Goal: Task Accomplishment & Management: Manage account settings

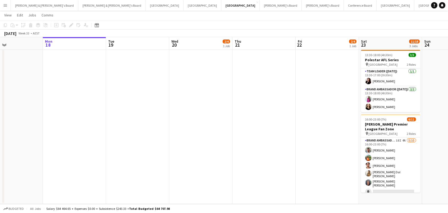
scroll to position [83, 0]
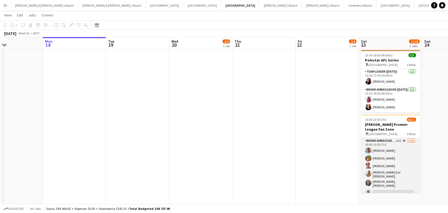
click at [398, 157] on app-card-role "Brand Ambassador (Saturday) 18I 4A 5/10 16:00-23:00 (7h) Evan Michalak Lauren F…" at bounding box center [390, 183] width 59 height 90
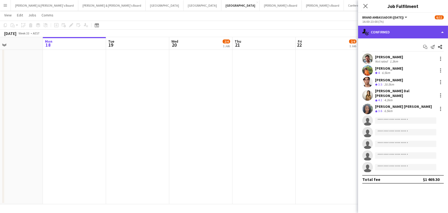
click at [397, 30] on div "single-neutral-actions-check-2 Confirmed" at bounding box center [403, 32] width 90 height 13
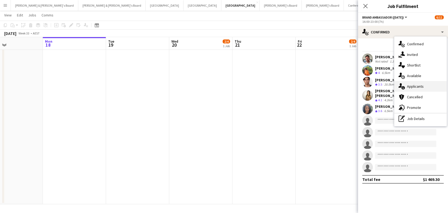
click at [413, 88] on div "single-neutral-actions-information Applicants" at bounding box center [421, 86] width 52 height 11
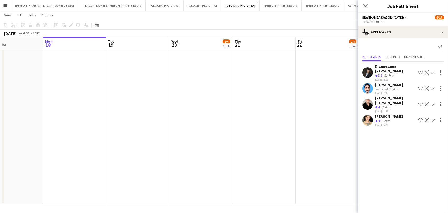
click at [434, 118] on app-icon "Confirm" at bounding box center [433, 120] width 4 height 4
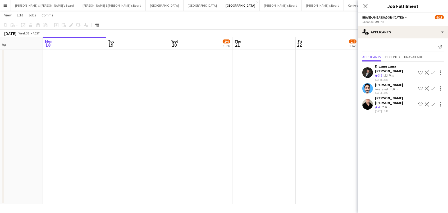
click at [432, 102] on app-icon "Confirm" at bounding box center [433, 104] width 4 height 4
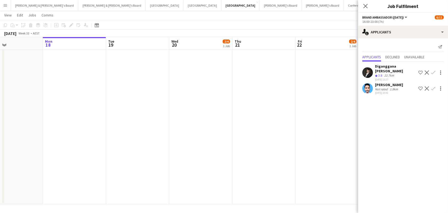
click at [292, 92] on app-date-cell at bounding box center [264, 90] width 63 height 228
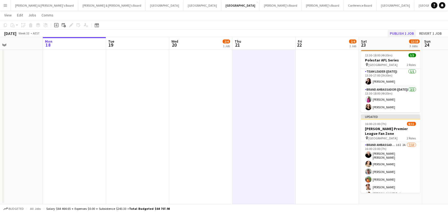
click at [397, 34] on button "Publish 1 job" at bounding box center [402, 33] width 28 height 7
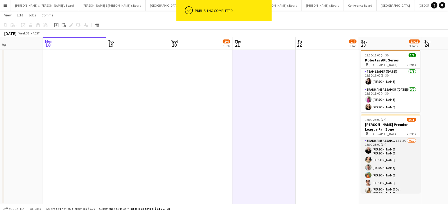
click at [379, 170] on app-card-role "Brand Ambassador (Saturday) 18I 2A 7/10 16:00-23:00 (7h) Campbell Braithwaite C…" at bounding box center [390, 184] width 59 height 92
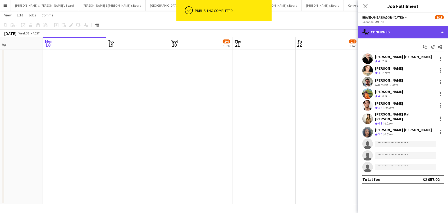
click at [387, 35] on div "single-neutral-actions-check-2 Confirmed" at bounding box center [403, 32] width 90 height 13
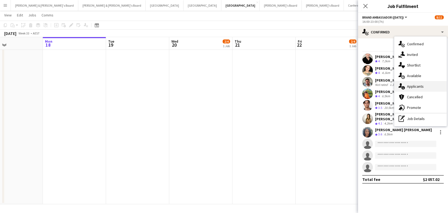
click at [410, 84] on div "single-neutral-actions-information Applicants" at bounding box center [421, 86] width 52 height 11
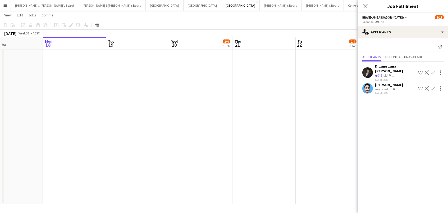
click at [435, 86] on app-icon "Confirm" at bounding box center [433, 88] width 4 height 4
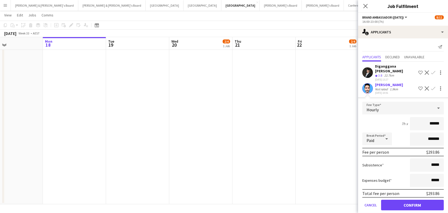
click at [413, 200] on button "Confirm" at bounding box center [412, 205] width 63 height 11
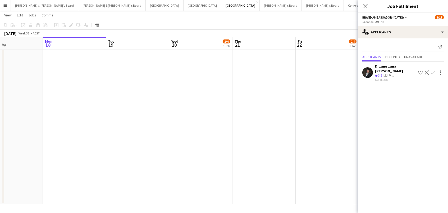
click at [265, 108] on app-date-cell at bounding box center [264, 90] width 63 height 228
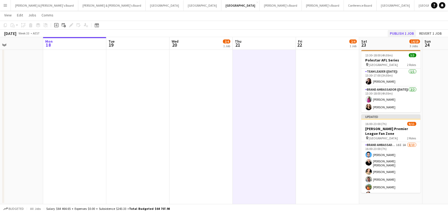
click at [404, 30] on button "Publish 1 job" at bounding box center [402, 33] width 28 height 7
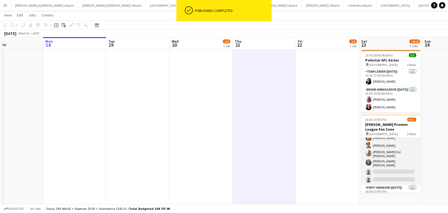
scroll to position [45, 0]
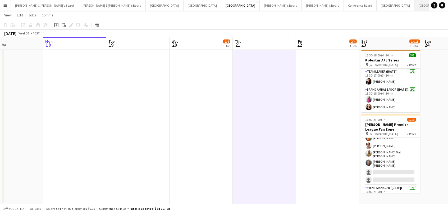
click at [415, 2] on button "Brisbane/Gold Coast Winter Close" at bounding box center [446, 5] width 63 height 10
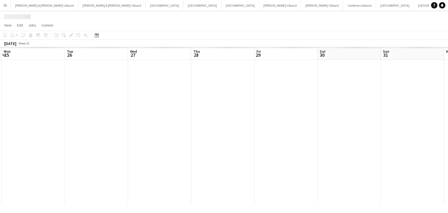
scroll to position [0, 179]
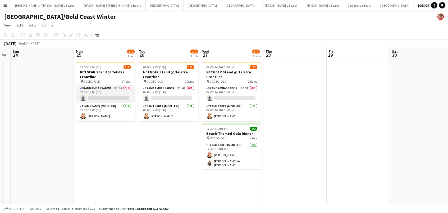
click at [113, 93] on app-card-role "Brand Ambassador (Mon - Fri) 3I 2A 0/1 12:00-17:00 (5h) single-neutral-actions" at bounding box center [105, 94] width 59 height 18
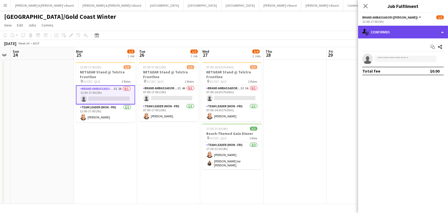
click at [394, 32] on div "single-neutral-actions-check-2 Confirmed" at bounding box center [403, 32] width 90 height 13
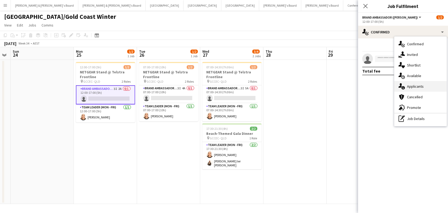
click at [416, 89] on div "single-neutral-actions-information Applicants" at bounding box center [421, 86] width 52 height 11
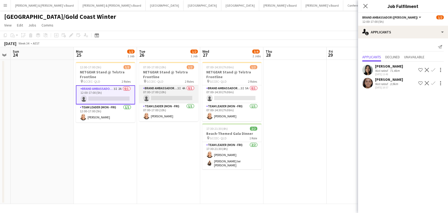
click at [186, 97] on app-card-role "Brand Ambassador (Mon - Fri) 3I 4A 0/1 07:00-17:00 (10h) single-neutral-actions" at bounding box center [168, 94] width 59 height 18
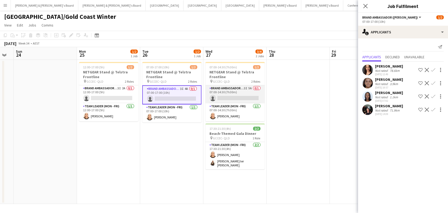
scroll to position [0, 175]
click at [237, 93] on app-card-role "Brand Ambassador (Mon - Fri) 3I 5A 0/1 07:00-14:30 (7h30m) single-neutral-actio…" at bounding box center [235, 94] width 59 height 18
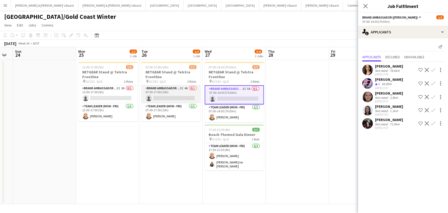
click at [168, 94] on app-card-role "Brand Ambassador (Mon - Fri) 3I 4A 0/1 07:00-17:00 (10h) single-neutral-actions" at bounding box center [171, 94] width 59 height 18
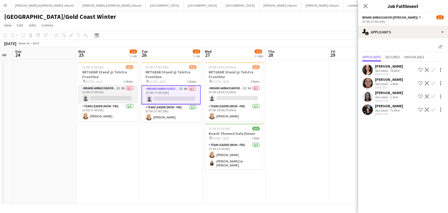
click at [102, 86] on app-card-role "Brand Ambassador (Mon - Fri) 3I 2A 0/1 12:00-17:00 (5h) single-neutral-actions" at bounding box center [107, 94] width 59 height 18
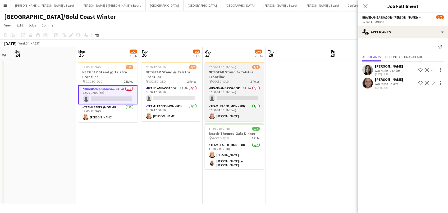
click at [243, 79] on h3 "NETGEAR Stand @ Telstra Frontline" at bounding box center [234, 75] width 59 height 10
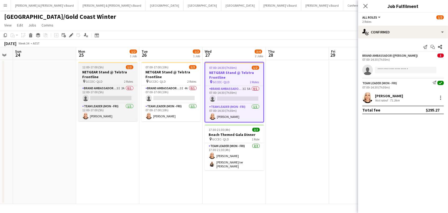
drag, startPoint x: 173, startPoint y: 71, endPoint x: 98, endPoint y: 64, distance: 75.2
click at [173, 71] on h3 "NETGEAR Stand @ Telstra Frontline" at bounding box center [171, 75] width 59 height 10
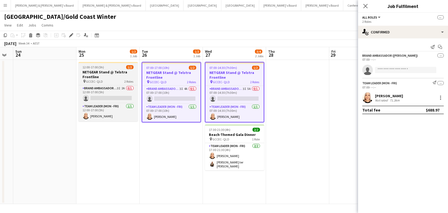
click at [96, 64] on app-job-card "12:00-17:00 (5h) 1/2 NETGEAR Stand @ Telstra Frontline pin GCCEC- QLD 2 Roles B…" at bounding box center [108, 91] width 59 height 59
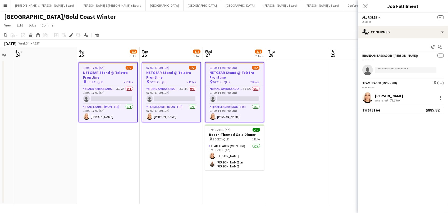
drag, startPoint x: 6, startPoint y: 34, endPoint x: 30, endPoint y: 57, distance: 33.5
click at [5, 34] on icon "Copy" at bounding box center [5, 35] width 4 height 4
click at [92, 150] on app-date-cell "12:00-17:00 (5h) 1/2 NETGEAR Stand @ Telstra Frontline pin GCCEC- QLD 2 Roles B…" at bounding box center [107, 132] width 63 height 144
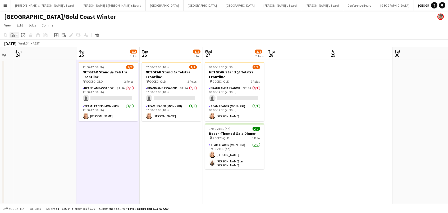
click at [13, 34] on icon "Paste" at bounding box center [13, 35] width 4 height 4
click at [26, 43] on link "Paste Command V" at bounding box center [35, 45] width 42 height 5
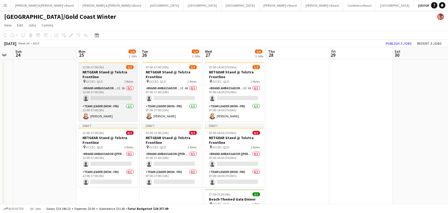
click at [114, 68] on div "12:00-17:00 (5h) 1/2" at bounding box center [108, 67] width 59 height 4
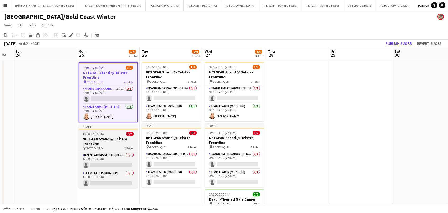
click at [115, 139] on app-calendar-viewport "Thu 21 Fri 22 Sat 23 Sun 24 Mon 25 1/4 2 Jobs Tue 26 1/4 2 Jobs Wed 27 3/6 3 Jo…" at bounding box center [224, 148] width 448 height 203
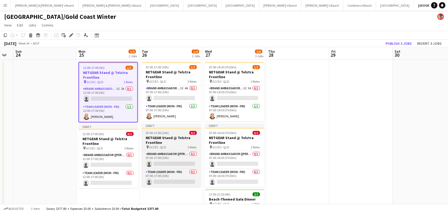
scroll to position [0, 174]
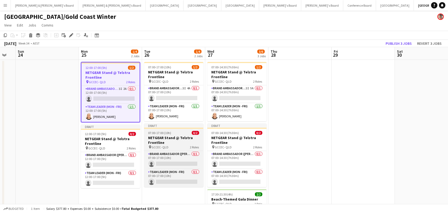
click at [185, 141] on h3 "NETGEAR Stand @ Telstra Frontline" at bounding box center [173, 140] width 59 height 10
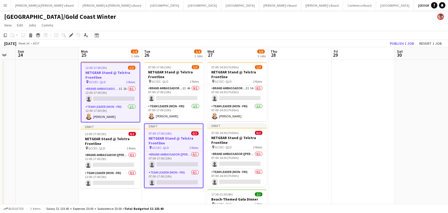
drag, startPoint x: 220, startPoint y: 136, endPoint x: 139, endPoint y: 133, distance: 81.3
click at [215, 136] on app-calendar-viewport "Thu 21 Fri 22 Sat 23 Sun 24 Mon 25 1/4 2 Jobs Tue 26 1/4 2 Jobs Wed 27 3/6 3 Jo…" at bounding box center [224, 148] width 448 height 203
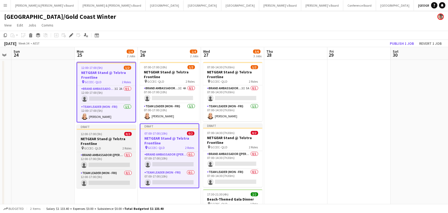
click at [102, 135] on div "12:00-17:00 (5h) 0/2" at bounding box center [106, 134] width 59 height 4
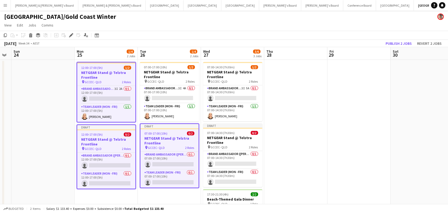
scroll to position [0, 178]
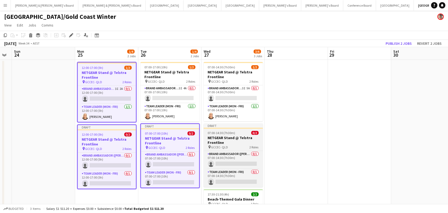
click at [237, 141] on h3 "NETGEAR Stand @ Telstra Frontline" at bounding box center [233, 140] width 59 height 10
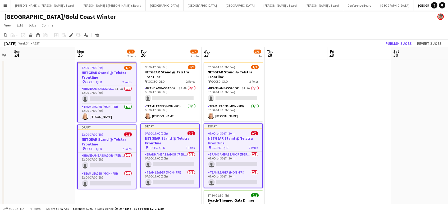
scroll to position [2, 0]
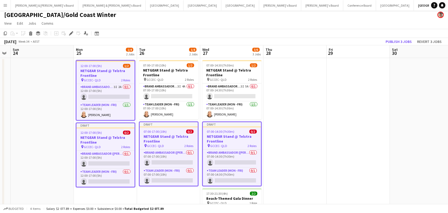
click at [91, 65] on span "12:00-17:00 (5h)" at bounding box center [91, 66] width 21 height 4
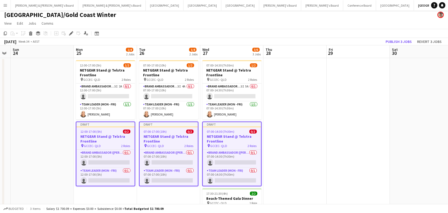
scroll to position [0, 179]
click at [71, 32] on icon at bounding box center [71, 33] width 3 height 3
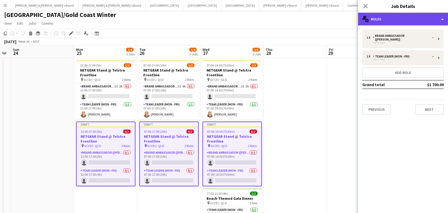
click at [403, 18] on div "multiple-users-add Roles" at bounding box center [403, 19] width 90 height 13
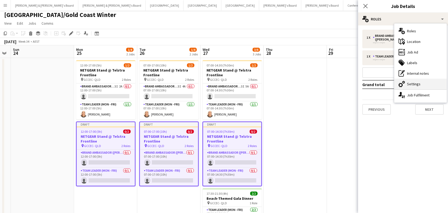
click at [418, 86] on div "cog-double-3 Settings" at bounding box center [421, 84] width 52 height 11
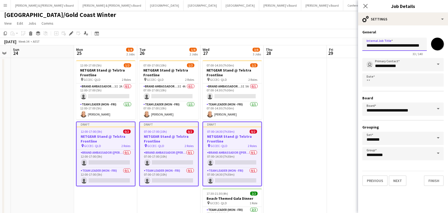
drag, startPoint x: 395, startPoint y: 46, endPoint x: 331, endPoint y: 39, distance: 64.7
click at [331, 39] on body "Menu Boards Boards Boards All jobs Status Workforce Workforce My Workforce Recr…" at bounding box center [224, 127] width 448 height 259
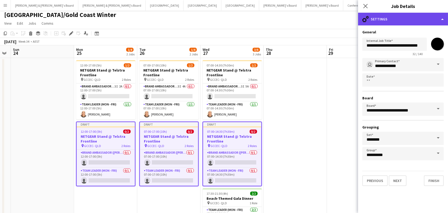
click at [377, 13] on div "cog-double-3 Settings" at bounding box center [403, 19] width 90 height 13
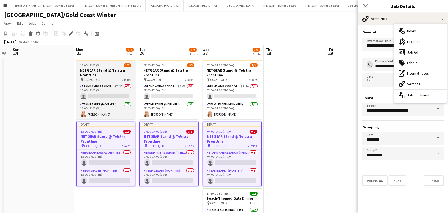
click at [114, 142] on h3 "NETGEAR Stand @ Telstra Frontline" at bounding box center [106, 139] width 58 height 10
type input "**********"
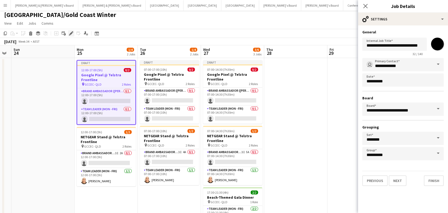
click at [69, 34] on icon "Edit" at bounding box center [71, 33] width 4 height 4
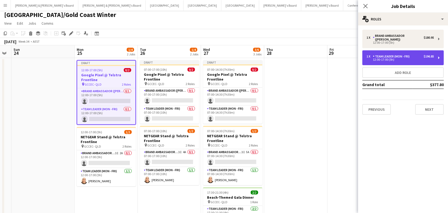
click at [385, 50] on div "1 x Team Leader (Mon - Fri) $196.85 12:00-17:00 (5h)" at bounding box center [404, 57] width 82 height 15
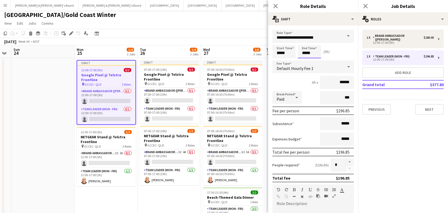
drag, startPoint x: 309, startPoint y: 49, endPoint x: 308, endPoint y: 52, distance: 3.0
click at [309, 50] on input "*****" at bounding box center [309, 51] width 23 height 13
type input "*****"
click at [306, 60] on div at bounding box center [304, 60] width 11 height 5
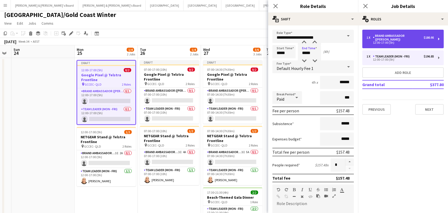
click at [384, 41] on div "12:00-17:00 (5h)" at bounding box center [400, 42] width 67 height 3
type input "**********"
type input "*****"
type input "******"
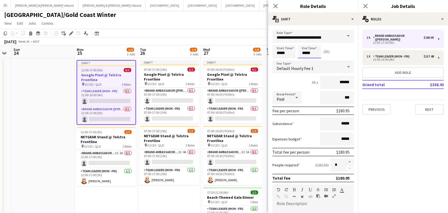
click at [304, 52] on input "*****" at bounding box center [309, 51] width 23 height 13
type input "*****"
click at [305, 60] on div at bounding box center [304, 60] width 11 height 5
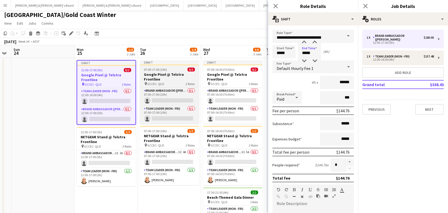
click at [165, 80] on h3 "Google Pixel @ Telstra Frontline" at bounding box center [169, 77] width 59 height 10
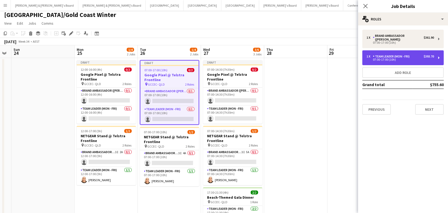
click at [426, 58] on div "07:00-17:00 (10h)" at bounding box center [400, 59] width 67 height 3
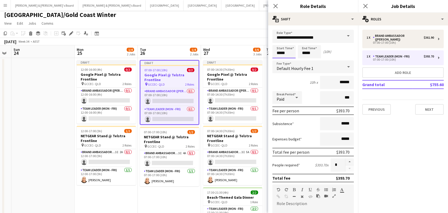
click at [285, 53] on input "*****" at bounding box center [284, 51] width 23 height 13
click at [279, 43] on div at bounding box center [279, 42] width 11 height 5
click at [290, 43] on div at bounding box center [289, 42] width 11 height 5
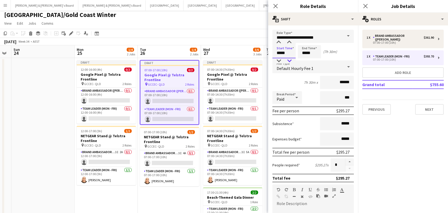
type input "*****"
click at [289, 58] on div at bounding box center [289, 60] width 11 height 5
click at [310, 51] on input "*****" at bounding box center [309, 51] width 23 height 13
type input "*****"
click at [313, 42] on div at bounding box center [315, 42] width 11 height 5
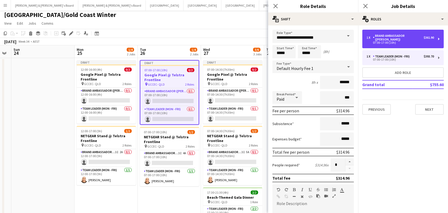
drag, startPoint x: 385, startPoint y: 37, endPoint x: 311, endPoint y: 35, distance: 74.4
click at [385, 37] on div "Brand Ambassador ([PERSON_NAME])" at bounding box center [398, 37] width 51 height 7
type input "**********"
type input "*****"
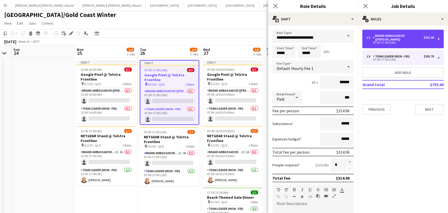
type input "******"
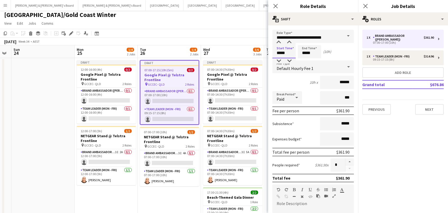
drag, startPoint x: 279, startPoint y: 54, endPoint x: 280, endPoint y: 45, distance: 8.7
click at [279, 54] on input "*****" at bounding box center [284, 51] width 23 height 13
click at [279, 42] on div at bounding box center [279, 42] width 11 height 5
drag, startPoint x: 279, startPoint y: 42, endPoint x: 287, endPoint y: 42, distance: 7.2
click at [279, 42] on div at bounding box center [279, 42] width 11 height 5
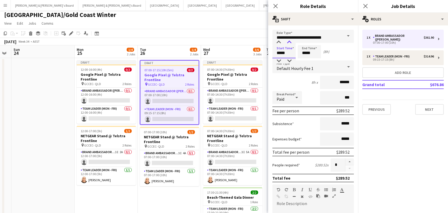
type input "*****"
click at [289, 43] on div at bounding box center [289, 42] width 11 height 5
click at [313, 51] on input "*****" at bounding box center [309, 51] width 23 height 13
click at [303, 42] on div at bounding box center [304, 42] width 11 height 5
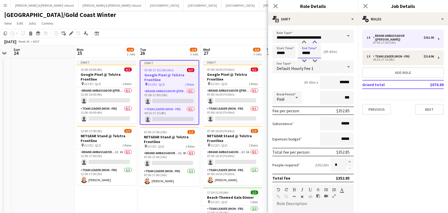
click at [315, 41] on div at bounding box center [315, 42] width 11 height 5
type input "*****"
click at [313, 59] on div at bounding box center [315, 60] width 11 height 5
click at [260, 25] on app-page-menu "View Day view expanded Day view collapsed Month view Date picker Jump to today …" at bounding box center [224, 24] width 448 height 10
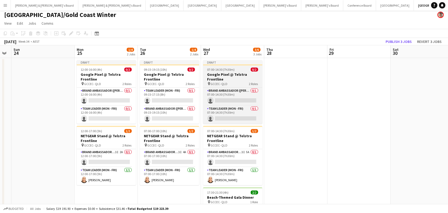
click at [242, 77] on h3 "Google Pixel @ Telstra Frontline" at bounding box center [232, 77] width 59 height 10
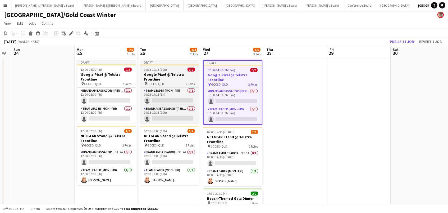
scroll to position [0, 178]
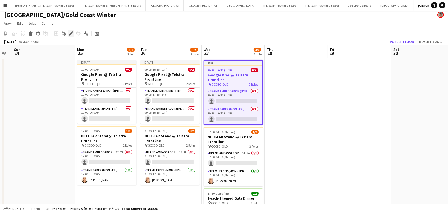
click at [71, 34] on icon "Edit" at bounding box center [71, 33] width 4 height 4
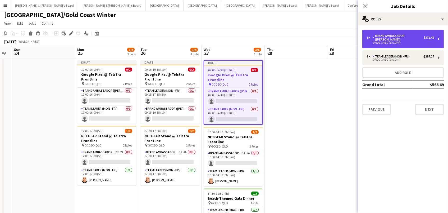
click at [379, 36] on div "Brand Ambassador ([PERSON_NAME])" at bounding box center [398, 37] width 51 height 7
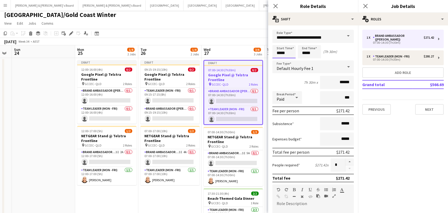
click at [279, 51] on input "*****" at bounding box center [284, 51] width 23 height 13
click at [279, 40] on div at bounding box center [279, 42] width 11 height 5
click at [292, 41] on div at bounding box center [289, 42] width 11 height 5
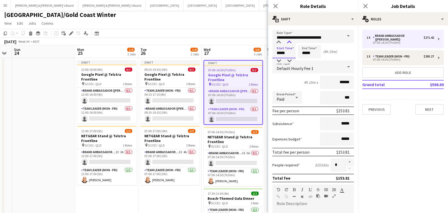
type input "*****"
click at [292, 41] on div at bounding box center [289, 42] width 11 height 5
drag, startPoint x: 312, startPoint y: 52, endPoint x: 304, endPoint y: 45, distance: 10.9
click at [312, 52] on input "*****" at bounding box center [309, 51] width 23 height 13
drag, startPoint x: 301, startPoint y: 40, endPoint x: 304, endPoint y: 40, distance: 3.2
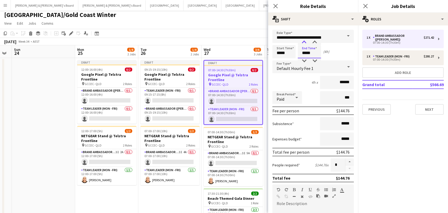
click at [301, 40] on div at bounding box center [304, 42] width 11 height 5
click at [316, 58] on div at bounding box center [315, 60] width 11 height 5
type input "*****"
click at [315, 41] on div at bounding box center [315, 42] width 11 height 5
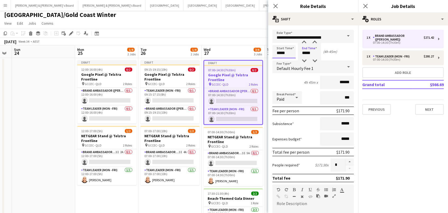
click at [293, 55] on input "*****" at bounding box center [284, 51] width 23 height 13
type input "*****"
drag, startPoint x: 293, startPoint y: 61, endPoint x: 375, endPoint y: 66, distance: 82.2
click at [293, 61] on div at bounding box center [289, 60] width 11 height 5
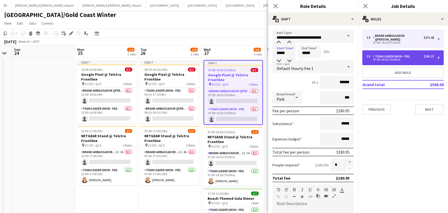
click at [426, 55] on div "$295.27" at bounding box center [429, 57] width 10 height 4
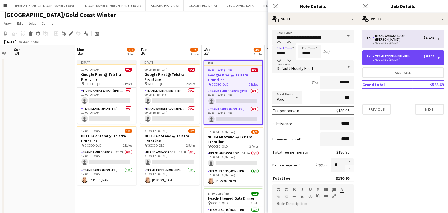
type input "**********"
type input "*****"
type input "******"
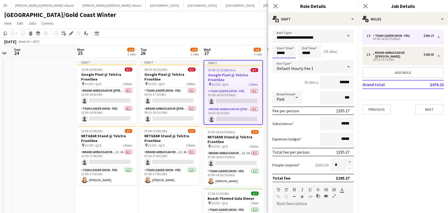
drag, startPoint x: 280, startPoint y: 54, endPoint x: 282, endPoint y: 51, distance: 3.6
click at [281, 54] on input "*****" at bounding box center [284, 51] width 23 height 13
click at [279, 40] on div at bounding box center [279, 42] width 11 height 5
click at [280, 40] on div at bounding box center [279, 42] width 11 height 5
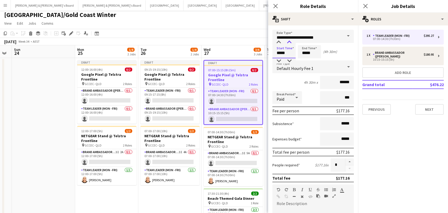
type input "*****"
click at [287, 41] on div at bounding box center [289, 42] width 11 height 5
click at [312, 55] on input "*****" at bounding box center [309, 51] width 23 height 13
drag, startPoint x: 306, startPoint y: 43, endPoint x: 309, endPoint y: 43, distance: 3.5
click at [306, 43] on div at bounding box center [304, 42] width 11 height 5
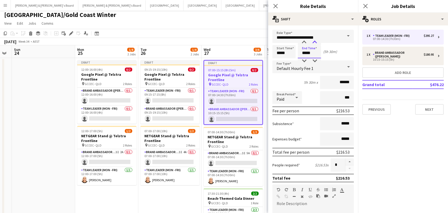
click at [313, 43] on div at bounding box center [315, 42] width 11 height 5
type input "*****"
click at [313, 43] on div at bounding box center [315, 42] width 11 height 5
click at [241, 40] on div "August 2025 Week 34 • AEST Publish 1 job Revert 1 job" at bounding box center [224, 41] width 448 height 7
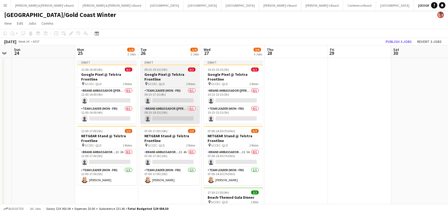
drag, startPoint x: 114, startPoint y: 112, endPoint x: 154, endPoint y: 113, distance: 40.0
click at [114, 112] on app-card-role "Team Leader (Mon - Fri) 0/1 12:00-16:00 (4h) single-neutral-actions" at bounding box center [106, 115] width 59 height 18
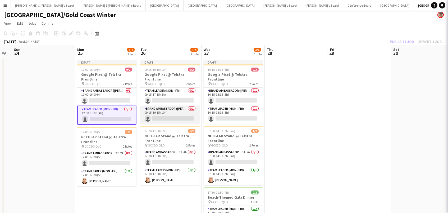
scroll to position [0, 178]
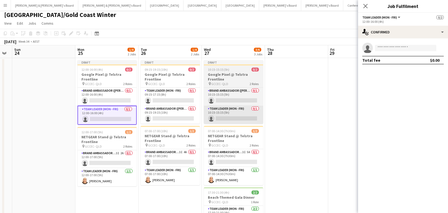
drag, startPoint x: 166, startPoint y: 114, endPoint x: 248, endPoint y: 115, distance: 81.5
click at [166, 114] on app-card-role "Brand Ambassador (Mon - Fri) 0/1 09:15-19:15 (10h) single-neutral-actions" at bounding box center [170, 115] width 59 height 18
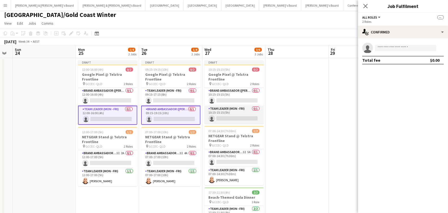
click at [251, 115] on app-card-role "Team Leader (Mon - Fri) 0/1 10:15-15:15 (5h) single-neutral-actions" at bounding box center [234, 115] width 59 height 18
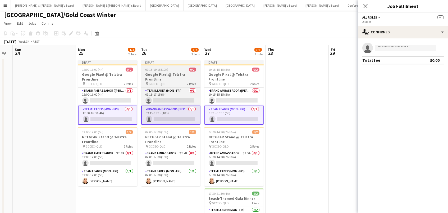
click at [151, 79] on h3 "Google Pixel @ Telstra Frontline" at bounding box center [170, 77] width 59 height 10
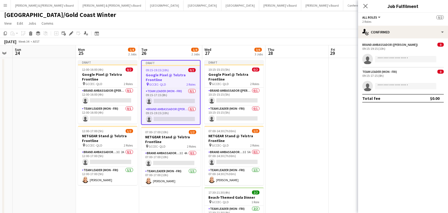
drag, startPoint x: 69, startPoint y: 36, endPoint x: 188, endPoint y: 34, distance: 118.8
click at [69, 36] on div "Edit" at bounding box center [71, 33] width 6 height 6
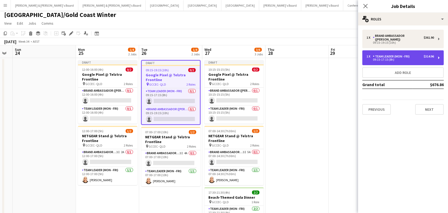
click at [392, 60] on div "1 x Team Leader (Mon - Fri) $314.96 09:15-17:15 (8h)" at bounding box center [404, 57] width 82 height 15
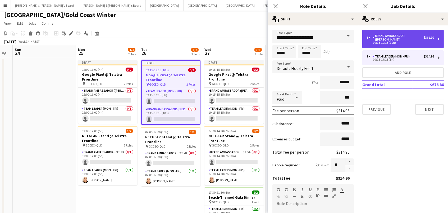
click at [372, 36] on div "1 x" at bounding box center [370, 38] width 6 height 4
type input "**********"
type input "*****"
type input "******"
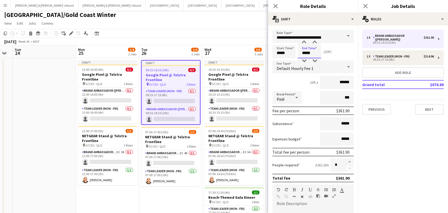
click at [304, 52] on input "*****" at bounding box center [309, 51] width 23 height 13
click at [304, 59] on div at bounding box center [304, 60] width 11 height 5
type input "*****"
click at [304, 58] on div at bounding box center [304, 60] width 11 height 5
click at [210, 28] on app-page-menu "View Day view expanded Day view collapsed Month view Date picker Jump to today …" at bounding box center [224, 24] width 448 height 10
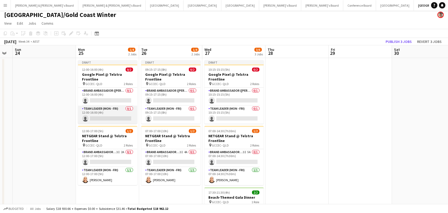
click at [100, 112] on app-card-role "Team Leader (Mon - Fri) 0/1 12:00-16:00 (4h) single-neutral-actions" at bounding box center [107, 115] width 59 height 18
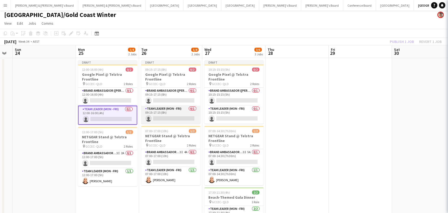
click at [167, 114] on app-card-role "Team Leader (Mon - Fri) 0/1 09:15-17:15 (8h) single-neutral-actions" at bounding box center [170, 115] width 59 height 18
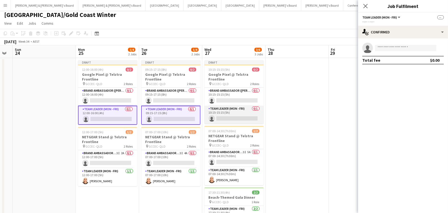
click at [213, 112] on app-card-role "Team Leader (Mon - Fri) 0/1 10:15-15:15 (5h) single-neutral-actions" at bounding box center [234, 115] width 59 height 18
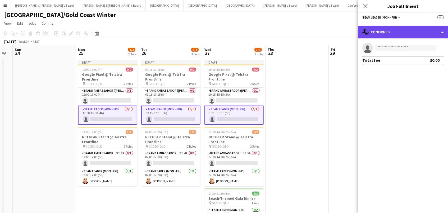
click at [407, 30] on div "single-neutral-actions-check-2 Confirmed" at bounding box center [403, 32] width 90 height 13
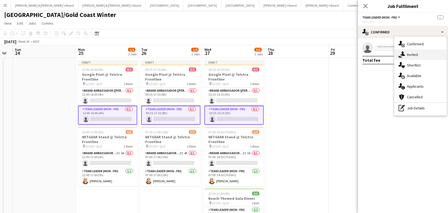
click at [413, 54] on div "single-neutral-actions-share-1 Invited" at bounding box center [421, 54] width 52 height 11
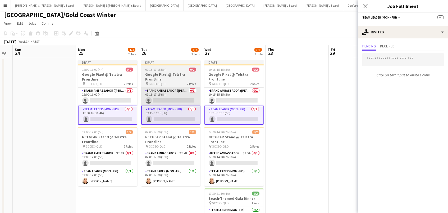
drag, startPoint x: 230, startPoint y: 92, endPoint x: 198, endPoint y: 95, distance: 31.6
click at [230, 92] on app-card-role "Brand Ambassador (Mon - Fri) 0/1 10:15-15:15 (5h) single-neutral-actions" at bounding box center [234, 97] width 59 height 18
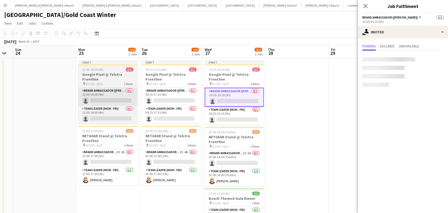
drag, startPoint x: 174, startPoint y: 96, endPoint x: 120, endPoint y: 95, distance: 53.7
click at [163, 96] on app-calendar-viewport "Thu 21 Fri 22 Sat 23 Sun 24 Mon 25 1/4 2 Jobs Tue 26 1/4 2 Jobs Wed 27 3/6 3 Jo…" at bounding box center [224, 146] width 448 height 203
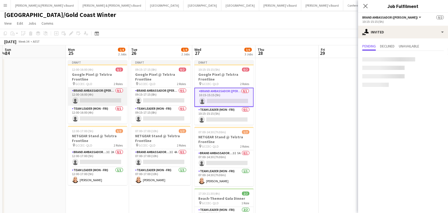
click at [116, 96] on app-card-role "Brand Ambassador (Mon - Fri) 0/1 12:00-16:00 (4h) single-neutral-actions" at bounding box center [97, 97] width 59 height 18
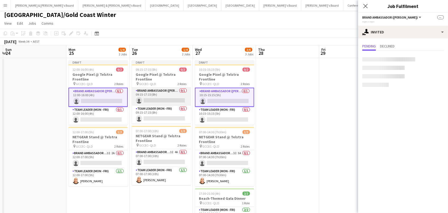
click at [163, 94] on app-card-role "Brand Ambassador (Mon - Fri) 0/1 09:15-17:15 (8h) single-neutral-actions" at bounding box center [161, 97] width 59 height 18
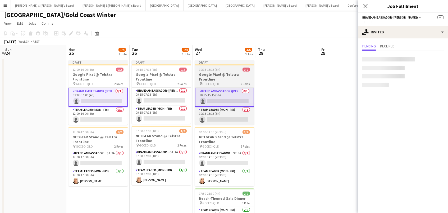
scroll to position [0, 186]
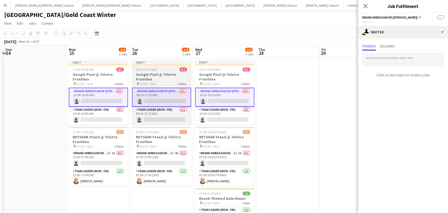
drag, startPoint x: 114, startPoint y: 75, endPoint x: 166, endPoint y: 76, distance: 52.7
click at [114, 75] on h3 "Google Pixel @ Telstra Frontline" at bounding box center [98, 77] width 59 height 10
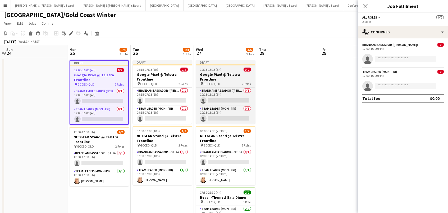
drag, startPoint x: 167, startPoint y: 76, endPoint x: 234, endPoint y: 76, distance: 67.0
click at [168, 76] on h3 "Google Pixel @ Telstra Frontline" at bounding box center [162, 77] width 59 height 10
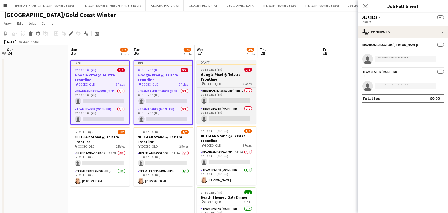
drag, startPoint x: 241, startPoint y: 75, endPoint x: 216, endPoint y: 73, distance: 24.2
click at [240, 75] on h3 "Google Pixel @ Telstra Frontline" at bounding box center [226, 77] width 59 height 10
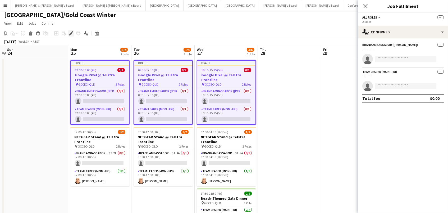
click at [70, 31] on icon "Edit" at bounding box center [71, 33] width 4 height 4
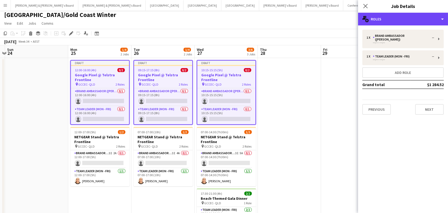
drag, startPoint x: 421, startPoint y: 15, endPoint x: 417, endPoint y: 43, distance: 28.5
click at [421, 15] on div "multiple-users-add Roles" at bounding box center [403, 19] width 90 height 13
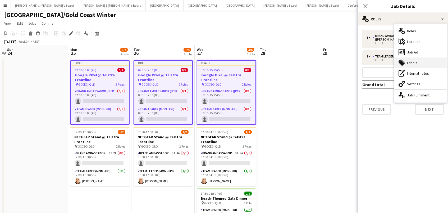
click at [412, 59] on div "tags-double Labels" at bounding box center [421, 62] width 52 height 11
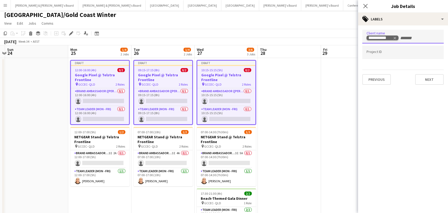
click at [395, 37] on icon "Remove tag" at bounding box center [395, 38] width 4 height 4
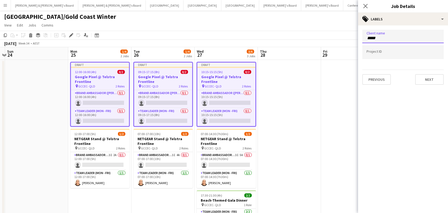
type input "******"
click at [383, 38] on icon "Remove tag" at bounding box center [384, 38] width 4 height 4
type input "*******"
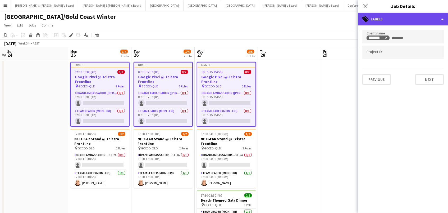
click at [386, 20] on div "tags-double Labels" at bounding box center [403, 19] width 90 height 13
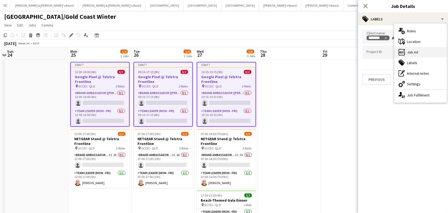
click at [416, 52] on div "ads-window Job Ad" at bounding box center [421, 52] width 52 height 11
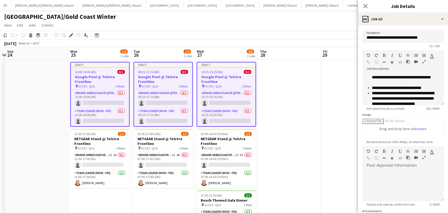
scroll to position [61, 0]
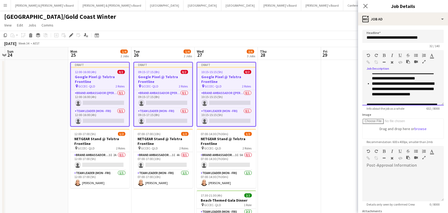
click at [391, 85] on li "**********" at bounding box center [406, 89] width 68 height 16
copy div "**********"
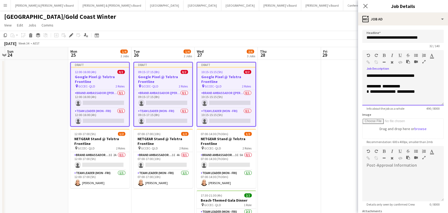
scroll to position [121, 0]
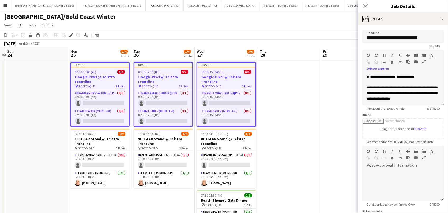
click at [302, 102] on app-date-cell at bounding box center [289, 155] width 63 height 190
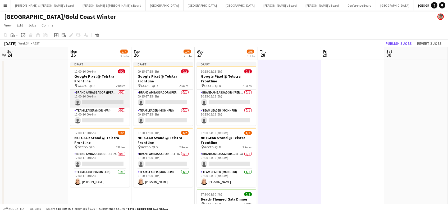
click at [121, 100] on app-card-role "Brand Ambassador (Mon - Fri) 0/1 12:00-16:00 (4h) single-neutral-actions" at bounding box center [99, 98] width 59 height 18
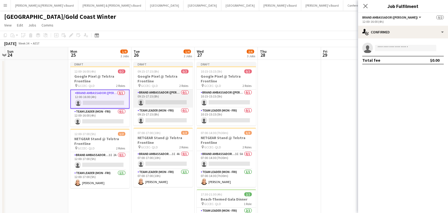
click at [156, 99] on app-card-role "Brand Ambassador (Mon - Fri) 0/1 09:15-17:15 (8h) single-neutral-actions" at bounding box center [163, 98] width 59 height 18
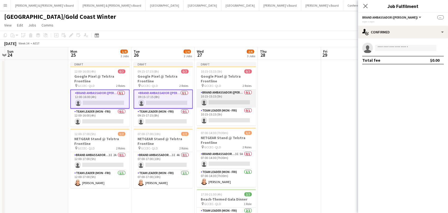
click at [214, 95] on app-card-role "Brand Ambassador (Mon - Fri) 0/1 10:15-15:15 (5h) single-neutral-actions" at bounding box center [226, 98] width 59 height 18
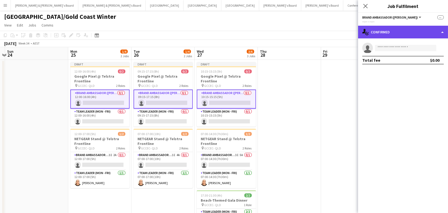
click at [380, 28] on div "single-neutral-actions-check-2 Confirmed" at bounding box center [403, 32] width 90 height 13
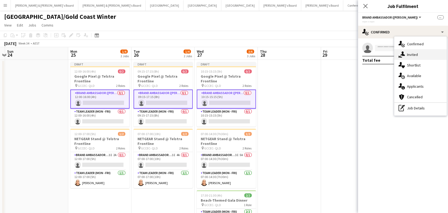
click at [417, 57] on div "single-neutral-actions-share-1 Invited" at bounding box center [421, 54] width 52 height 11
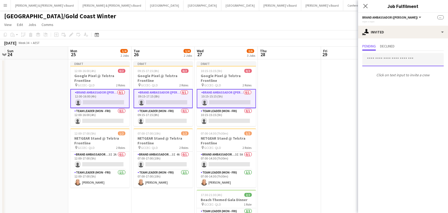
scroll to position [0, 0]
click at [378, 57] on input "text" at bounding box center [404, 59] width 82 height 13
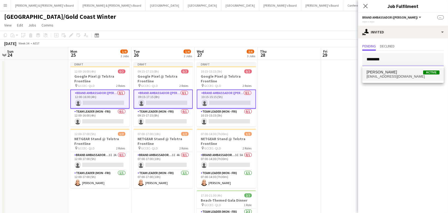
type input "********"
click at [381, 71] on span "Charlene Andika" at bounding box center [382, 72] width 30 height 4
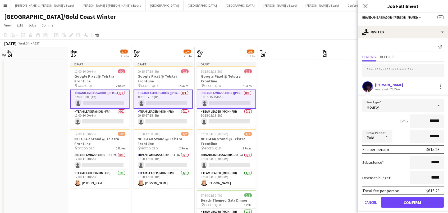
click at [425, 200] on button "Confirm" at bounding box center [412, 202] width 63 height 11
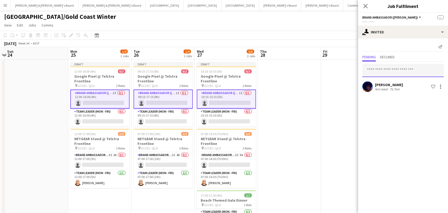
click at [390, 70] on input "text" at bounding box center [404, 70] width 82 height 13
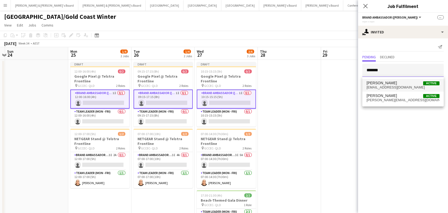
type input "*******"
click at [398, 82] on span "Ashlee Bridges Active" at bounding box center [403, 83] width 73 height 4
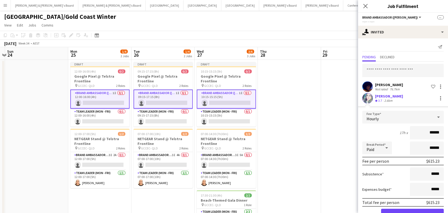
click at [413, 213] on button "Confirm" at bounding box center [412, 214] width 63 height 11
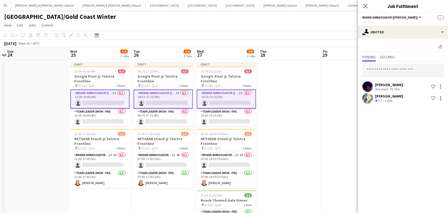
click at [298, 90] on app-date-cell at bounding box center [289, 155] width 63 height 190
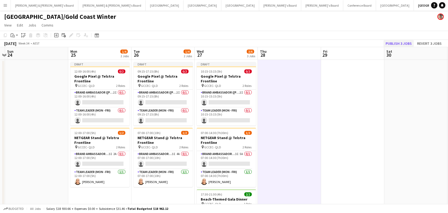
click at [396, 43] on button "Publish 3 jobs" at bounding box center [399, 43] width 30 height 7
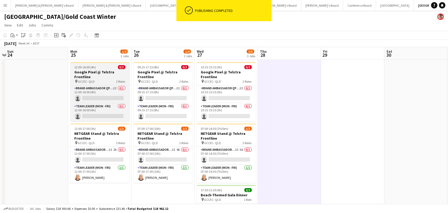
drag, startPoint x: 101, startPoint y: 77, endPoint x: 105, endPoint y: 77, distance: 3.4
click at [101, 77] on h3 "Google Pixel @ Telstra Frontline" at bounding box center [99, 75] width 59 height 10
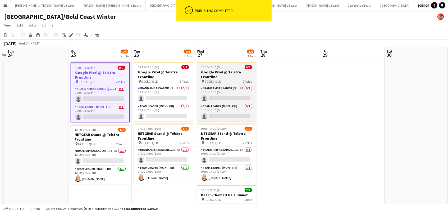
drag, startPoint x: 158, startPoint y: 75, endPoint x: 207, endPoint y: 75, distance: 49.2
click at [158, 75] on h3 "Google Pixel @ Telstra Frontline" at bounding box center [163, 75] width 59 height 10
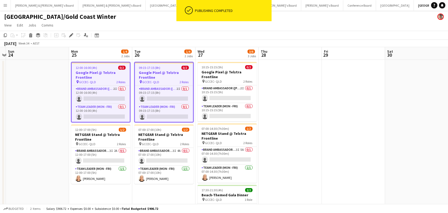
drag, startPoint x: 221, startPoint y: 74, endPoint x: 132, endPoint y: 67, distance: 89.7
click at [221, 74] on h3 "Google Pixel @ Telstra Frontline" at bounding box center [227, 75] width 59 height 10
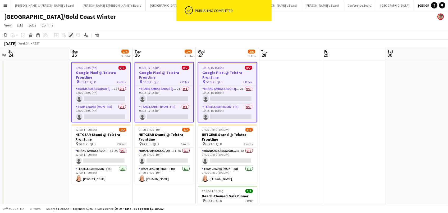
click at [73, 34] on icon at bounding box center [72, 33] width 1 height 1
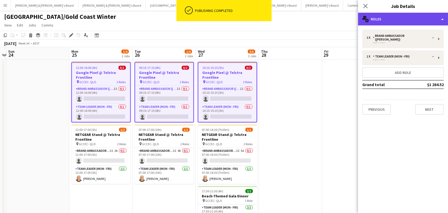
click at [407, 22] on div "multiple-users-add Roles" at bounding box center [403, 19] width 90 height 13
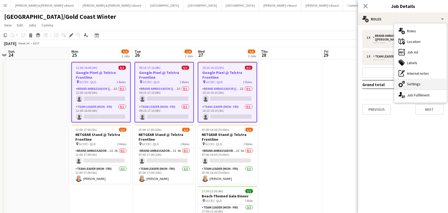
click at [431, 84] on div "cog-double-3 Settings" at bounding box center [421, 84] width 52 height 11
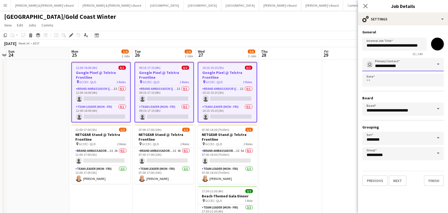
click at [425, 66] on input "**********" at bounding box center [404, 64] width 82 height 13
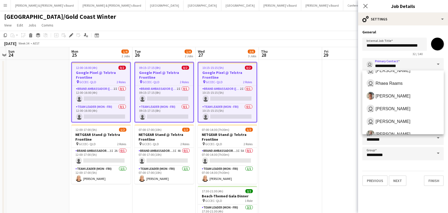
scroll to position [39, 0]
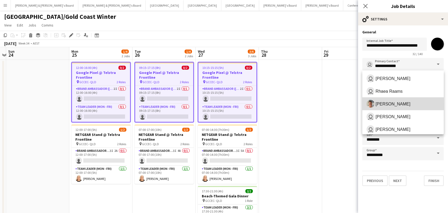
click at [378, 105] on span "Victoria Hunt" at bounding box center [393, 103] width 35 height 5
type input "**********"
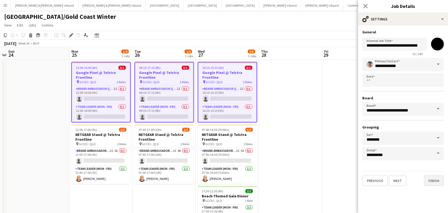
click at [435, 180] on button "Finish" at bounding box center [434, 180] width 20 height 11
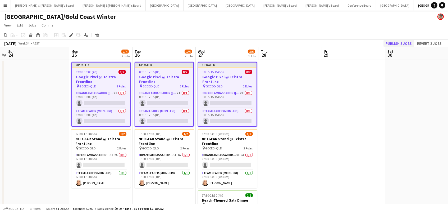
click at [405, 43] on button "Publish 3 jobs" at bounding box center [399, 43] width 30 height 7
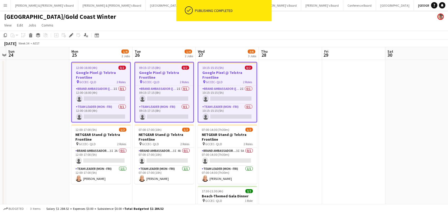
click at [92, 73] on h3 "Google Pixel @ Telstra Frontline" at bounding box center [101, 75] width 58 height 10
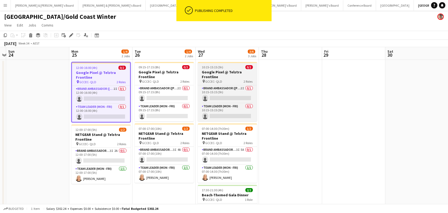
drag, startPoint x: 159, startPoint y: 70, endPoint x: 209, endPoint y: 68, distance: 49.5
click at [159, 70] on h3 "Google Pixel @ Telstra Frontline" at bounding box center [164, 75] width 59 height 10
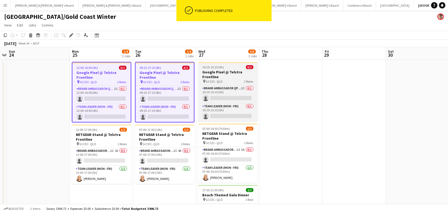
click at [224, 68] on div "10:15-15:15 (5h) 0/2" at bounding box center [227, 67] width 59 height 4
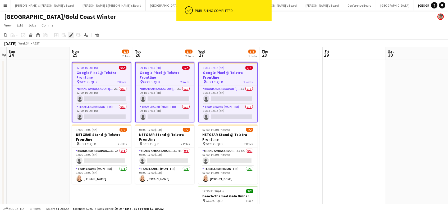
click at [69, 34] on icon "Edit" at bounding box center [71, 35] width 4 height 4
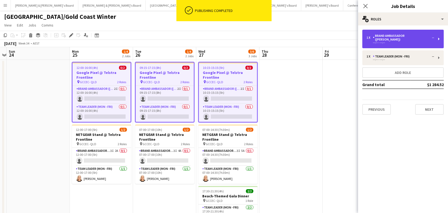
click at [379, 41] on div "--:-- - --:--" at bounding box center [400, 42] width 67 height 3
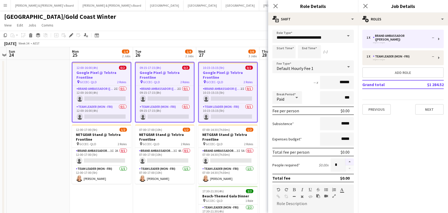
click at [351, 161] on button "button" at bounding box center [350, 161] width 8 height 7
type input "*"
click at [263, 127] on app-date-cell at bounding box center [291, 155] width 63 height 190
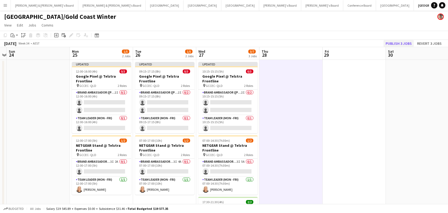
click at [403, 42] on button "Publish 3 jobs" at bounding box center [399, 43] width 30 height 7
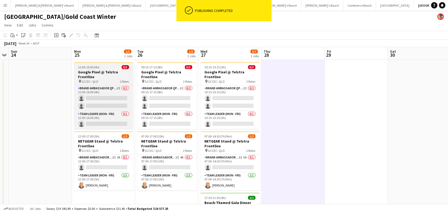
scroll to position [0, 0]
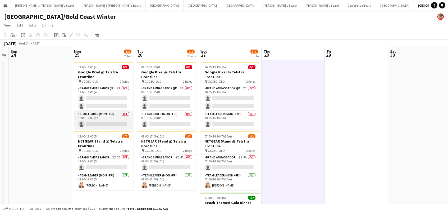
click at [111, 120] on app-card-role "Team Leader (Mon - Fri) 0/1 12:00-16:00 (4h) single-neutral-actions" at bounding box center [103, 120] width 59 height 18
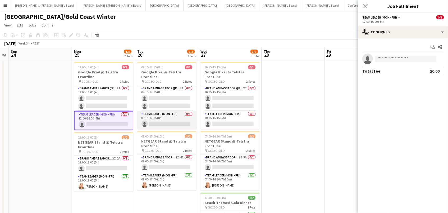
click at [163, 121] on app-card-role "Team Leader (Mon - Fri) 0/1 09:15-17:15 (8h) single-neutral-actions" at bounding box center [166, 120] width 59 height 18
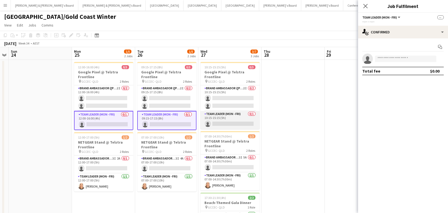
click at [222, 119] on app-card-role "Team Leader (Mon - Fri) 0/1 10:15-15:15 (5h) single-neutral-actions" at bounding box center [230, 120] width 59 height 18
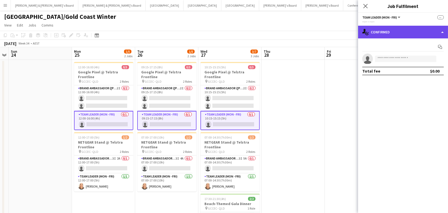
click at [396, 29] on div "single-neutral-actions-check-2 Confirmed" at bounding box center [403, 32] width 90 height 13
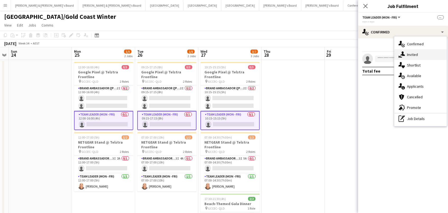
click at [409, 55] on div "single-neutral-actions-share-1 Invited" at bounding box center [421, 54] width 52 height 11
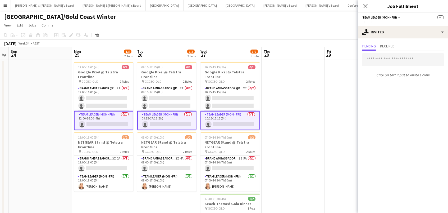
click at [385, 60] on input "text" at bounding box center [404, 59] width 82 height 13
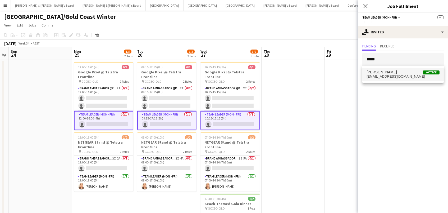
type input "*****"
click at [383, 75] on span "haleycobb@rocketmail.com" at bounding box center [403, 76] width 73 height 4
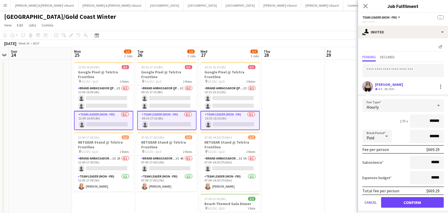
click at [413, 201] on button "Confirm" at bounding box center [412, 202] width 63 height 11
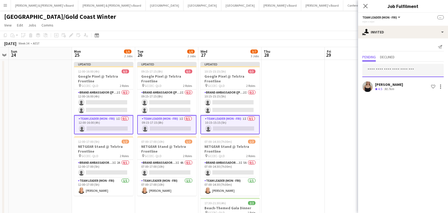
click at [385, 69] on input "text" at bounding box center [404, 70] width 82 height 13
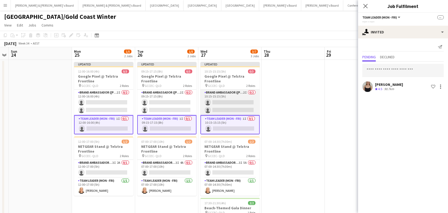
click at [222, 107] on app-card-role "Brand Ambassador (Mon - Fri) 2I 0/2 10:15-15:15 (5h) single-neutral-actions sin…" at bounding box center [230, 102] width 59 height 26
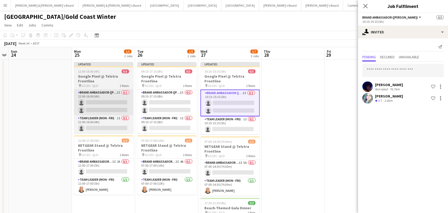
drag, startPoint x: 179, startPoint y: 108, endPoint x: 115, endPoint y: 101, distance: 64.1
click at [175, 108] on app-calendar-viewport "Thu 21 Fri 22 Sat 23 Sun 24 Mon 25 1/5 2 Jobs Tue 26 1/5 2 Jobs Wed 27 3/7 3 Jo…" at bounding box center [224, 148] width 448 height 203
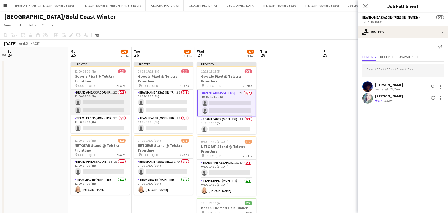
click at [114, 101] on app-card-role "Brand Ambassador (Mon - Fri) 2I 0/2 12:00-16:00 (4h) single-neutral-actions sin…" at bounding box center [100, 102] width 59 height 26
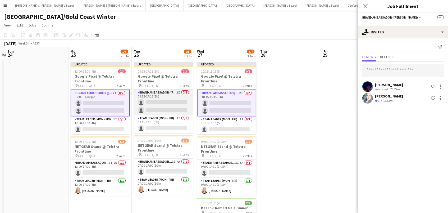
click at [168, 97] on app-card-role "Brand Ambassador (Mon - Fri) 2I 0/2 09:15-17:15 (8h) single-neutral-actions sin…" at bounding box center [163, 102] width 59 height 26
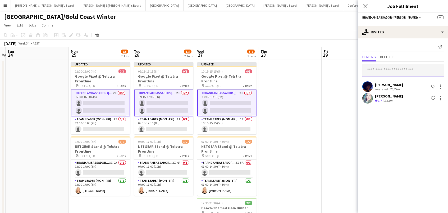
click at [387, 71] on input "text" at bounding box center [404, 70] width 82 height 13
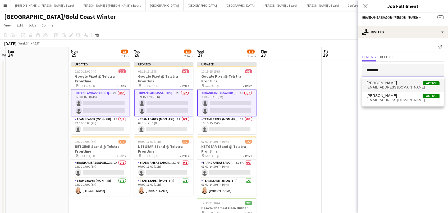
type input "*******"
click at [389, 82] on span "[PERSON_NAME]" at bounding box center [382, 83] width 30 height 4
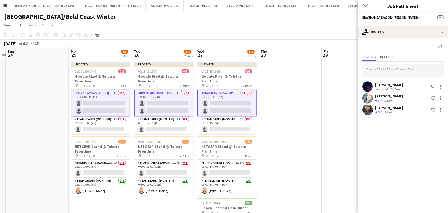
click at [333, 34] on app-toolbar "Copy Paste Paste Command V Paste with crew Command Shift V Paste linked Job Del…" at bounding box center [224, 35] width 448 height 9
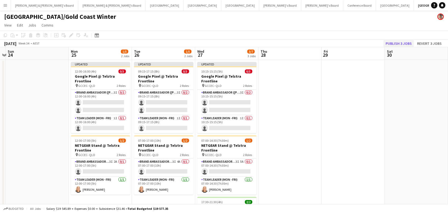
click at [401, 41] on button "Publish 3 jobs" at bounding box center [399, 43] width 30 height 7
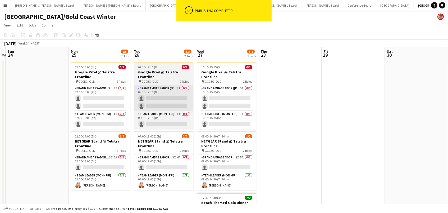
drag, startPoint x: 109, startPoint y: 91, endPoint x: 135, endPoint y: 92, distance: 25.7
click at [110, 92] on app-card-role "Brand Ambassador (Mon - Fri) 3I 0/2 12:00-16:00 (4h) single-neutral-actions sin…" at bounding box center [100, 98] width 59 height 26
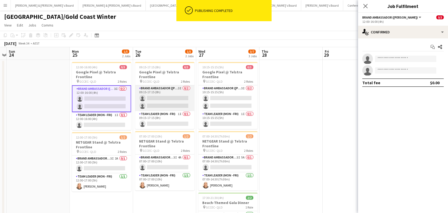
drag, startPoint x: 163, startPoint y: 93, endPoint x: 193, endPoint y: 93, distance: 30.2
click at [164, 93] on app-card-role "Brand Ambassador (Mon - Fri) 3I 0/2 09:15-17:15 (8h) single-neutral-actions sin…" at bounding box center [164, 98] width 59 height 26
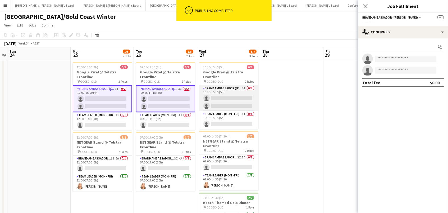
click at [229, 93] on app-card-role "Brand Ambassador (Mon - Fri) 3I 0/2 10:15-15:15 (5h) single-neutral-actions sin…" at bounding box center [228, 98] width 59 height 26
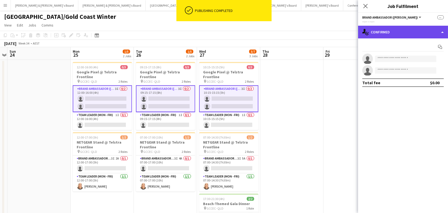
click at [384, 38] on div "single-neutral-actions-check-2 Confirmed" at bounding box center [403, 32] width 90 height 13
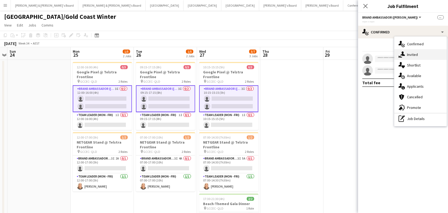
click at [421, 52] on div "single-neutral-actions-share-1 Invited" at bounding box center [421, 54] width 52 height 11
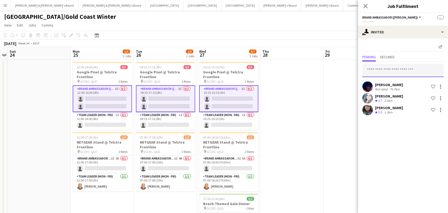
click at [412, 71] on input "text" at bounding box center [404, 70] width 82 height 13
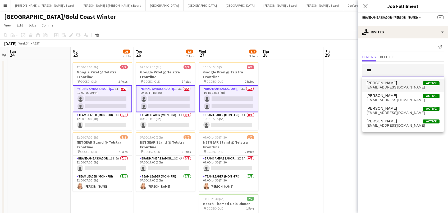
type input "***"
click at [421, 88] on span "jayjay3095@gmail.com" at bounding box center [403, 87] width 73 height 4
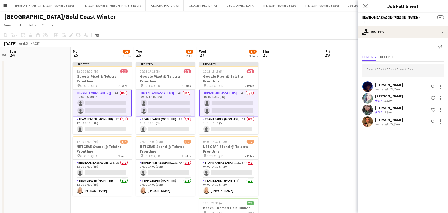
click at [324, 14] on div "[GEOGRAPHIC_DATA]/Gold Coast Winter" at bounding box center [224, 16] width 448 height 10
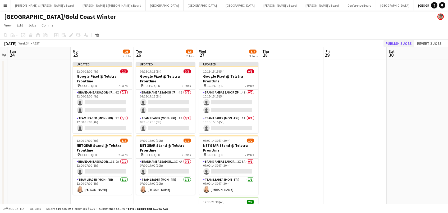
click at [399, 42] on button "Publish 3 jobs" at bounding box center [399, 43] width 30 height 7
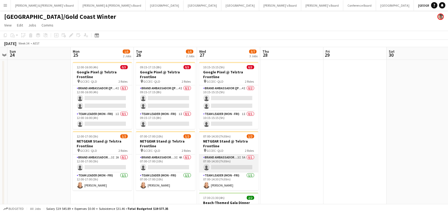
click at [224, 161] on app-card-role "Brand Ambassador (Mon - Fri) 3I 5A 0/1 07:00-14:30 (7h30m) single-neutral-actio…" at bounding box center [228, 163] width 59 height 18
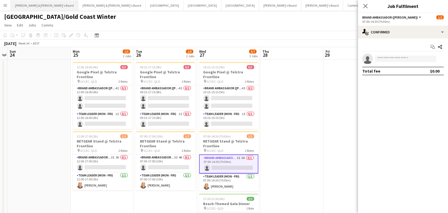
scroll to position [0, 0]
click at [25, 4] on button "Neil & Jenny's Board Close" at bounding box center [44, 5] width 67 height 10
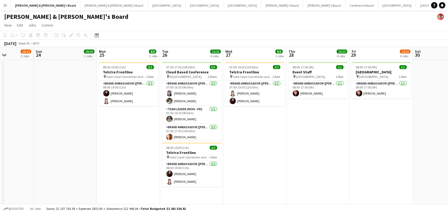
scroll to position [0, 160]
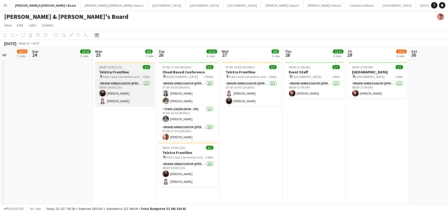
click at [125, 73] on h3 "Telstra Frontline" at bounding box center [124, 72] width 59 height 5
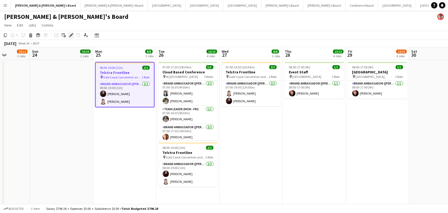
click at [71, 36] on icon at bounding box center [71, 35] width 3 height 3
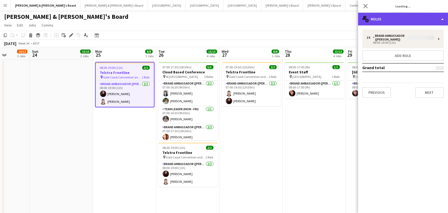
click at [384, 16] on div "multiple-users-add Roles" at bounding box center [403, 19] width 90 height 13
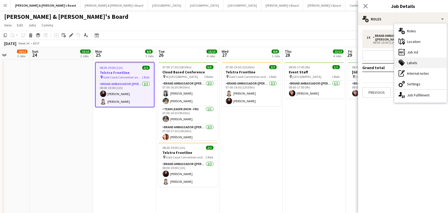
click at [411, 64] on div "tags-double Labels" at bounding box center [421, 62] width 52 height 11
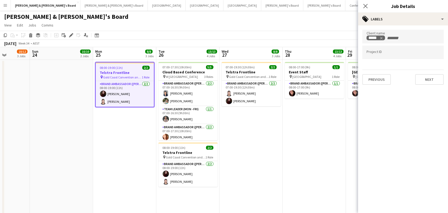
click at [218, 40] on div "August 2025 Week 34 • AEST" at bounding box center [224, 43] width 448 height 7
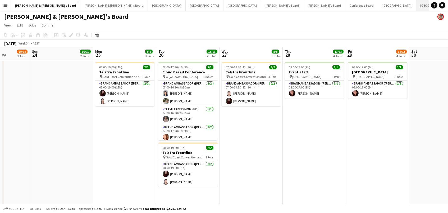
click at [416, 5] on button "Brisbane/Gold Coast Winter Close" at bounding box center [447, 5] width 63 height 10
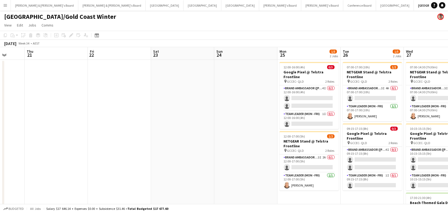
scroll to position [0, 233]
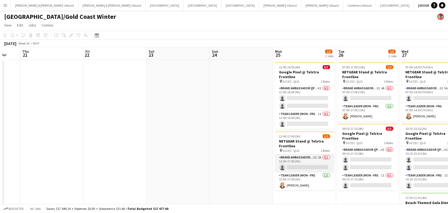
click at [315, 165] on app-card-role "Brand Ambassador (Mon - Fri) 3I 2A 0/1 12:00-17:00 (5h) single-neutral-actions" at bounding box center [304, 163] width 59 height 18
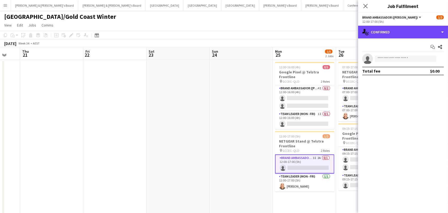
drag, startPoint x: 404, startPoint y: 34, endPoint x: 407, endPoint y: 38, distance: 4.9
click at [404, 34] on div "single-neutral-actions-check-2 Confirmed" at bounding box center [403, 32] width 90 height 13
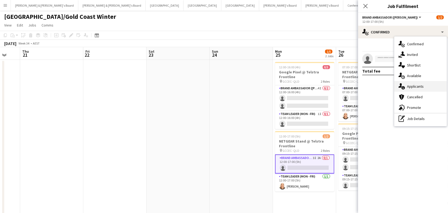
click at [424, 87] on div "single-neutral-actions-information Applicants" at bounding box center [421, 86] width 52 height 11
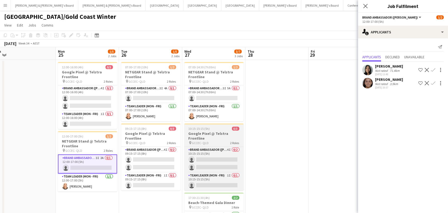
scroll to position [0, 200]
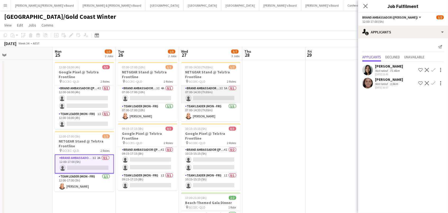
click at [232, 94] on app-card-role "Brand Ambassador (Mon - Fri) 3I 5A 0/1 07:00-14:30 (7h30m) single-neutral-actio…" at bounding box center [210, 94] width 59 height 18
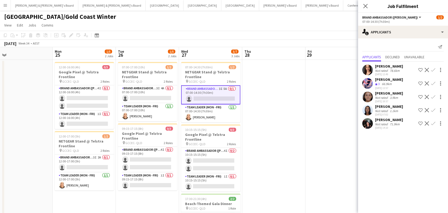
click at [395, 96] on div "3.9km" at bounding box center [394, 98] width 10 height 4
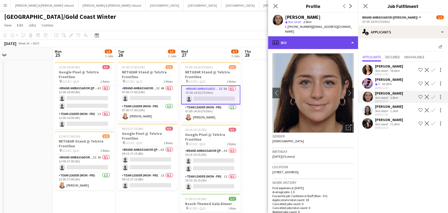
click at [315, 36] on div "profile Bio" at bounding box center [313, 42] width 90 height 13
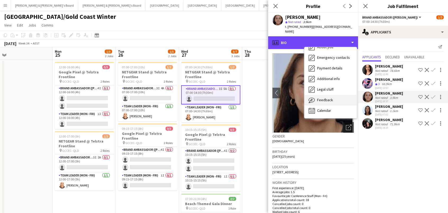
scroll to position [39, 0]
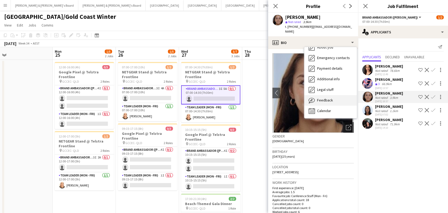
click at [334, 97] on div "Feedback Feedback" at bounding box center [331, 100] width 52 height 11
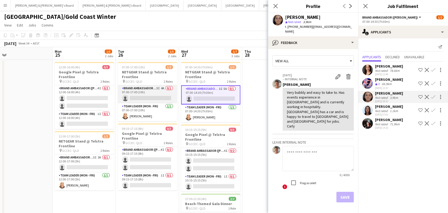
click at [163, 93] on app-card-role "Brand Ambassador (Mon - Fri) 3I 4A 0/1 07:00-17:00 (10h) single-neutral-actions" at bounding box center [147, 94] width 59 height 18
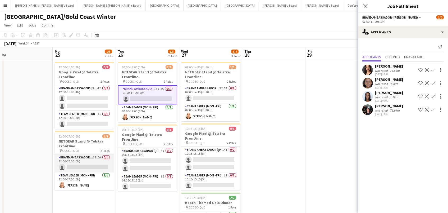
click at [84, 163] on app-card-role "Brand Ambassador (Mon - Fri) 3I 2A 0/1 12:00-17:00 (5h) single-neutral-actions" at bounding box center [84, 163] width 59 height 18
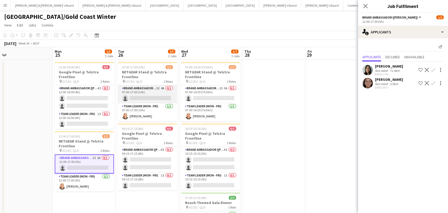
click at [171, 95] on app-card-role "Brand Ambassador (Mon - Fri) 3I 4A 0/1 07:00-17:00 (10h) single-neutral-actions" at bounding box center [147, 94] width 59 height 18
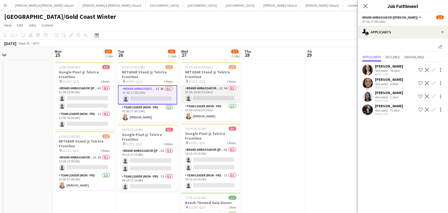
click at [202, 94] on app-card-role "Brand Ambassador (Mon - Fri) 3I 5A 0/1 07:00-14:30 (7h30m) single-neutral-actio…" at bounding box center [210, 94] width 59 height 18
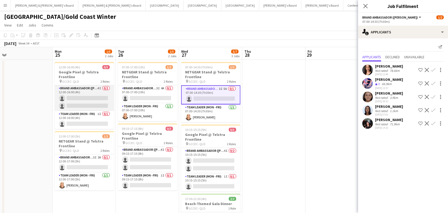
click at [86, 96] on app-card-role "Brand Ambassador (Mon - Fri) 4I 0/2 12:00-16:00 (4h) single-neutral-actions sin…" at bounding box center [84, 98] width 59 height 26
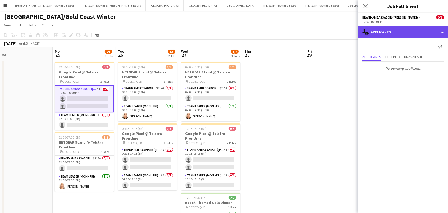
click at [396, 30] on div "single-neutral-actions-information Applicants" at bounding box center [403, 32] width 90 height 13
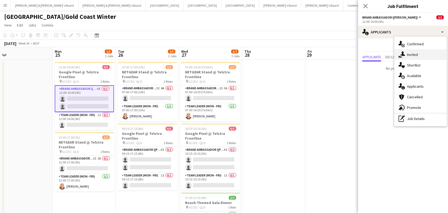
click at [416, 53] on div "single-neutral-actions-share-1 Invited" at bounding box center [421, 54] width 52 height 11
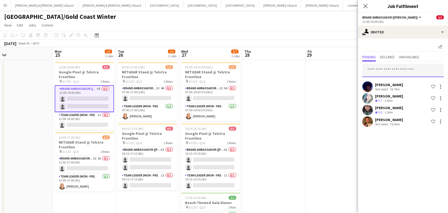
drag, startPoint x: 416, startPoint y: 69, endPoint x: 411, endPoint y: 68, distance: 4.6
click at [414, 69] on input "text" at bounding box center [404, 70] width 82 height 13
click at [399, 71] on input "*******" at bounding box center [404, 70] width 82 height 13
type input "****"
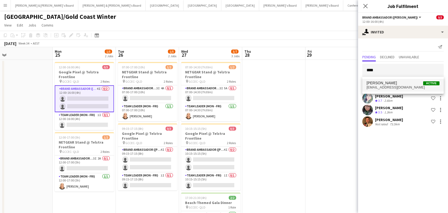
click at [391, 84] on span "Gabriella Kochhann" at bounding box center [382, 83] width 30 height 4
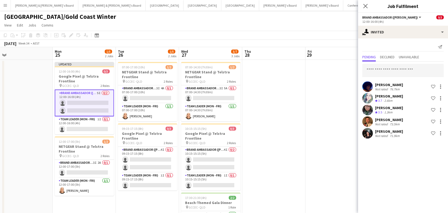
click at [347, 30] on app-page-menu "View Day view expanded Day view collapsed Month view Date picker Jump to today …" at bounding box center [224, 26] width 448 height 10
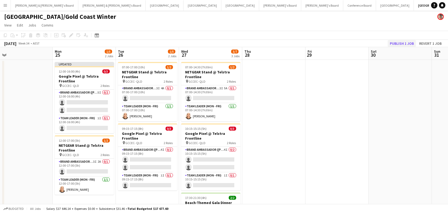
click at [395, 41] on button "Publish 1 job" at bounding box center [402, 43] width 28 height 7
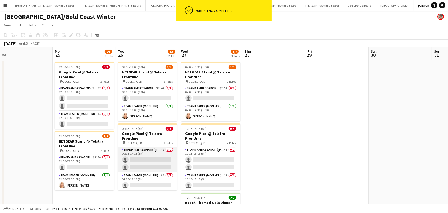
drag, startPoint x: 155, startPoint y: 166, endPoint x: 164, endPoint y: 164, distance: 8.5
click at [155, 166] on app-card-role "Brand Ambassador (Mon - Fri) 4I 0/2 09:15-17:15 (8h) single-neutral-actions sin…" at bounding box center [147, 160] width 59 height 26
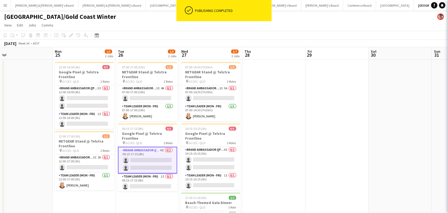
scroll to position [0, 200]
click at [198, 161] on app-card-role "Brand Ambassador (Mon - Fri) 4I 0/2 10:15-15:15 (5h) single-neutral-actions sin…" at bounding box center [211, 160] width 59 height 26
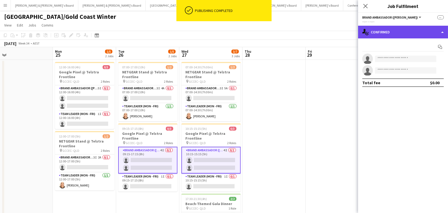
click at [403, 35] on div "single-neutral-actions-check-2 Confirmed" at bounding box center [403, 32] width 90 height 13
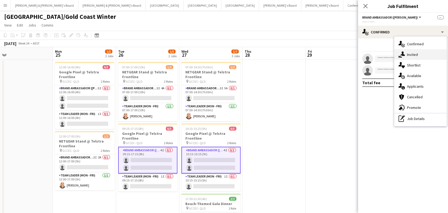
click at [416, 51] on div "single-neutral-actions-share-1 Invited" at bounding box center [421, 54] width 52 height 11
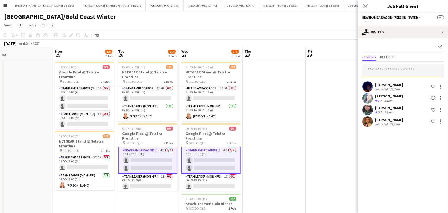
click at [403, 72] on input "text" at bounding box center [404, 70] width 82 height 13
type input "*"
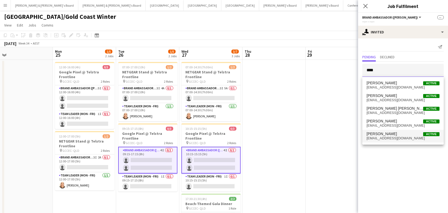
type input "****"
click at [409, 135] on span "Gabriella Kochhann Active" at bounding box center [403, 134] width 73 height 4
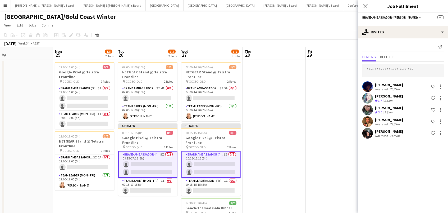
click at [332, 105] on app-date-cell at bounding box center [337, 156] width 63 height 193
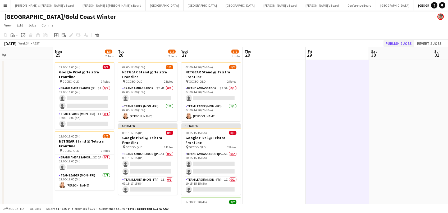
click at [403, 45] on button "Publish 2 jobs" at bounding box center [399, 43] width 30 height 7
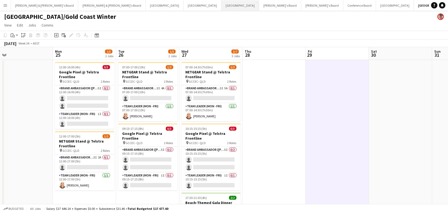
click at [222, 4] on button "Melbourne Close" at bounding box center [241, 5] width 38 height 10
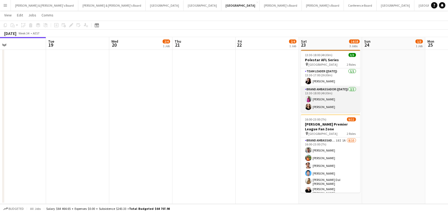
scroll to position [83, 0]
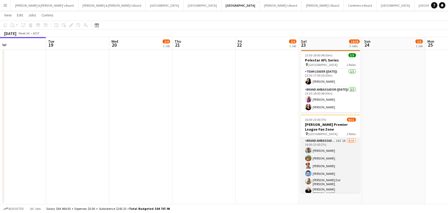
click at [337, 149] on app-card-role "Brand Ambassador (Saturday) 18I 1A 8/10 16:00-23:00 (7h) Evan Michalak Lauren F…" at bounding box center [330, 184] width 59 height 92
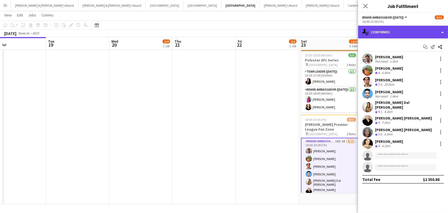
drag, startPoint x: 378, startPoint y: 31, endPoint x: 382, endPoint y: 34, distance: 4.9
click at [378, 31] on div "single-neutral-actions-check-2 Confirmed" at bounding box center [403, 32] width 90 height 13
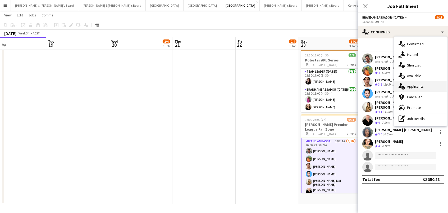
click at [417, 85] on div "single-neutral-actions-information Applicants" at bounding box center [421, 86] width 52 height 11
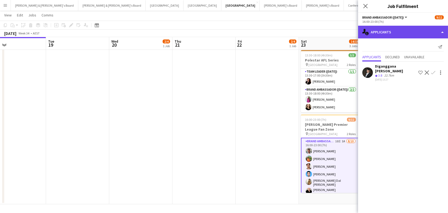
click at [402, 30] on div "single-neutral-actions-information Applicants" at bounding box center [403, 32] width 90 height 13
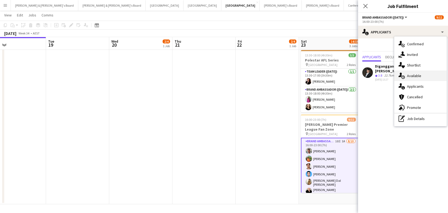
click at [421, 74] on div "single-neutral-actions-upload Available" at bounding box center [421, 75] width 52 height 11
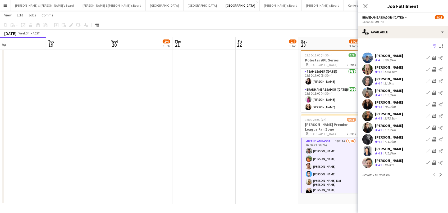
click at [435, 44] on app-icon "Filter" at bounding box center [435, 46] width 4 height 5
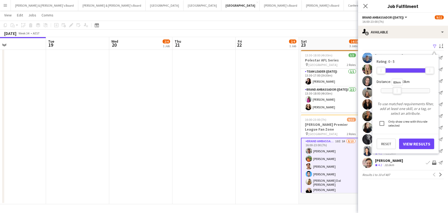
drag, startPoint x: 428, startPoint y: 88, endPoint x: 396, endPoint y: 91, distance: 32.8
click at [396, 91] on div at bounding box center [397, 90] width 8 height 7
click at [410, 143] on button "View Results" at bounding box center [416, 143] width 35 height 11
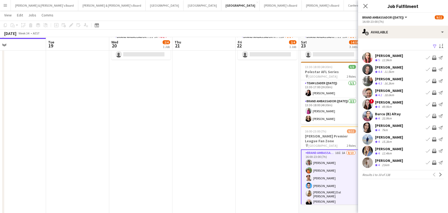
click at [435, 149] on app-icon "Invite crew" at bounding box center [434, 151] width 4 height 4
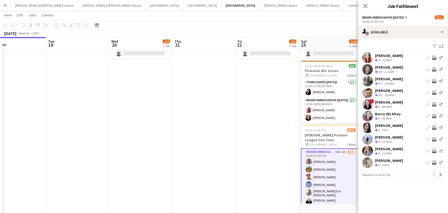
scroll to position [73, 0]
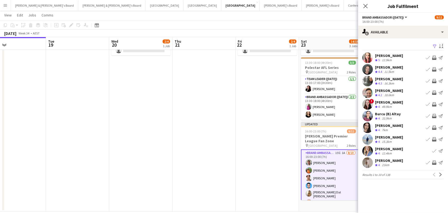
scroll to position [76, 0]
click at [435, 116] on app-icon "Invite crew" at bounding box center [434, 116] width 4 height 4
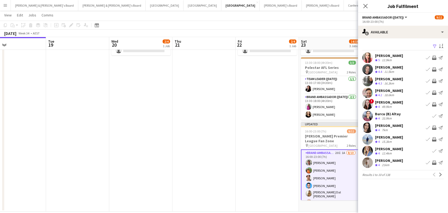
scroll to position [76, 0]
click at [434, 79] on app-icon "Invite crew" at bounding box center [434, 81] width 4 height 4
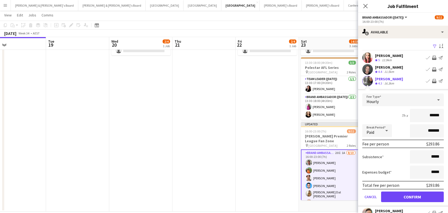
click at [413, 196] on button "Confirm" at bounding box center [412, 196] width 63 height 11
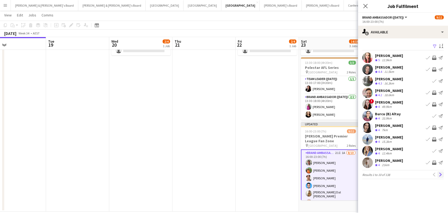
click at [441, 173] on app-icon "Next" at bounding box center [441, 175] width 4 height 4
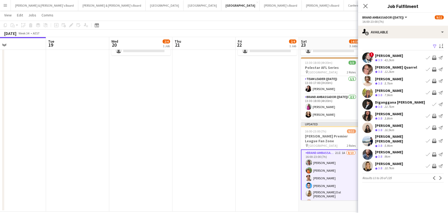
click at [432, 58] on app-icon "Invite crew" at bounding box center [434, 58] width 4 height 4
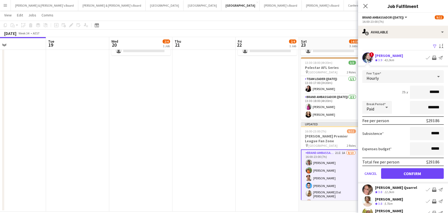
click at [413, 173] on button "Confirm" at bounding box center [412, 173] width 63 height 11
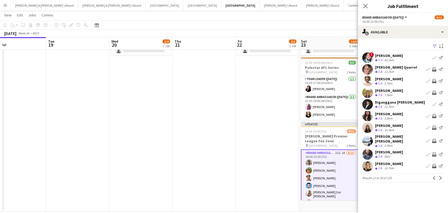
click at [433, 80] on app-icon "Invite crew" at bounding box center [434, 81] width 4 height 4
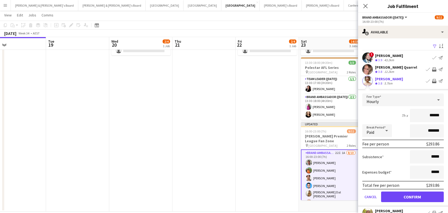
click at [413, 196] on button "Confirm" at bounding box center [412, 196] width 63 height 11
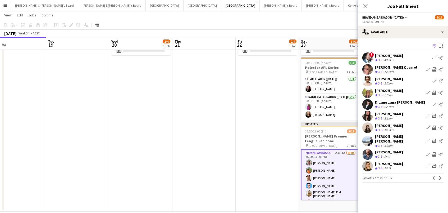
click at [435, 165] on app-icon "Invite crew" at bounding box center [434, 166] width 4 height 4
click at [440, 176] on app-icon "Next" at bounding box center [441, 178] width 4 height 4
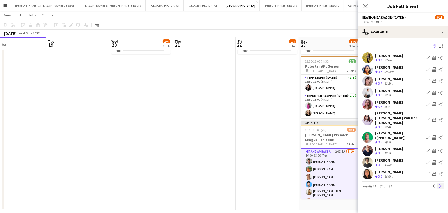
click at [443, 183] on button "Next" at bounding box center [441, 186] width 6 height 6
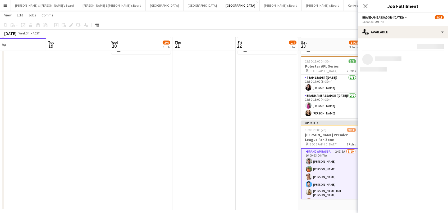
scroll to position [78, 0]
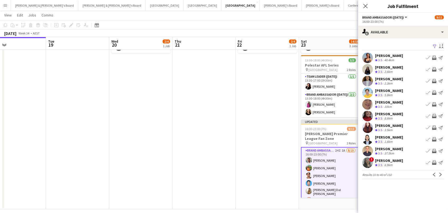
click at [433, 89] on button "Invite crew" at bounding box center [434, 92] width 6 height 6
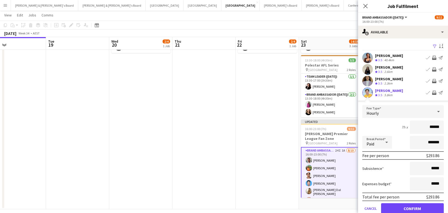
click at [413, 207] on button "Confirm" at bounding box center [412, 208] width 63 height 11
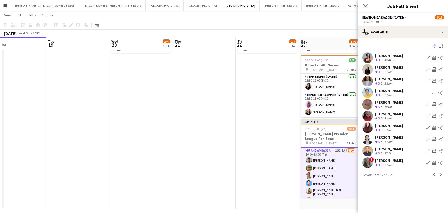
click at [326, 28] on app-toolbar "Copy Paste Paste Command V Paste with crew Command Shift V Paste linked Job Del…" at bounding box center [224, 25] width 448 height 9
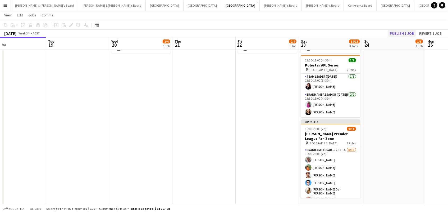
click at [399, 32] on button "Publish 1 job" at bounding box center [402, 33] width 28 height 7
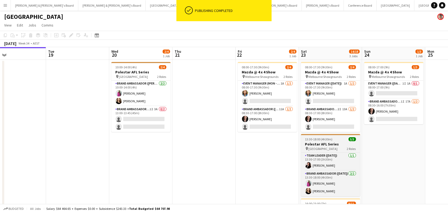
scroll to position [0, 0]
click at [331, 142] on h3 "Polestar AFL Series" at bounding box center [330, 144] width 59 height 5
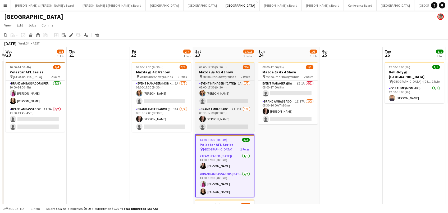
scroll to position [0, 159]
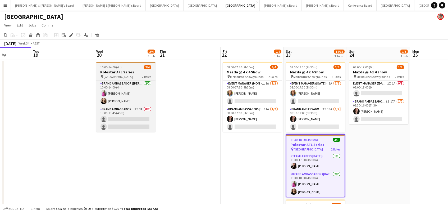
click at [124, 74] on h3 "Polestar AFL Series" at bounding box center [125, 72] width 59 height 5
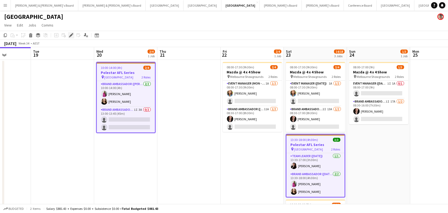
click at [71, 35] on icon at bounding box center [71, 35] width 3 height 3
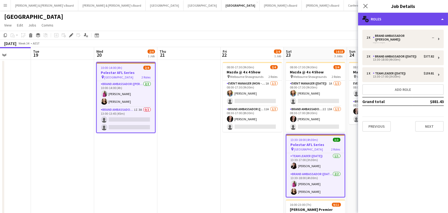
click at [385, 16] on div "multiple-users-add Roles" at bounding box center [403, 19] width 90 height 13
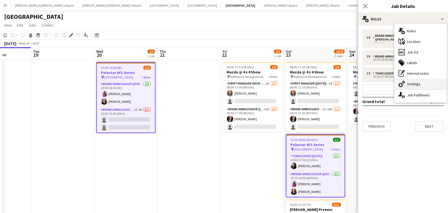
click at [419, 83] on div "cog-double-3 Settings" at bounding box center [421, 84] width 52 height 11
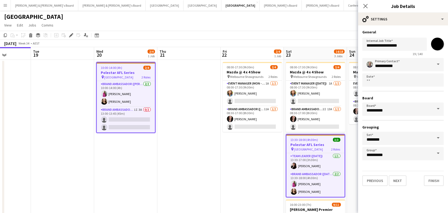
click at [440, 45] on input "*******" at bounding box center [437, 43] width 19 height 19
type input "*******"
click at [334, 31] on app-toolbar "Copy Paste Paste Command V Paste with crew Command Shift V Paste linked Job Del…" at bounding box center [224, 35] width 448 height 9
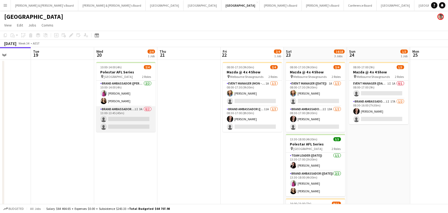
drag, startPoint x: 117, startPoint y: 115, endPoint x: 127, endPoint y: 113, distance: 9.7
click at [117, 115] on app-card-role "Brand Ambassador (Mon - Fri) 1I 3A 0/2 13:00-13:45 (45m) single-neutral-actions…" at bounding box center [125, 119] width 59 height 26
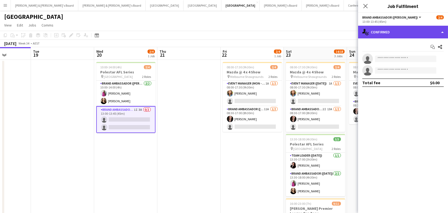
click at [372, 31] on div "single-neutral-actions-check-2 Confirmed" at bounding box center [403, 32] width 90 height 13
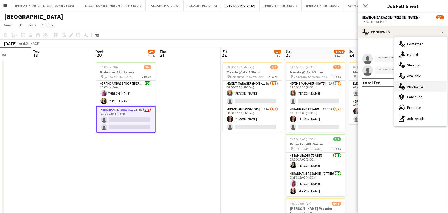
click at [418, 85] on div "single-neutral-actions-information Applicants" at bounding box center [421, 86] width 52 height 11
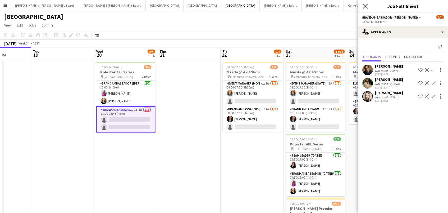
click at [364, 6] on icon "Close pop-in" at bounding box center [365, 5] width 5 height 5
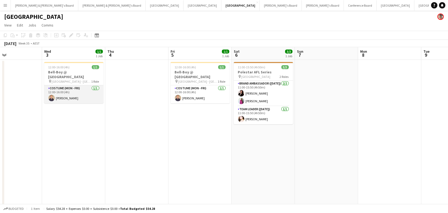
scroll to position [0, 216]
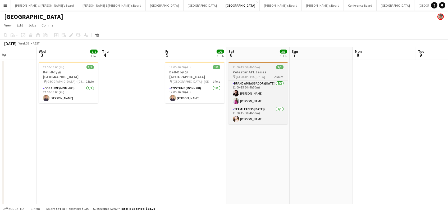
click at [274, 69] on div "11:00-15:50 (4h50m) 3/3" at bounding box center [258, 67] width 59 height 4
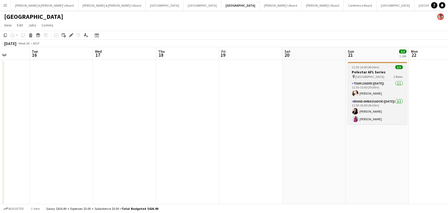
scroll to position [0, 161]
click at [381, 73] on h3 "Polestar AFL Series" at bounding box center [376, 72] width 59 height 5
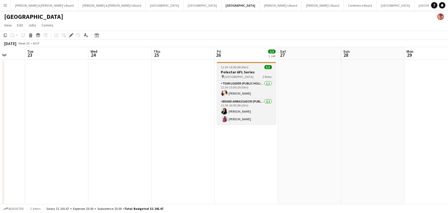
click at [237, 76] on span "Cranbourne East" at bounding box center [239, 77] width 29 height 4
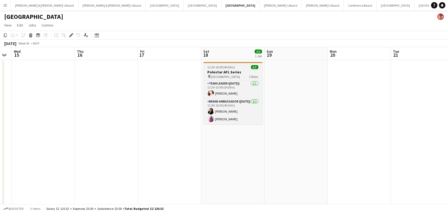
click at [240, 72] on h3 "Polestar AFL Series" at bounding box center [233, 72] width 59 height 5
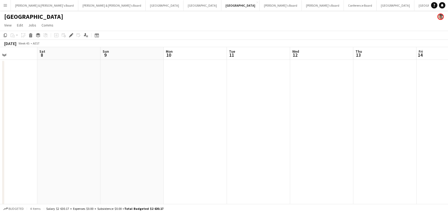
scroll to position [0, 216]
click at [71, 32] on div "Edit" at bounding box center [71, 35] width 6 height 6
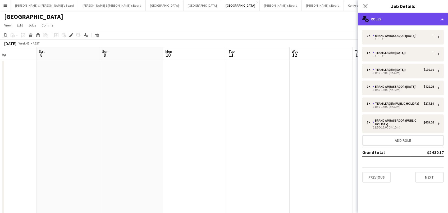
click at [373, 19] on div "multiple-users-add Roles" at bounding box center [403, 19] width 90 height 13
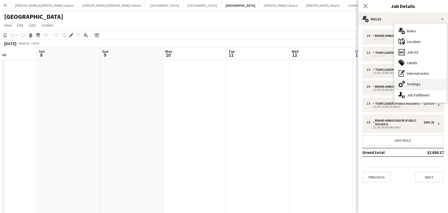
click at [439, 82] on div "cog-double-3 Settings" at bounding box center [421, 84] width 52 height 11
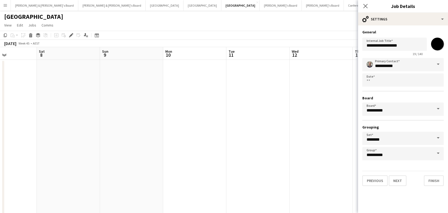
click at [440, 47] on input "*******" at bounding box center [437, 43] width 19 height 19
type input "*******"
click at [322, 88] on app-date-cell at bounding box center [321, 174] width 63 height 228
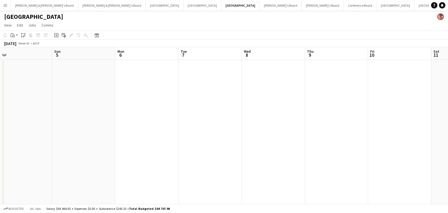
scroll to position [0, 126]
click at [415, 9] on button "Brisbane/Gold Coast Winter Close" at bounding box center [446, 5] width 63 height 10
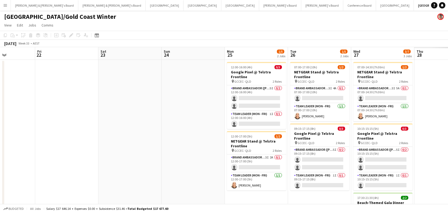
scroll to position [0, 175]
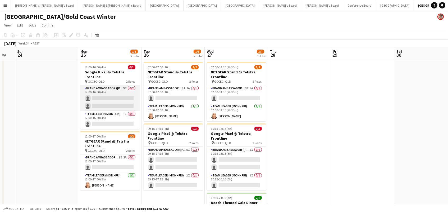
click at [120, 96] on app-card-role "Brand Ambassador (Mon - Fri) 5I 0/2 12:00-16:00 (4h) single-neutral-actions sin…" at bounding box center [109, 98] width 59 height 26
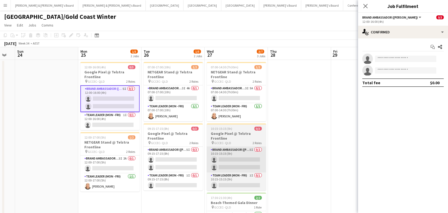
drag, startPoint x: 180, startPoint y: 162, endPoint x: 224, endPoint y: 160, distance: 44.2
click at [183, 162] on app-calendar-viewport "Thu 21 Fri 22 Sat 23 Sun 24 Mon 25 1/5 2 Jobs Tue 26 1/5 2 Jobs Wed 27 3/7 3 Jo…" at bounding box center [224, 150] width 448 height 206
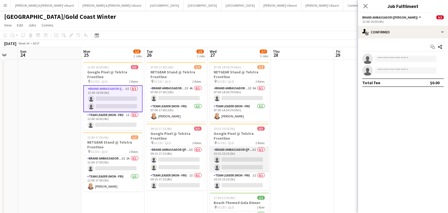
click at [252, 157] on app-card-role "Brand Ambassador (Mon - Fri) 5I 0/2 10:15-15:15 (5h) single-neutral-actions sin…" at bounding box center [239, 160] width 59 height 26
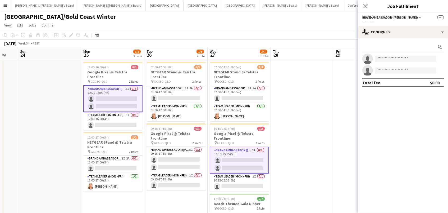
scroll to position [0, 0]
click at [157, 151] on app-card-role "Brand Ambassador (Mon - Fri) 5I 0/2 09:15-17:15 (8h) single-neutral-actions sin…" at bounding box center [176, 159] width 59 height 26
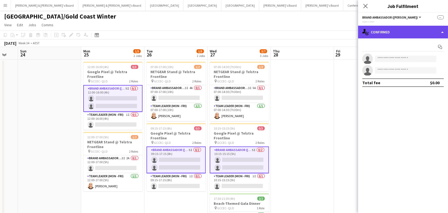
drag, startPoint x: 375, startPoint y: 28, endPoint x: 379, endPoint y: 30, distance: 4.5
click at [375, 28] on div "single-neutral-actions-check-2 Confirmed" at bounding box center [403, 32] width 90 height 13
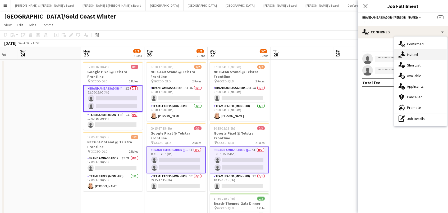
click at [417, 55] on div "single-neutral-actions-share-1 Invited" at bounding box center [421, 54] width 52 height 11
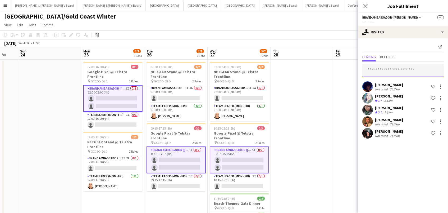
click at [406, 72] on input "text" at bounding box center [404, 70] width 82 height 13
type input "******"
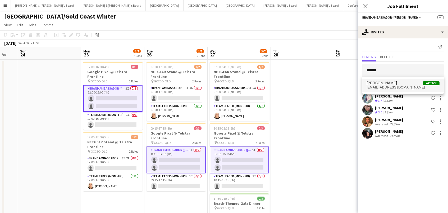
click at [413, 84] on span "Laura Pasini Silveira Active" at bounding box center [403, 83] width 73 height 4
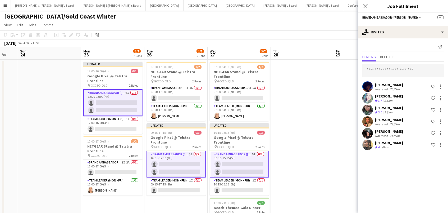
drag, startPoint x: 340, startPoint y: 34, endPoint x: 361, endPoint y: 37, distance: 21.1
click at [340, 34] on app-toolbar "Copy Paste Paste Command V Paste with crew Command Shift V Paste linked Job Del…" at bounding box center [224, 34] width 448 height 9
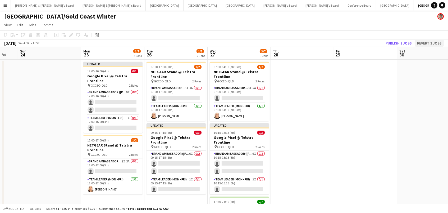
click at [416, 44] on button "Revert 3 jobs" at bounding box center [429, 43] width 29 height 7
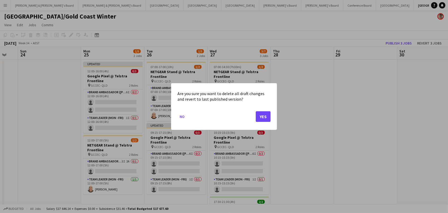
click at [180, 121] on mat-dialog-actions "No Yes" at bounding box center [224, 118] width 93 height 22
click at [183, 118] on button "No" at bounding box center [182, 116] width 9 height 8
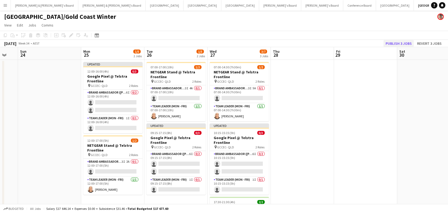
click at [393, 43] on button "Publish 3 jobs" at bounding box center [399, 43] width 30 height 7
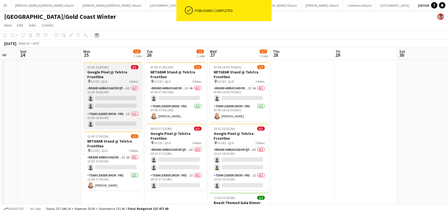
click at [113, 79] on div "pin GCCEC- QLD 2 Roles" at bounding box center [112, 81] width 59 height 4
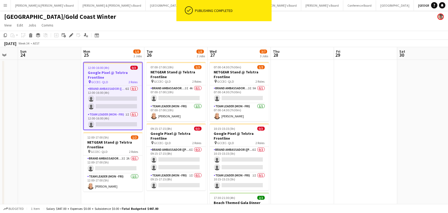
drag, startPoint x: 160, startPoint y: 127, endPoint x: 207, endPoint y: 130, distance: 47.0
click at [160, 127] on span "09:15-17:15 (8h)" at bounding box center [161, 129] width 21 height 4
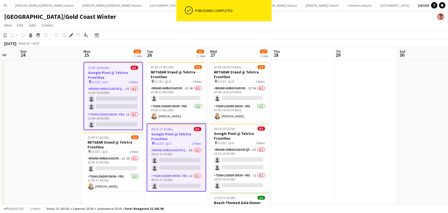
scroll to position [0, 169]
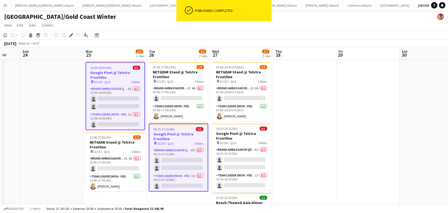
click at [220, 131] on app-calendar-viewport "Thu 21 Fri 22 Sat 23 Sun 24 Mon 25 1/5 2 Jobs Tue 26 1/5 2 Jobs Wed 27 3/7 3 Jo…" at bounding box center [224, 150] width 448 height 206
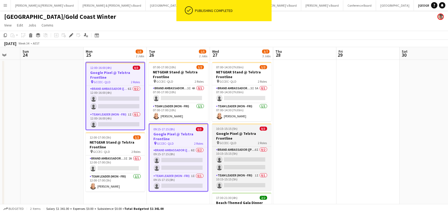
click at [240, 133] on h3 "Google Pixel @ Telstra Frontline" at bounding box center [241, 136] width 59 height 10
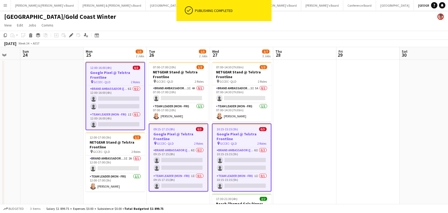
drag, startPoint x: 71, startPoint y: 34, endPoint x: 75, endPoint y: 34, distance: 4.0
click at [71, 34] on icon at bounding box center [71, 35] width 3 height 3
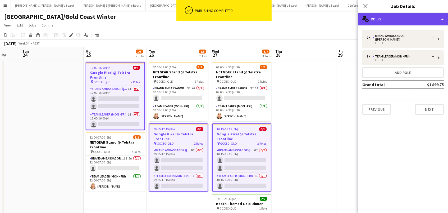
click at [375, 21] on div "multiple-users-add Roles" at bounding box center [403, 19] width 90 height 13
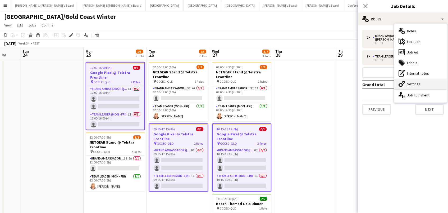
click at [436, 84] on div "cog-double-3 Settings" at bounding box center [421, 84] width 52 height 11
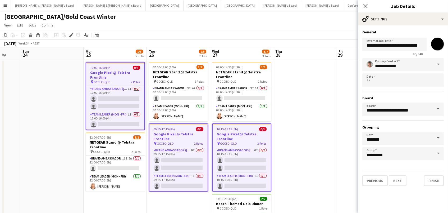
click at [441, 44] on input "*******" at bounding box center [437, 43] width 19 height 19
type input "*******"
click at [315, 85] on app-date-cell at bounding box center [304, 156] width 63 height 193
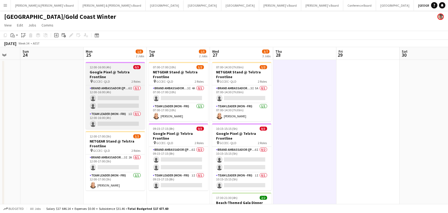
click at [98, 74] on h3 "Google Pixel @ Telstra Frontline" at bounding box center [115, 75] width 59 height 10
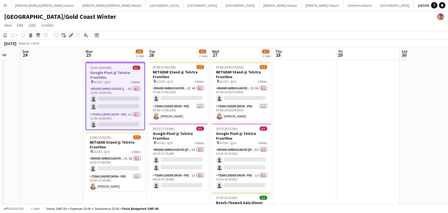
click at [70, 37] on icon "Edit" at bounding box center [71, 35] width 4 height 4
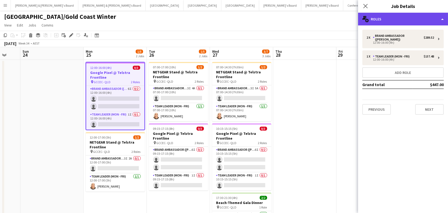
click at [370, 19] on div "multiple-users-add Roles" at bounding box center [403, 19] width 90 height 13
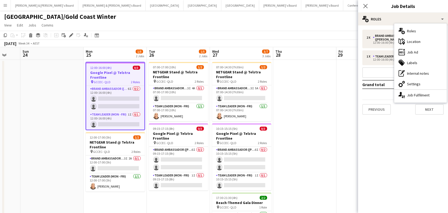
click at [406, 83] on div "cog-double-3 Settings" at bounding box center [421, 84] width 52 height 11
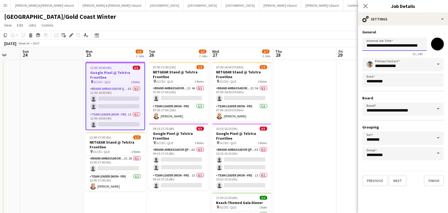
click at [421, 44] on input "**********" at bounding box center [395, 44] width 65 height 13
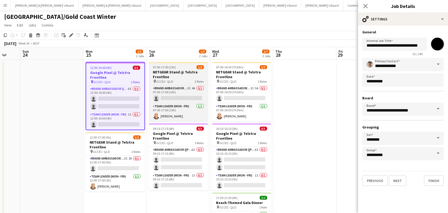
click at [174, 73] on h3 "NETGEAR Stand @ Telstra Frontline" at bounding box center [178, 75] width 59 height 10
type input "*******"
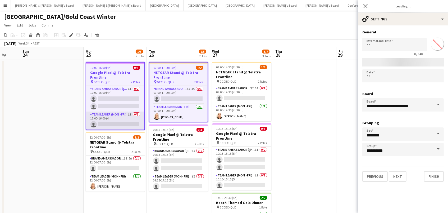
type input "*******"
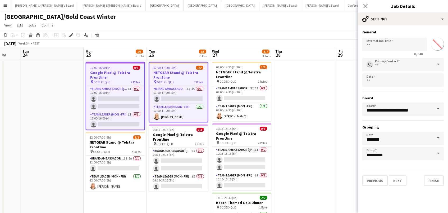
click at [166, 66] on span "07:00-17:00 (10h)" at bounding box center [165, 68] width 23 height 4
type input "**********"
type input "*******"
type input "**********"
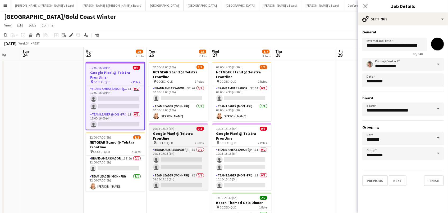
drag, startPoint x: 157, startPoint y: 129, endPoint x: 189, endPoint y: 132, distance: 32.9
click at [157, 129] on span "09:15-17:15 (8h)" at bounding box center [163, 129] width 21 height 4
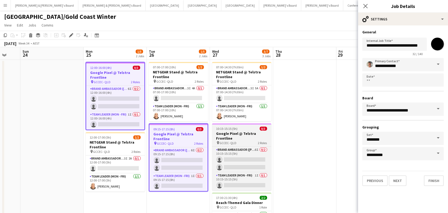
click at [223, 133] on h3 "Google Pixel @ Telstra Frontline" at bounding box center [241, 136] width 59 height 10
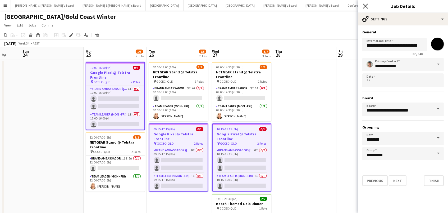
click at [365, 6] on icon at bounding box center [365, 5] width 5 height 5
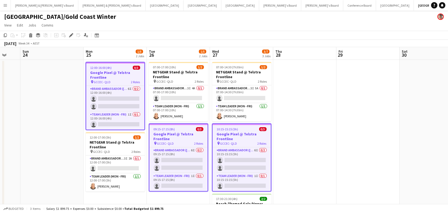
click at [368, 105] on app-date-cell at bounding box center [368, 156] width 63 height 193
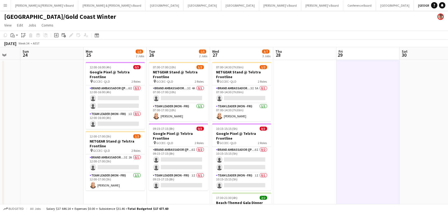
click at [4, 2] on button "Menu" at bounding box center [5, 5] width 11 height 11
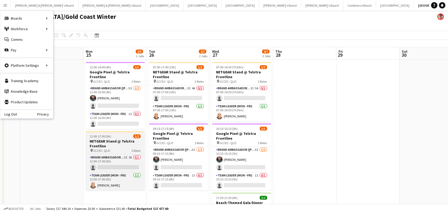
scroll to position [0, 0]
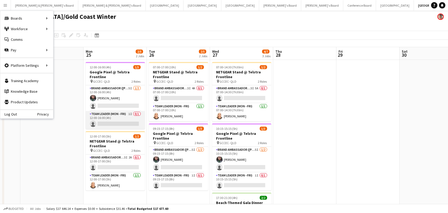
click at [124, 123] on app-card-role "Team Leader (Mon - Fri) 1I 0/1 12:00-16:00 (4h) single-neutral-actions" at bounding box center [115, 120] width 59 height 18
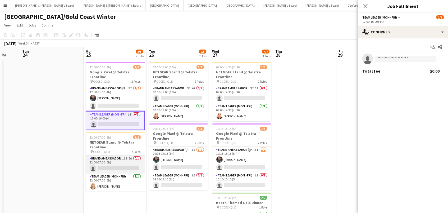
click at [134, 159] on app-card-role "Brand Ambassador (Mon - Fri) 3I 2A 0/1 12:00-17:00 (5h) single-neutral-actions" at bounding box center [115, 164] width 59 height 18
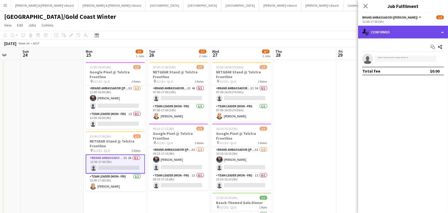
drag, startPoint x: 410, startPoint y: 29, endPoint x: 410, endPoint y: 34, distance: 4.5
click at [410, 29] on div "single-neutral-actions-check-2 Confirmed" at bounding box center [403, 32] width 90 height 13
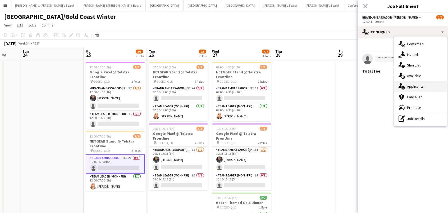
click at [410, 82] on div "single-neutral-actions-information Applicants" at bounding box center [421, 86] width 52 height 11
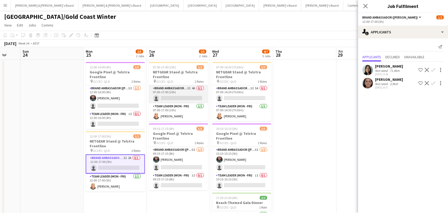
click at [185, 91] on app-card-role "Brand Ambassador (Mon - Fri) 3I 4A 0/1 07:00-17:00 (10h) single-neutral-actions" at bounding box center [178, 94] width 59 height 18
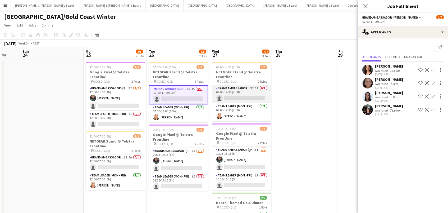
click at [252, 89] on app-card-role "Brand Ambassador (Mon - Fri) 3I 5A 0/1 07:00-14:30 (7h30m) single-neutral-actio…" at bounding box center [241, 94] width 59 height 18
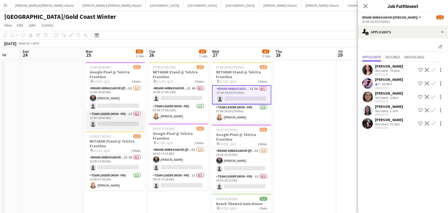
drag, startPoint x: 128, startPoint y: 121, endPoint x: 132, endPoint y: 126, distance: 6.0
click at [128, 121] on app-card-role "Team Leader (Mon - Fri) 1I 0/1 12:00-16:00 (4h) single-neutral-actions" at bounding box center [115, 120] width 59 height 18
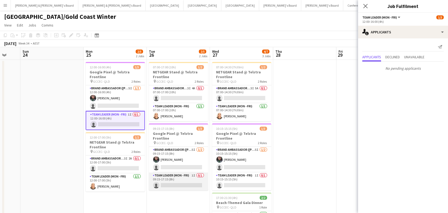
click at [175, 180] on app-card-role "Team Leader (Mon - Fri) 1I 0/1 09:15-17:15 (8h) single-neutral-actions" at bounding box center [178, 181] width 59 height 18
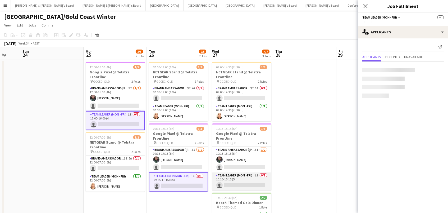
click at [239, 179] on app-card-role "Team Leader (Mon - Fri) 1I 0/1 10:15-15:15 (5h) single-neutral-actions" at bounding box center [241, 181] width 59 height 18
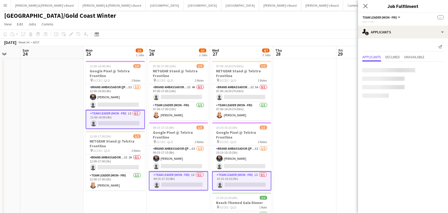
scroll to position [2, 0]
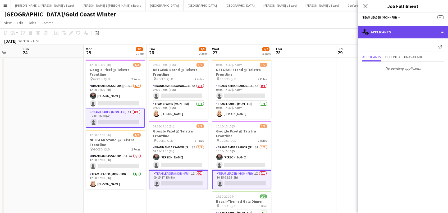
click at [381, 31] on div "single-neutral-actions-information Applicants" at bounding box center [403, 32] width 90 height 13
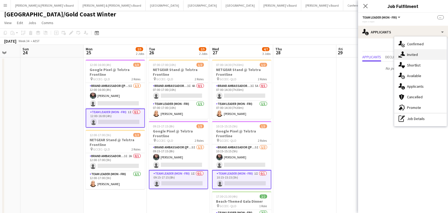
click at [405, 53] on div "single-neutral-actions-share-1 Invited" at bounding box center [421, 54] width 52 height 11
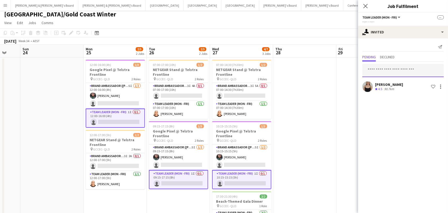
click at [389, 67] on input "text" at bounding box center [404, 70] width 82 height 13
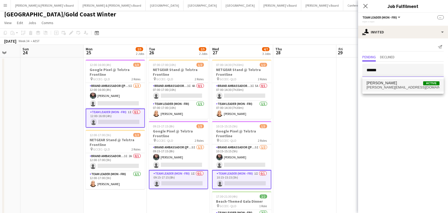
type input "******"
click at [404, 87] on span "emilyhendon@hotmail.com" at bounding box center [403, 87] width 73 height 4
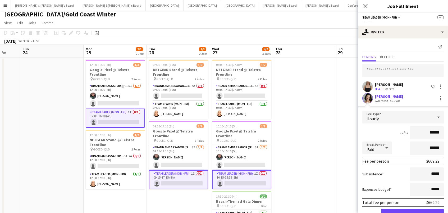
click at [413, 213] on button "Confirm" at bounding box center [412, 214] width 63 height 11
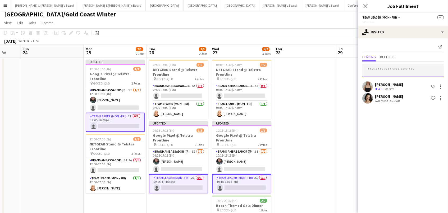
click at [405, 68] on input "text" at bounding box center [404, 70] width 82 height 13
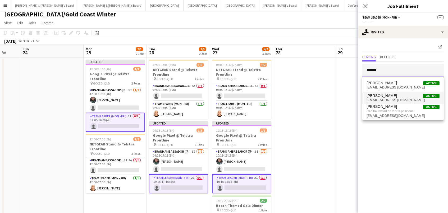
type input "******"
click at [395, 98] on span "melanie_clarke15@hotmail.com" at bounding box center [403, 100] width 73 height 4
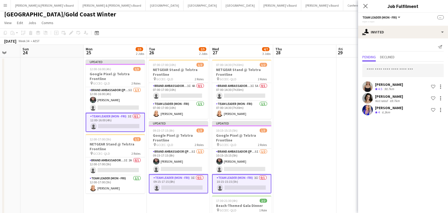
click at [350, 37] on div "August 2025 Week 34 • AEST Publish 3 jobs Revert 3 jobs" at bounding box center [224, 40] width 448 height 7
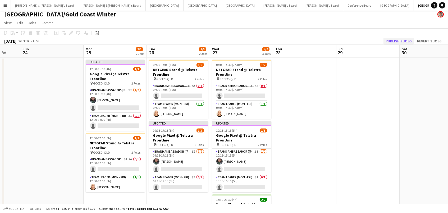
click at [405, 39] on button "Publish 3 jobs" at bounding box center [399, 41] width 30 height 7
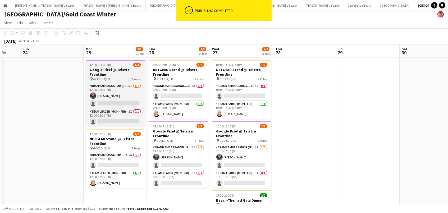
click at [132, 120] on app-card-role "Team Leader (Mon - Fri) 3I 0/1 12:00-16:00 (4h) single-neutral-actions" at bounding box center [115, 118] width 59 height 18
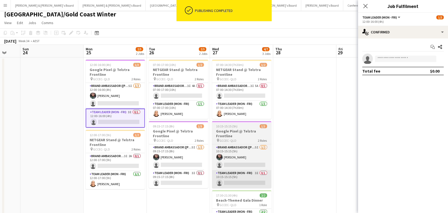
drag, startPoint x: 178, startPoint y: 177, endPoint x: 221, endPoint y: 178, distance: 42.4
click at [180, 177] on app-calendar-viewport "Thu 21 Fri 22 Sat 23 Sun 24 Mon 25 2/5 2 Jobs Tue 26 2/5 2 Jobs Wed 27 4/7 3 Jo…" at bounding box center [224, 148] width 448 height 206
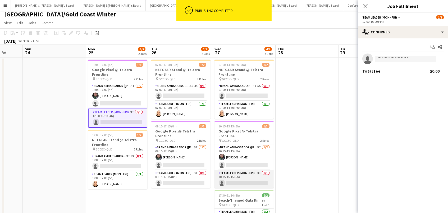
click at [238, 176] on app-card-role "Team Leader (Mon - Fri) 3I 0/1 10:15-15:15 (5h) single-neutral-actions" at bounding box center [244, 179] width 59 height 18
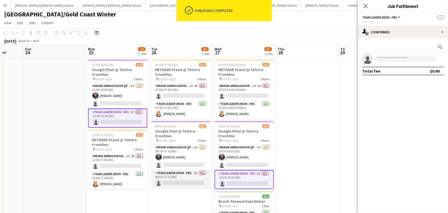
click at [186, 176] on app-card-role "Team Leader (Mon - Fri) 3I 0/1 09:15-17:15 (8h) single-neutral-actions" at bounding box center [180, 179] width 59 height 18
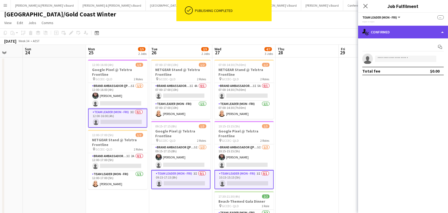
click at [399, 30] on div "single-neutral-actions-check-2 Confirmed" at bounding box center [403, 32] width 90 height 13
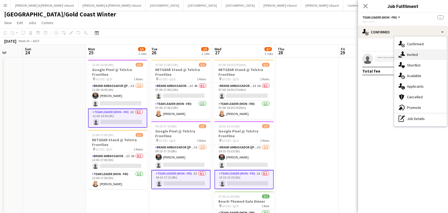
click at [417, 50] on div "single-neutral-actions-share-1 Invited" at bounding box center [421, 54] width 52 height 11
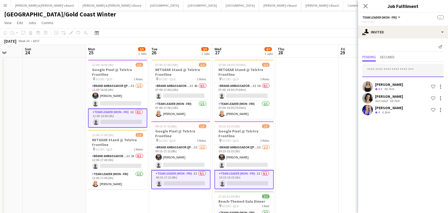
click at [412, 70] on input "text" at bounding box center [404, 70] width 82 height 13
type input "********"
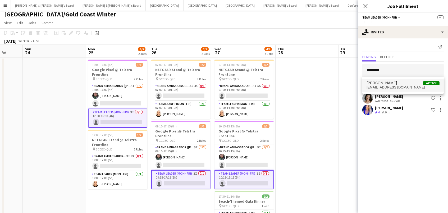
drag, startPoint x: 412, startPoint y: 70, endPoint x: 410, endPoint y: 85, distance: 15.4
click at [410, 85] on span "Brooke McMullen Active" at bounding box center [403, 83] width 73 height 4
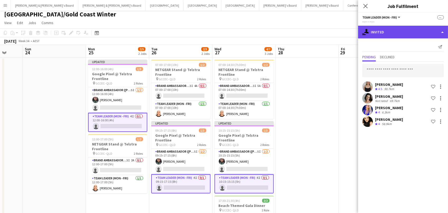
click at [408, 26] on div "single-neutral-actions-share-1 Invited" at bounding box center [403, 32] width 90 height 13
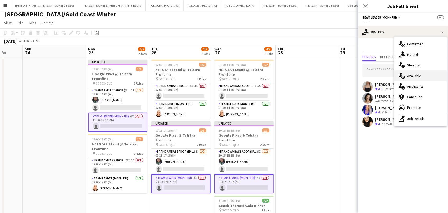
click at [418, 75] on div "single-neutral-actions-upload Available" at bounding box center [421, 75] width 52 height 11
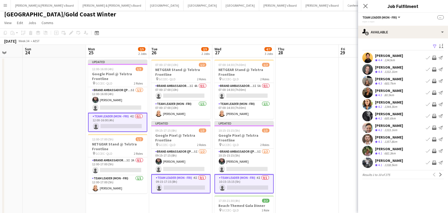
click at [433, 45] on app-icon "Filter" at bounding box center [435, 46] width 4 height 5
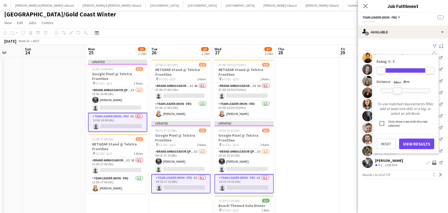
drag, startPoint x: 431, startPoint y: 89, endPoint x: 398, endPoint y: 91, distance: 32.3
click at [398, 91] on div at bounding box center [398, 90] width 8 height 7
click at [408, 144] on button "View Results" at bounding box center [416, 143] width 35 height 11
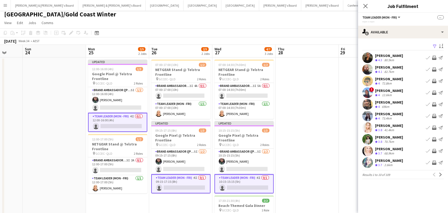
click at [434, 80] on app-icon "Invite crew" at bounding box center [434, 81] width 4 height 4
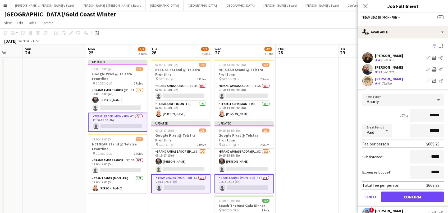
click at [413, 196] on button "Confirm" at bounding box center [412, 196] width 63 height 11
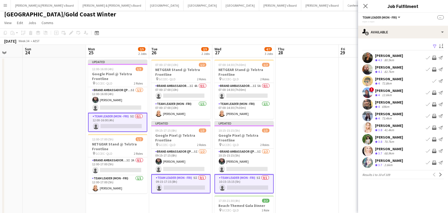
click at [434, 128] on app-icon "Invite crew" at bounding box center [434, 127] width 4 height 4
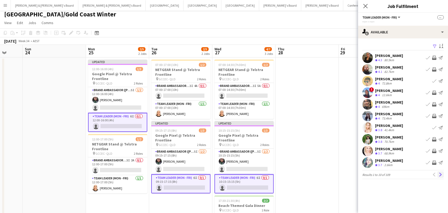
click at [439, 173] on app-icon "Next" at bounding box center [441, 175] width 4 height 4
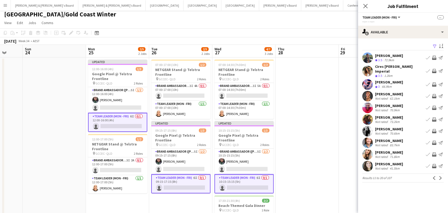
click at [435, 141] on app-icon "Invite crew" at bounding box center [434, 143] width 4 height 4
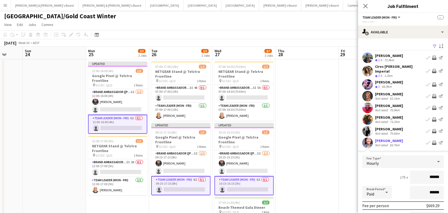
scroll to position [1, 0]
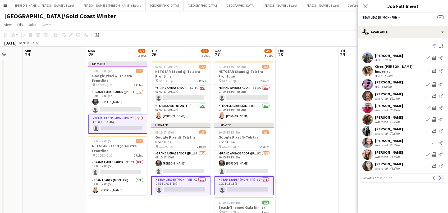
click at [440, 178] on app-icon "Next" at bounding box center [441, 178] width 4 height 4
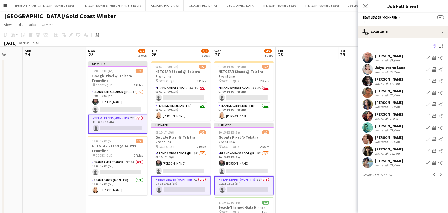
click at [440, 178] on app-pager "Results 21 to 30 of 106 Previous Next" at bounding box center [404, 174] width 82 height 9
click at [440, 176] on button "Next" at bounding box center [441, 174] width 6 height 6
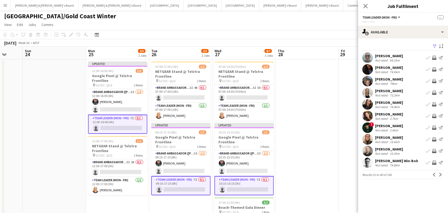
click at [440, 176] on button "Next" at bounding box center [441, 174] width 6 height 6
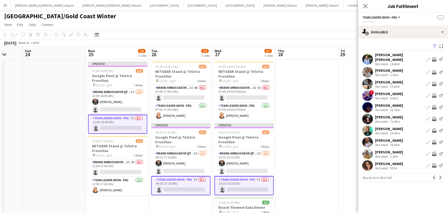
click at [318, 137] on app-date-cell at bounding box center [307, 155] width 63 height 193
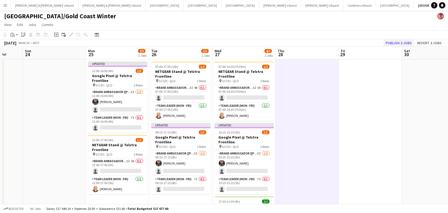
click at [398, 41] on button "Publish 3 jobs" at bounding box center [399, 42] width 30 height 7
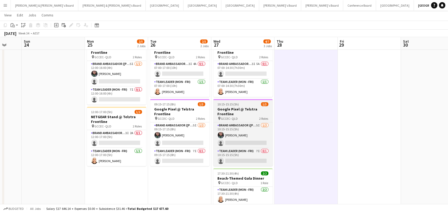
scroll to position [0, 169]
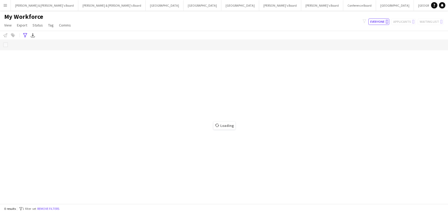
click at [7, 8] on button "Menu" at bounding box center [5, 5] width 11 height 11
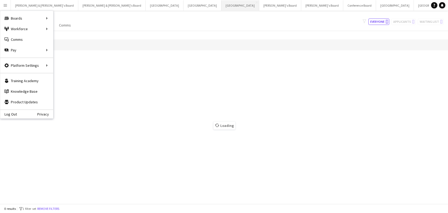
click at [222, 8] on button "Melbourne Close" at bounding box center [241, 5] width 38 height 10
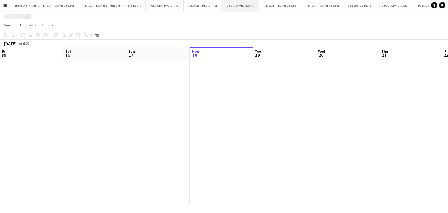
scroll to position [0, 126]
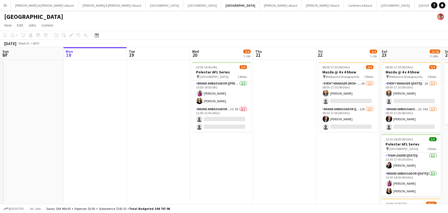
click at [6, 4] on app-icon "Menu" at bounding box center [5, 5] width 4 height 4
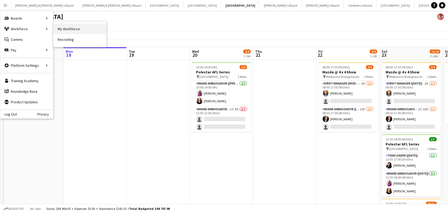
click at [69, 28] on link "My Workforce" at bounding box center [79, 29] width 53 height 11
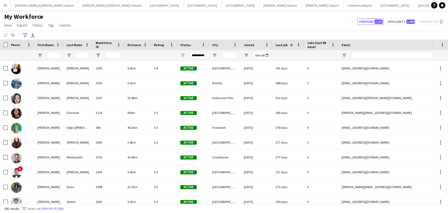
click at [157, 44] on span "Rating" at bounding box center [159, 45] width 10 height 4
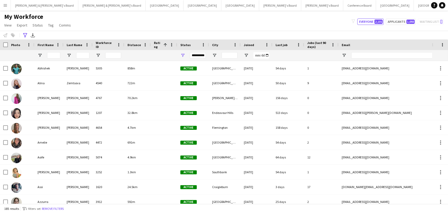
click at [158, 45] on span "Rating" at bounding box center [157, 45] width 7 height 8
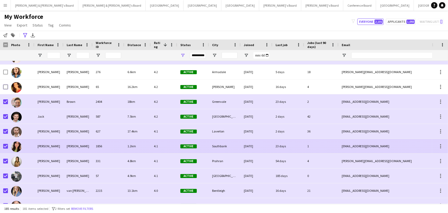
scroll to position [121, 0]
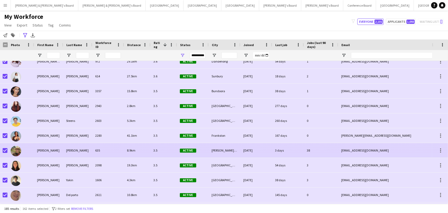
click at [2, 149] on div at bounding box center [3, 150] width 8 height 15
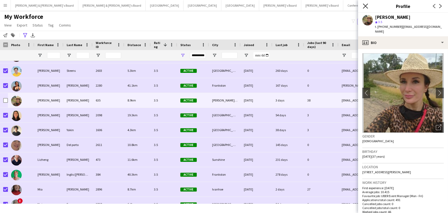
click at [363, 6] on icon "Close pop-in" at bounding box center [365, 5] width 5 height 5
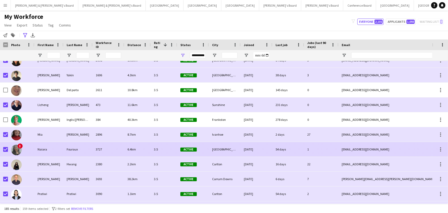
click at [29, 147] on div "!" at bounding box center [21, 149] width 26 height 15
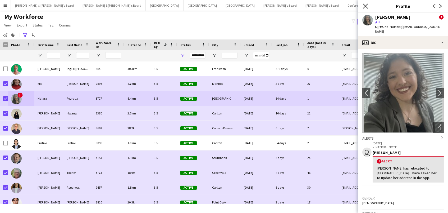
click at [366, 4] on icon "Close pop-in" at bounding box center [365, 5] width 5 height 5
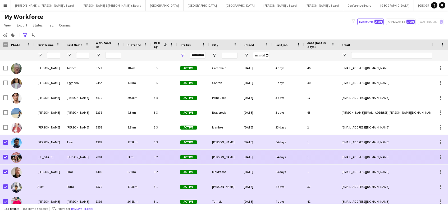
click at [6, 159] on div at bounding box center [5, 157] width 5 height 15
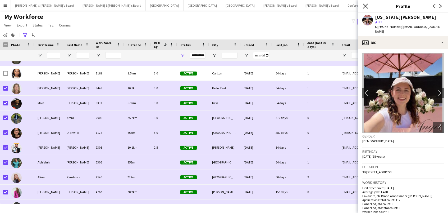
click at [364, 5] on icon at bounding box center [365, 5] width 5 height 5
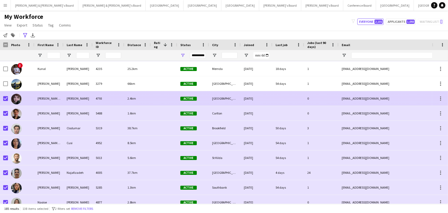
click at [53, 96] on div "Lucinda (Luci)" at bounding box center [48, 98] width 29 height 15
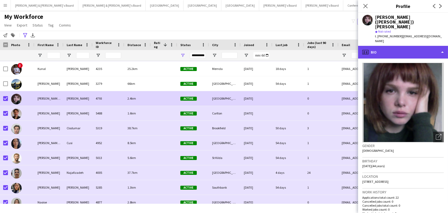
click at [396, 46] on div "profile Bio" at bounding box center [403, 52] width 90 height 13
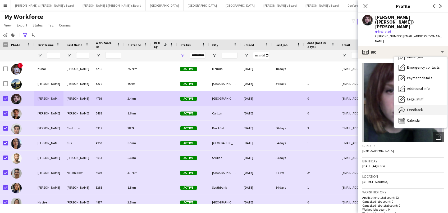
click at [415, 105] on div "Feedback Feedback" at bounding box center [421, 110] width 52 height 11
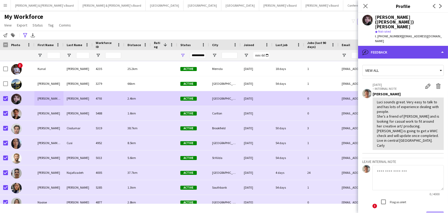
click at [383, 46] on div "bubble-pencil Feedback" at bounding box center [403, 52] width 90 height 13
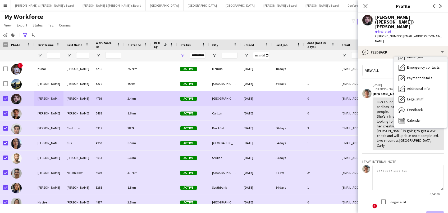
click at [411, 52] on div "About you About you" at bounding box center [421, 57] width 52 height 11
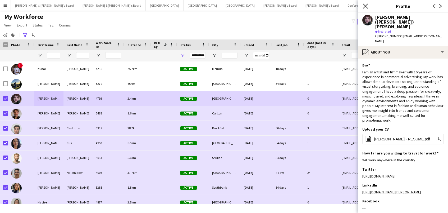
click at [365, 6] on icon at bounding box center [365, 5] width 5 height 5
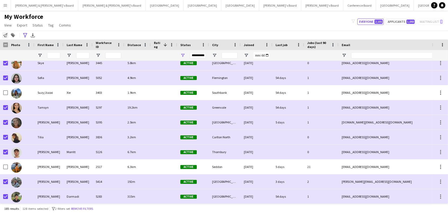
click at [6, 37] on icon "Notify workforce" at bounding box center [5, 35] width 4 height 4
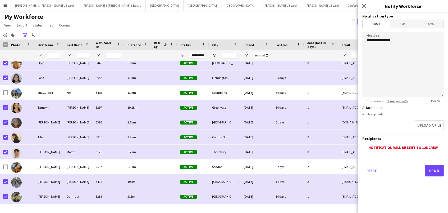
click at [407, 22] on span "Email" at bounding box center [404, 24] width 28 height 8
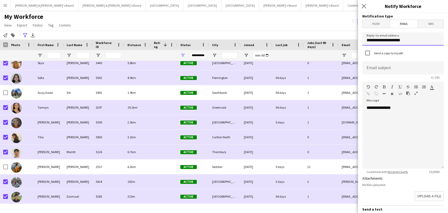
drag, startPoint x: 409, startPoint y: 41, endPoint x: 170, endPoint y: 13, distance: 241.3
type input "**********"
click at [421, 105] on div "**********" at bounding box center [404, 137] width 82 height 64
drag, startPoint x: 369, startPoint y: 117, endPoint x: 364, endPoint y: 117, distance: 4.8
click at [364, 117] on div "**********" at bounding box center [404, 137] width 82 height 64
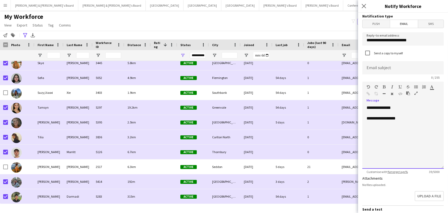
click at [422, 119] on div "**********" at bounding box center [403, 118] width 73 height 5
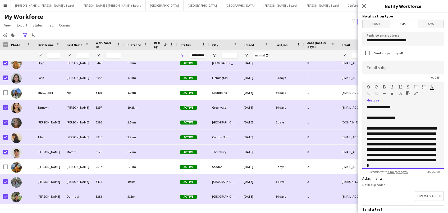
scroll to position [0, 0]
drag, startPoint x: 401, startPoint y: 139, endPoint x: 435, endPoint y: 138, distance: 33.9
click at [435, 138] on div "**********" at bounding box center [403, 150] width 73 height 48
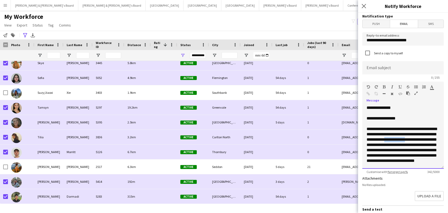
drag, startPoint x: 426, startPoint y: 139, endPoint x: 401, endPoint y: 139, distance: 24.6
click at [401, 139] on div "**********" at bounding box center [403, 147] width 73 height 42
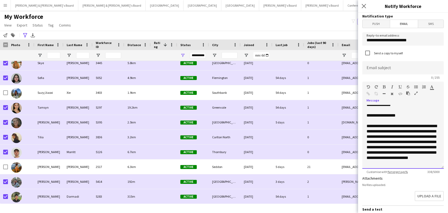
scroll to position [4, 0]
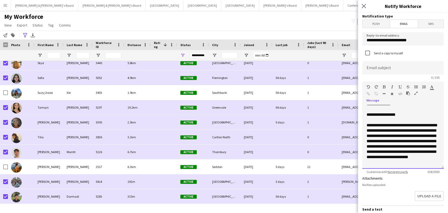
click at [420, 160] on div "**********" at bounding box center [403, 144] width 73 height 42
drag, startPoint x: 419, startPoint y: 156, endPoint x: 405, endPoint y: 147, distance: 17.0
click at [405, 147] on div "**********" at bounding box center [403, 144] width 73 height 42
drag, startPoint x: 428, startPoint y: 152, endPoint x: 405, endPoint y: 146, distance: 23.6
click at [405, 146] on div "**********" at bounding box center [403, 139] width 73 height 32
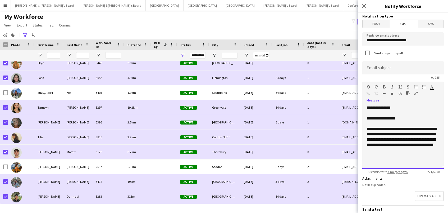
scroll to position [1, 0]
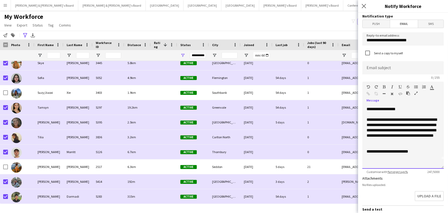
click at [421, 151] on div "**********" at bounding box center [403, 151] width 73 height 5
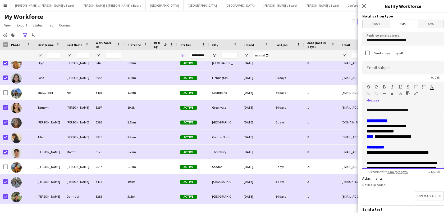
scroll to position [48, 0]
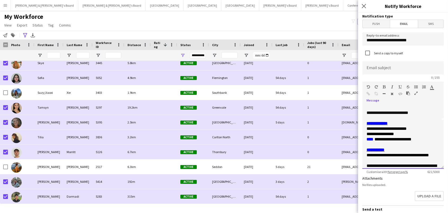
click at [423, 126] on div "**********" at bounding box center [403, 128] width 73 height 5
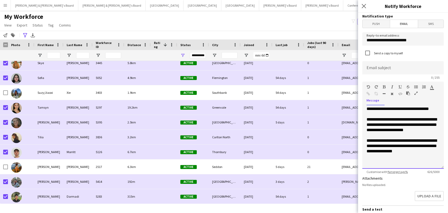
scroll to position [99, 0]
click at [402, 156] on div at bounding box center [403, 156] width 73 height 5
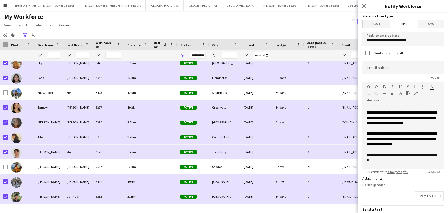
scroll to position [91, 0]
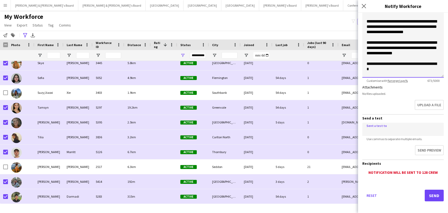
click at [389, 72] on div "**********" at bounding box center [403, 66] width 73 height 11
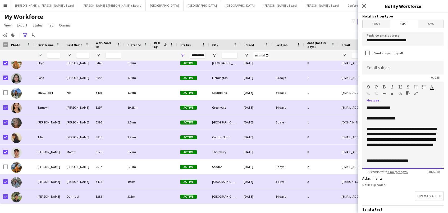
scroll to position [0, 0]
paste input "**********"
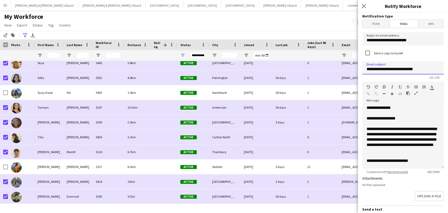
drag, startPoint x: 378, startPoint y: 68, endPoint x: 369, endPoint y: 69, distance: 8.3
click at [369, 69] on input "**********" at bounding box center [404, 67] width 82 height 13
click at [405, 69] on input "**********" at bounding box center [404, 67] width 82 height 13
click at [411, 70] on input "**********" at bounding box center [404, 67] width 82 height 13
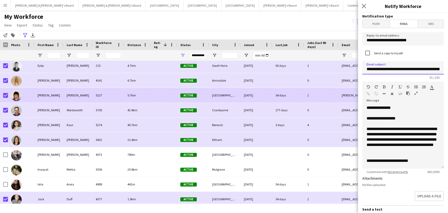
scroll to position [1808, 0]
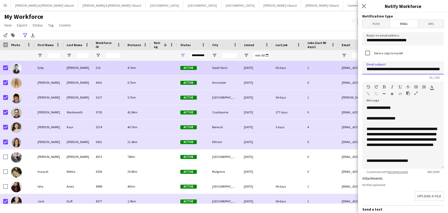
type input "**********"
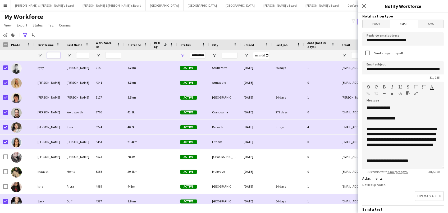
click at [52, 53] on input "First Name Filter Input" at bounding box center [53, 55] width 13 height 6
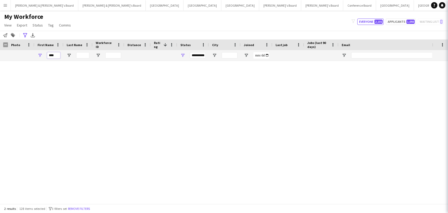
scroll to position [0, 0]
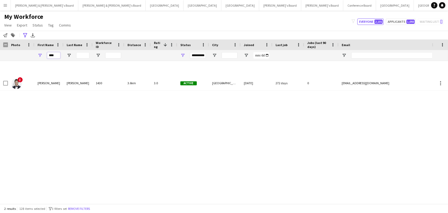
type input "****"
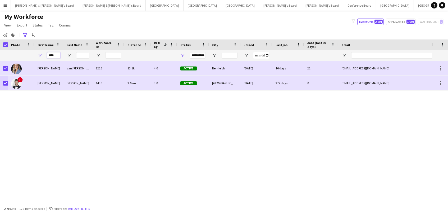
drag, startPoint x: 57, startPoint y: 57, endPoint x: 0, endPoint y: 47, distance: 57.8
click at [0, 47] on div "Workforce Details Photo First Name 1" at bounding box center [300, 49] width 600 height 21
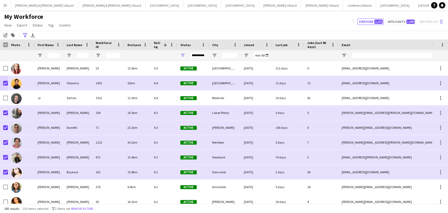
click at [6, 34] on icon at bounding box center [5, 35] width 4 height 4
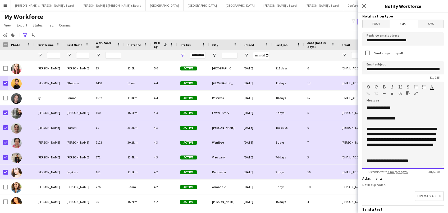
click at [408, 117] on div "**********" at bounding box center [403, 118] width 73 height 5
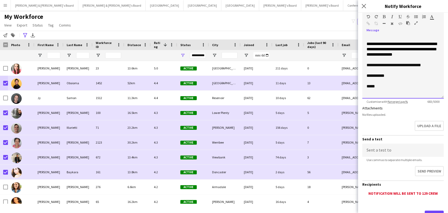
scroll to position [91, 0]
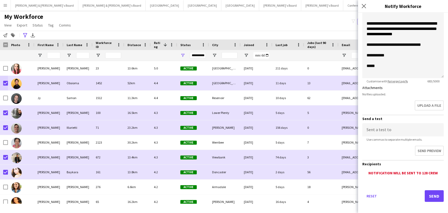
click at [433, 191] on button "Send" at bounding box center [434, 196] width 19 height 12
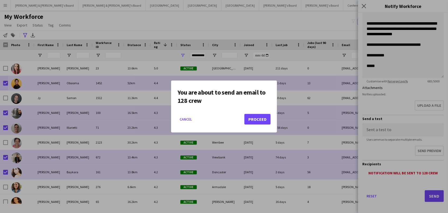
click at [257, 118] on button "Proceed" at bounding box center [258, 119] width 26 height 11
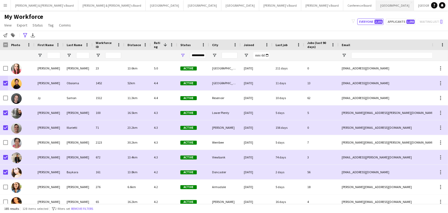
click at [376, 7] on button "Sydney Close" at bounding box center [395, 5] width 38 height 10
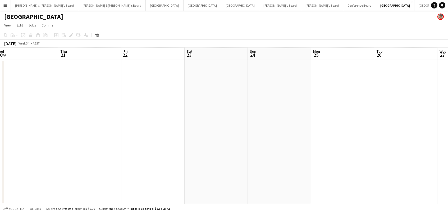
click at [189, 149] on app-date-cell at bounding box center [216, 132] width 63 height 144
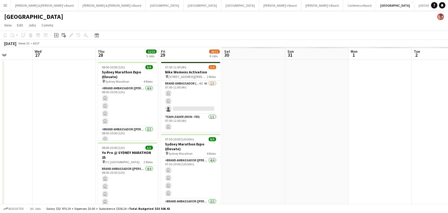
scroll to position [0, 158]
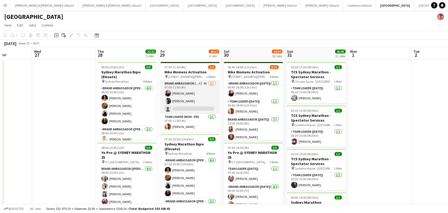
click at [180, 86] on app-card-role "Brand Ambassador (Mon - Fri) 4I 4A 2/3 07:00-11:00 (4h) Sharna O’Toole Payal Gi…" at bounding box center [190, 96] width 59 height 33
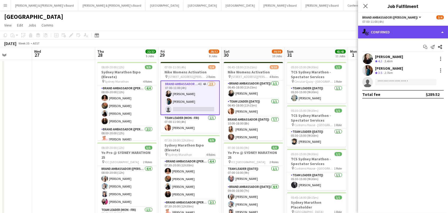
click at [400, 31] on div "single-neutral-actions-check-2 Confirmed" at bounding box center [403, 32] width 90 height 13
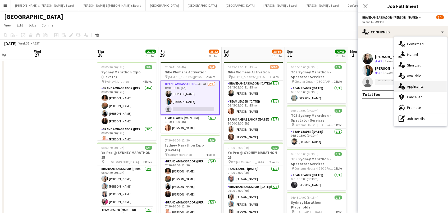
click at [418, 85] on div "single-neutral-actions-information Applicants" at bounding box center [421, 86] width 52 height 11
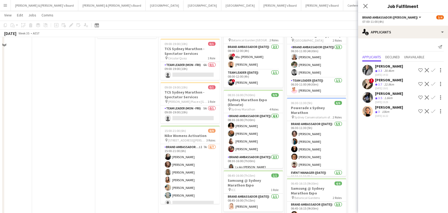
scroll to position [374, 0]
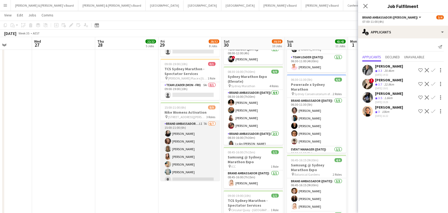
click at [191, 136] on app-card-role "Brand Ambassador (Mon - Fri) 1I 7A 6/7 15:00-21:00 (6h) Sharna O’Toole Rachel Z…" at bounding box center [190, 153] width 59 height 64
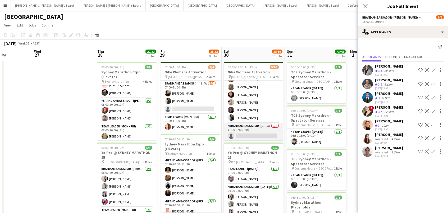
scroll to position [57, 0]
click at [257, 131] on app-card-role "Brand Ambassador (Saturday) 5A 0/1 11:00-17:00 (6h) single-neutral-actions" at bounding box center [253, 132] width 59 height 18
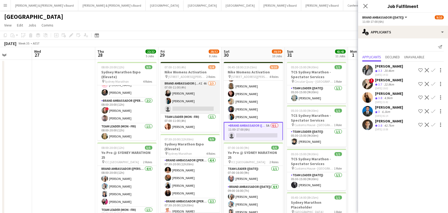
scroll to position [0, 0]
click at [188, 91] on app-card-role "Brand Ambassador (Mon - Fri) 4I 4A 2/3 07:00-11:00 (4h) Sharna O’Toole Payal Gi…" at bounding box center [190, 96] width 59 height 33
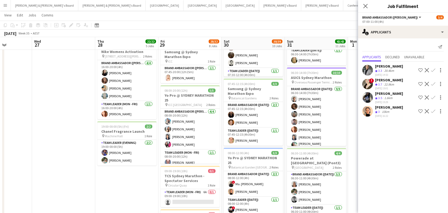
scroll to position [229, 0]
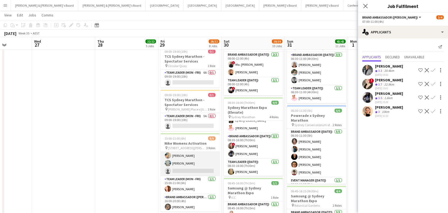
click at [192, 157] on app-card-role "Brand Ambassador (Mon - Fri) 1I 7A 6/7 15:00-21:00 (6h) Sharna O’Toole Rachel Z…" at bounding box center [190, 144] width 59 height 64
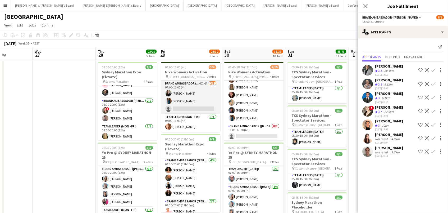
click at [203, 85] on app-card-role "Brand Ambassador (Mon - Fri) 4I 4A 2/3 07:00-11:00 (4h) Sharna O’Toole Payal Gi…" at bounding box center [190, 96] width 59 height 33
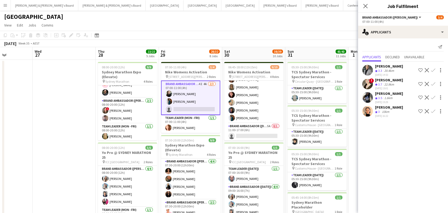
click at [434, 95] on app-icon "Confirm" at bounding box center [433, 97] width 4 height 4
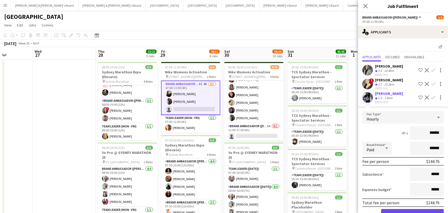
click at [413, 211] on button "Confirm" at bounding box center [412, 214] width 63 height 11
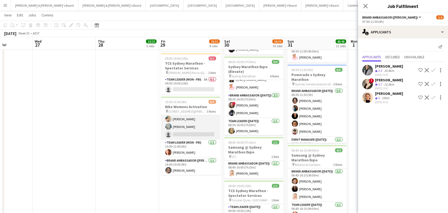
click at [189, 126] on app-card-role "Brand Ambassador (Mon - Fri) 1I 7A 6/7 15:00-21:00 (6h) Sharna O’Toole Rachel Z…" at bounding box center [190, 107] width 59 height 64
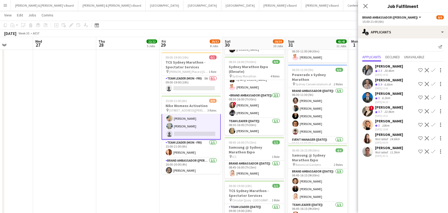
click at [433, 123] on app-icon "Confirm" at bounding box center [433, 125] width 4 height 4
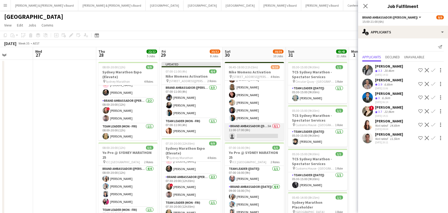
click at [264, 133] on app-card-role "Brand Ambassador (Saturday) 5A 0/1 11:00-17:00 (6h) single-neutral-actions" at bounding box center [254, 132] width 59 height 18
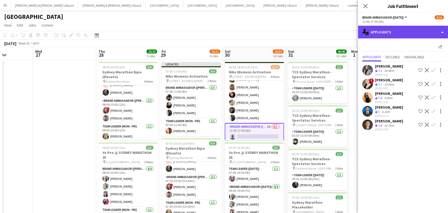
click at [408, 31] on div "single-neutral-actions-information Applicants" at bounding box center [403, 32] width 90 height 13
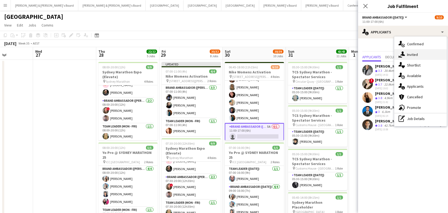
click at [416, 50] on div "single-neutral-actions-share-1 Invited" at bounding box center [421, 54] width 52 height 11
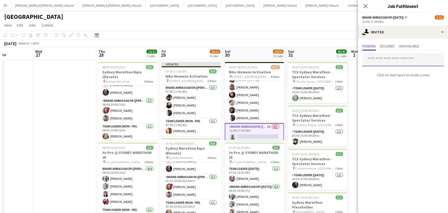
click at [401, 60] on input "text" at bounding box center [404, 59] width 82 height 13
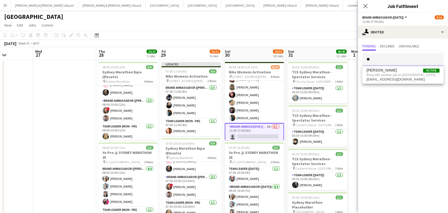
type input "*"
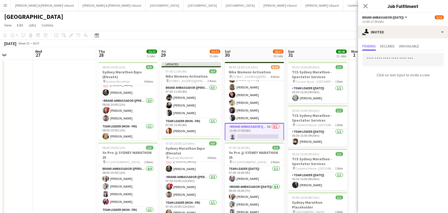
click at [322, 37] on app-toolbar "Copy Paste Paste Command V Paste with crew Command Shift V Paste linked Job Del…" at bounding box center [224, 35] width 448 height 9
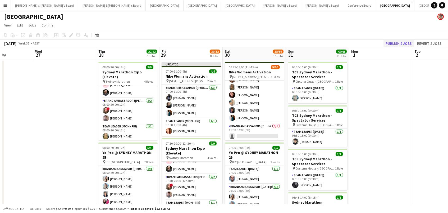
click at [400, 44] on button "Publish 2 jobs" at bounding box center [399, 43] width 30 height 7
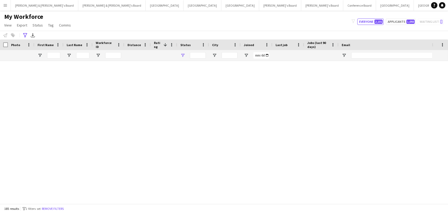
type input "**********"
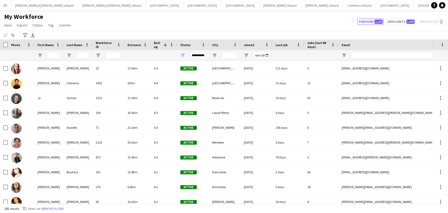
drag, startPoint x: 25, startPoint y: 35, endPoint x: 31, endPoint y: 62, distance: 27.2
click at [25, 35] on icon at bounding box center [25, 35] width 4 height 4
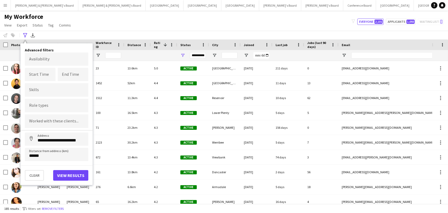
click at [106, 21] on div "My Workforce View Views Default view New view Update view Delete view Edit name…" at bounding box center [224, 22] width 448 height 18
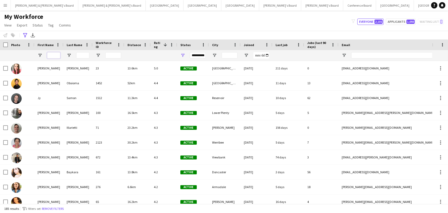
click at [50, 54] on input "First Name Filter Input" at bounding box center [53, 55] width 13 height 6
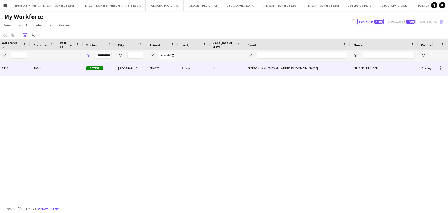
click at [73, 69] on div at bounding box center [70, 68] width 26 height 15
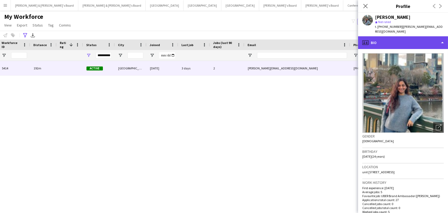
drag, startPoint x: 387, startPoint y: 36, endPoint x: 392, endPoint y: 40, distance: 7.2
click at [387, 36] on div "profile Bio" at bounding box center [403, 42] width 90 height 13
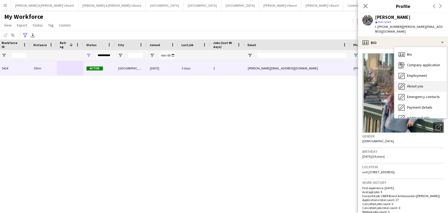
click at [417, 84] on span "About you" at bounding box center [415, 86] width 16 height 5
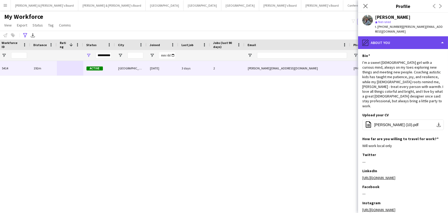
click at [398, 40] on div "pencil4 About you" at bounding box center [403, 42] width 90 height 13
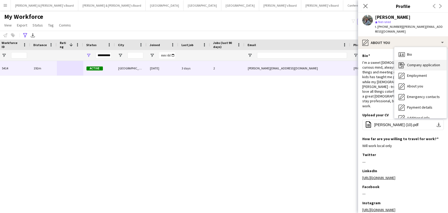
click at [405, 60] on div "Company application Company application" at bounding box center [421, 65] width 52 height 11
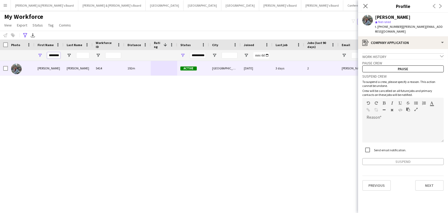
drag, startPoint x: 50, startPoint y: 55, endPoint x: 119, endPoint y: 58, distance: 68.9
click at [119, 58] on div "**********" at bounding box center [300, 55] width 600 height 11
type input "*"
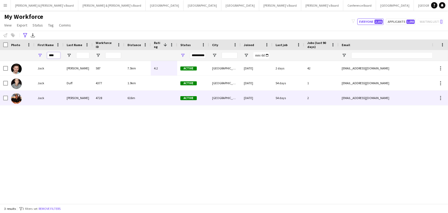
type input "****"
click at [91, 97] on div "Stringer" at bounding box center [78, 98] width 29 height 15
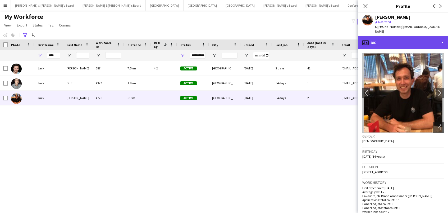
click at [387, 36] on div "profile Bio" at bounding box center [403, 42] width 90 height 13
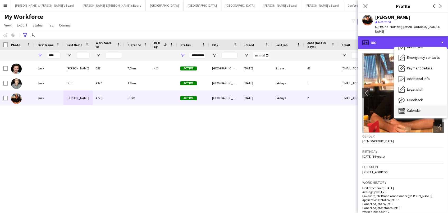
scroll to position [39, 0]
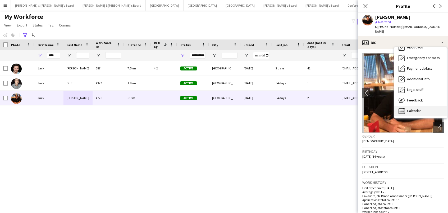
click at [417, 108] on span "Calendar" at bounding box center [414, 110] width 14 height 5
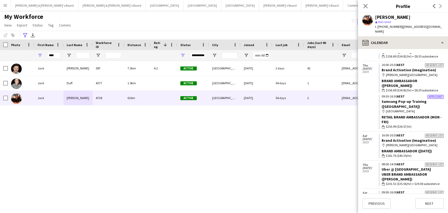
scroll to position [874, 0]
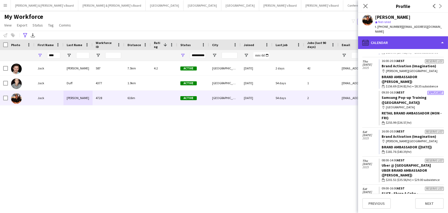
click at [394, 38] on div "calendar-full Calendar" at bounding box center [403, 42] width 90 height 13
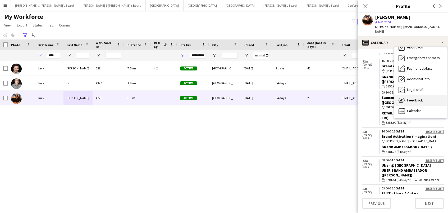
click at [411, 98] on span "Feedback" at bounding box center [415, 100] width 16 height 5
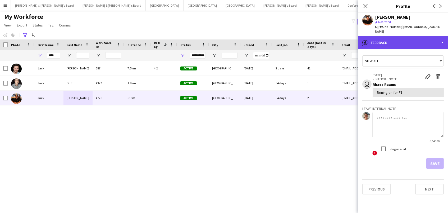
click at [394, 36] on div "bubble-pencil Feedback" at bounding box center [403, 42] width 90 height 13
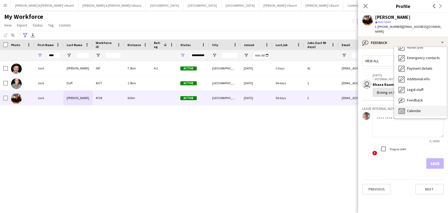
click at [419, 108] on span "Calendar" at bounding box center [414, 110] width 14 height 5
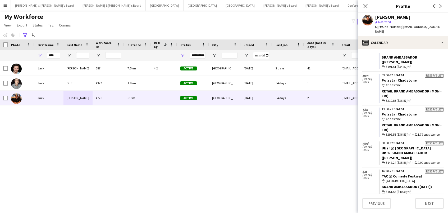
scroll to position [1248, 0]
click at [366, 6] on icon "Close pop-in" at bounding box center [365, 5] width 5 height 5
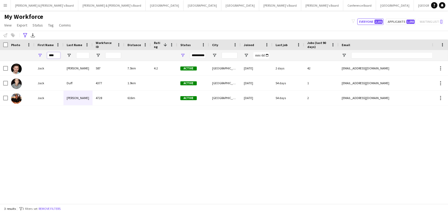
click at [7, 45] on div "Workforce Details First Name Last Name Workforce ID 1" at bounding box center [300, 49] width 600 height 21
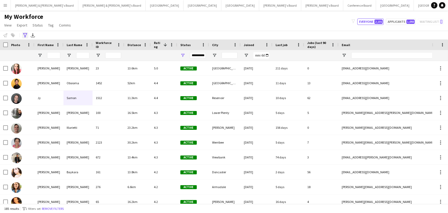
click at [27, 34] on div "Advanced filters" at bounding box center [25, 35] width 6 height 6
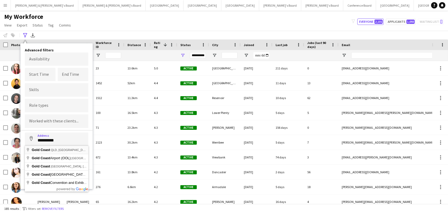
type input "**********"
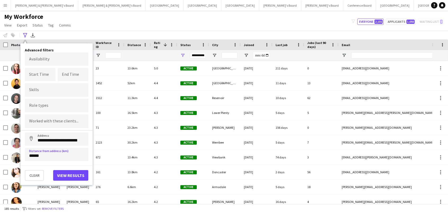
click at [73, 177] on button "View results" at bounding box center [70, 175] width 35 height 11
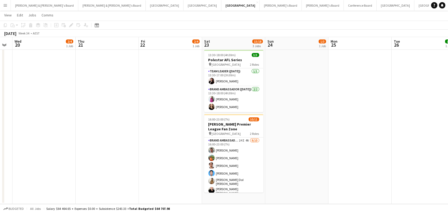
scroll to position [83, 0]
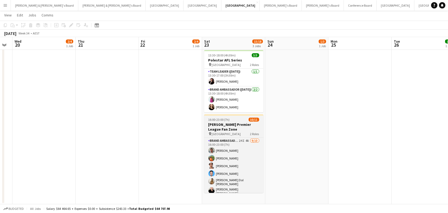
click at [242, 123] on h3 "[PERSON_NAME] Premier League Fan Zone" at bounding box center [233, 127] width 59 height 10
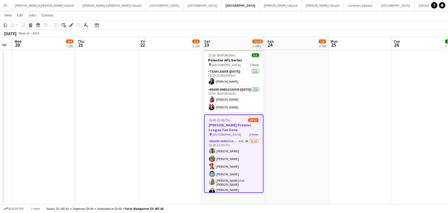
scroll to position [0, 177]
click at [71, 24] on icon at bounding box center [71, 25] width 3 height 3
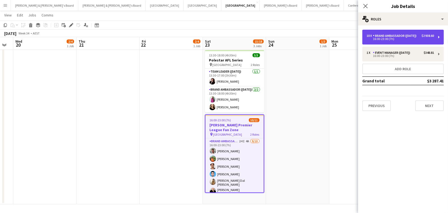
click at [392, 38] on div "Brand Ambassador (Saturday)" at bounding box center [396, 36] width 46 height 4
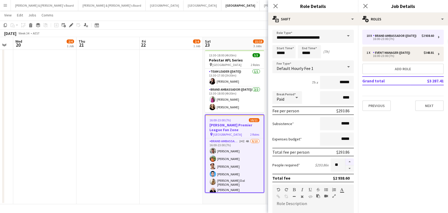
click at [348, 160] on button "button" at bounding box center [350, 161] width 8 height 7
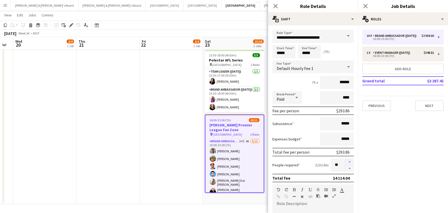
type input "**"
click at [192, 147] on app-date-cell "08:00-17:30 (9h30m) 2/4 Mazda @ 4 x 4 Show pin Melbourne Showgrounds 2 Roles Ev…" at bounding box center [171, 90] width 63 height 228
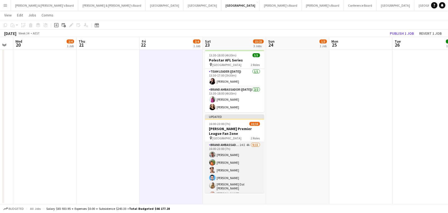
click at [228, 148] on app-card-role "Brand Ambassador (Saturday) 24I 4A 9/15 16:00-23:00 (7h) Evan Michalak Lauren F…" at bounding box center [234, 207] width 59 height 130
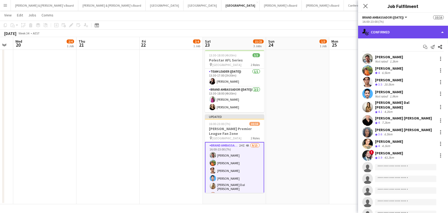
click at [394, 34] on div "single-neutral-actions-check-2 Confirmed" at bounding box center [403, 32] width 90 height 13
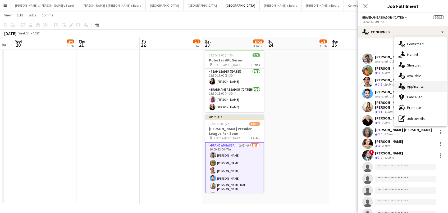
click at [410, 87] on div "single-neutral-actions-information Applicants" at bounding box center [421, 86] width 52 height 11
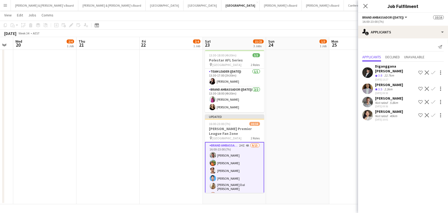
click at [432, 99] on button "Confirm" at bounding box center [433, 102] width 6 height 6
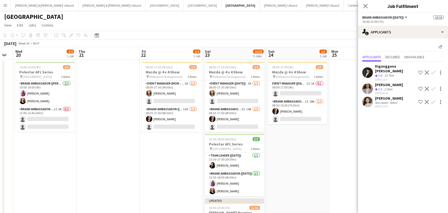
click at [372, 99] on div at bounding box center [368, 102] width 11 height 11
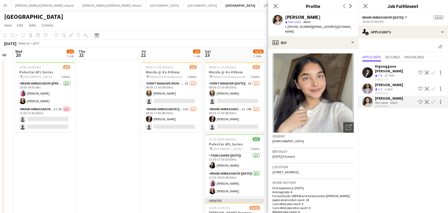
click at [226, 31] on app-toolbar "Copy Paste Paste Command V Paste with crew Command Shift V Paste linked Job Del…" at bounding box center [224, 35] width 448 height 9
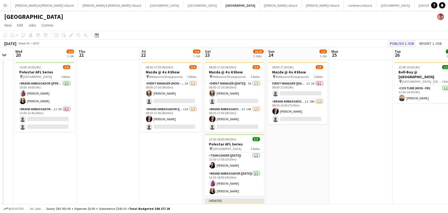
click at [404, 43] on button "Publish 1 job" at bounding box center [402, 43] width 28 height 7
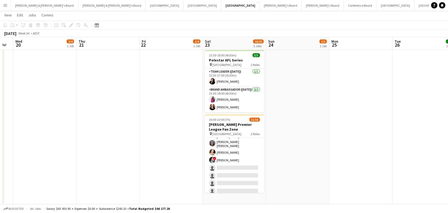
scroll to position [64, 0]
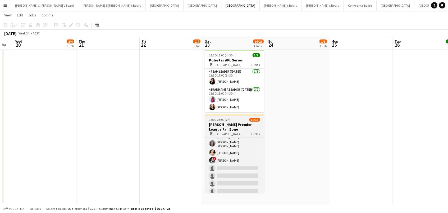
click at [228, 122] on h3 "STAN Premier League Fan Zone" at bounding box center [234, 127] width 59 height 10
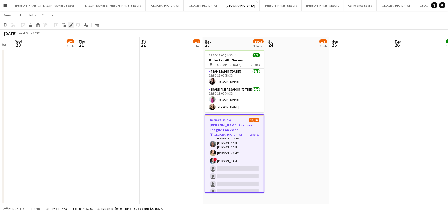
click at [68, 24] on div "Edit" at bounding box center [71, 25] width 6 height 6
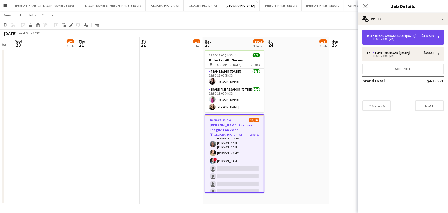
click at [394, 38] on div "Brand Ambassador (Saturday)" at bounding box center [396, 36] width 46 height 4
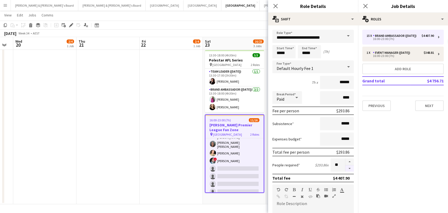
click at [350, 166] on button "button" at bounding box center [350, 168] width 8 height 7
click at [346, 167] on button "button" at bounding box center [350, 168] width 8 height 7
type input "**"
click at [147, 152] on app-date-cell "08:00-17:30 (9h30m) 2/4 Mazda @ 4 x 4 Show pin Melbourne Showgrounds 2 Roles Ev…" at bounding box center [171, 90] width 63 height 228
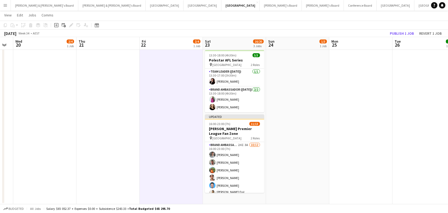
scroll to position [0, 0]
click at [399, 34] on button "Publish 1 job" at bounding box center [402, 33] width 28 height 7
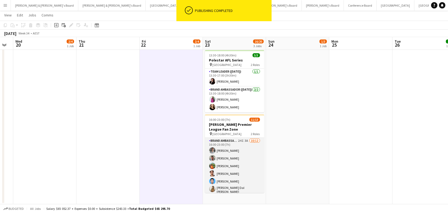
click at [238, 147] on app-card-role "Brand Ambassador (Saturday) 24I 3A 10/12 16:00-23:00 (7h) Cameron Baker Evan Mi…" at bounding box center [234, 191] width 59 height 107
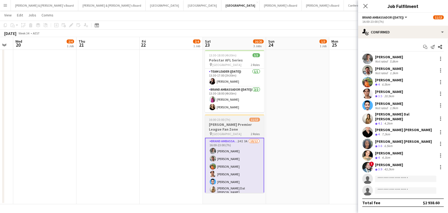
click at [232, 124] on h3 "STAN Premier League Fan Zone" at bounding box center [234, 127] width 59 height 10
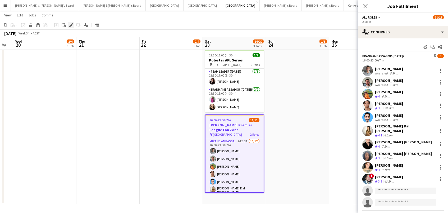
click at [71, 26] on icon "Edit" at bounding box center [71, 25] width 4 height 4
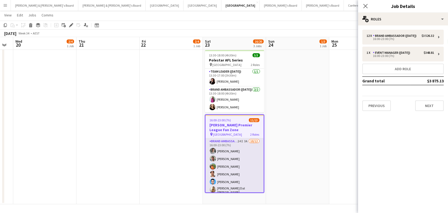
click at [242, 156] on app-card-role "Brand Ambassador (Saturday) 24I 3A 10/12 16:00-23:00 (7h) Cameron Baker Evan Mi…" at bounding box center [235, 191] width 58 height 107
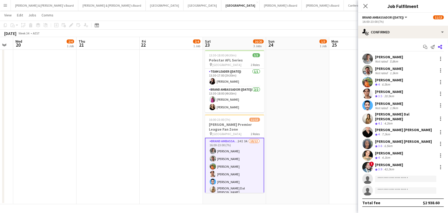
click at [440, 45] on icon "Share" at bounding box center [440, 47] width 4 height 4
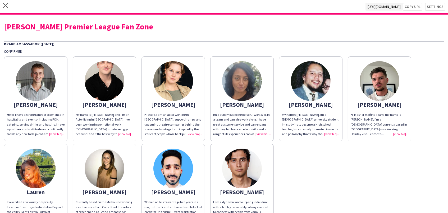
click at [55, 133] on div "Hello! I have a strong range of experience in hospitality and events - includin…" at bounding box center [36, 124] width 58 height 24
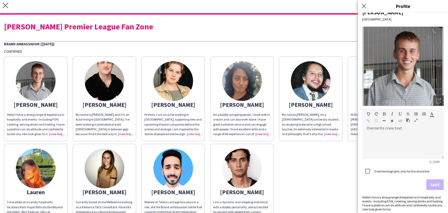
scroll to position [8, 0]
drag, startPoint x: 374, startPoint y: 205, endPoint x: 363, endPoint y: 195, distance: 15.3
click at [363, 195] on div "Hello! I have a strong range of experience in hospitality and events - includin…" at bounding box center [404, 203] width 82 height 16
copy div "Hello! I have a strong range of experience in hospitality and events - includin…"
click at [396, 146] on div at bounding box center [404, 145] width 82 height 26
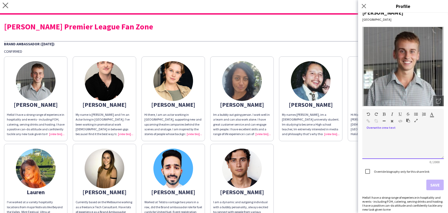
paste div
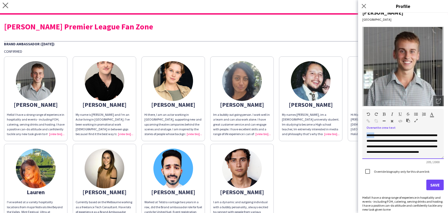
drag, startPoint x: 374, startPoint y: 134, endPoint x: 314, endPoint y: 121, distance: 62.1
click at [314, 121] on body "close https://admin.liveforce.co/v2/s/6ed8f095-7a22-4041-92c4-86f581d8a867 Copy…" at bounding box center [224, 106] width 448 height 213
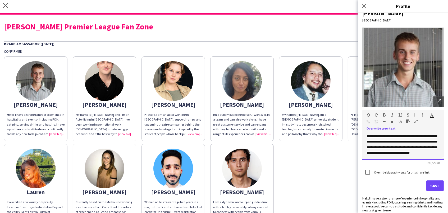
click at [433, 151] on div "**********" at bounding box center [404, 146] width 82 height 26
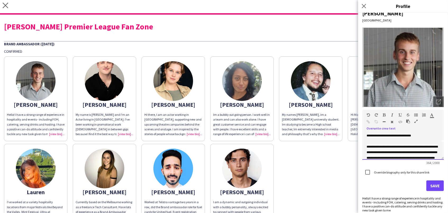
scroll to position [19, 0]
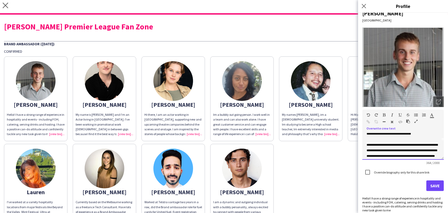
click at [369, 144] on span "**********" at bounding box center [402, 150] width 71 height 14
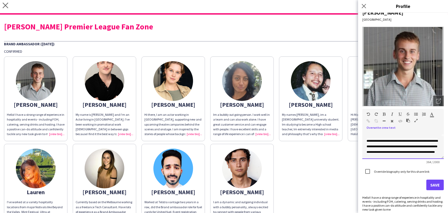
scroll to position [0, 0]
click at [367, 139] on span "**********" at bounding box center [402, 146] width 71 height 14
click at [430, 140] on span "**********" at bounding box center [402, 144] width 71 height 20
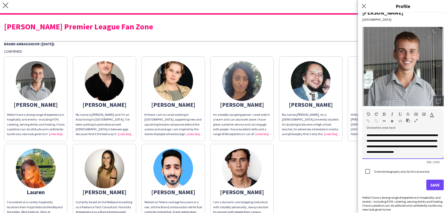
click at [411, 152] on div "**********" at bounding box center [403, 143] width 73 height 22
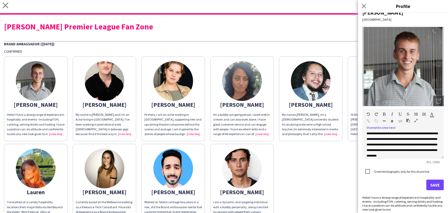
click at [436, 187] on button "Save" at bounding box center [435, 184] width 17 height 11
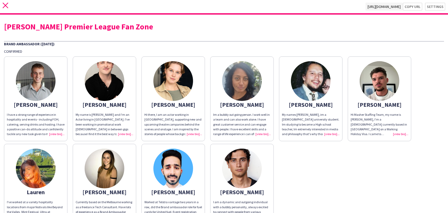
click at [5, 6] on icon at bounding box center [6, 6] width 6 height 6
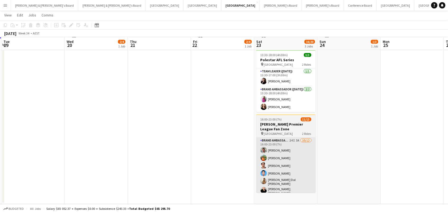
scroll to position [83, 0]
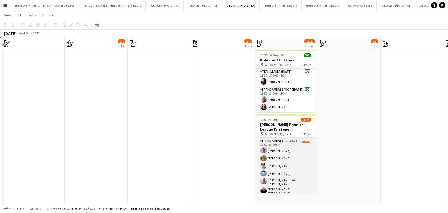
click at [297, 141] on app-card-role "Brand Ambassador (Saturday) 24I 3A 10/12 16:00-23:00 (7h) Evan Michalak Lauren …" at bounding box center [285, 191] width 59 height 107
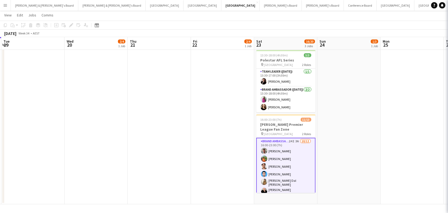
scroll to position [0, 251]
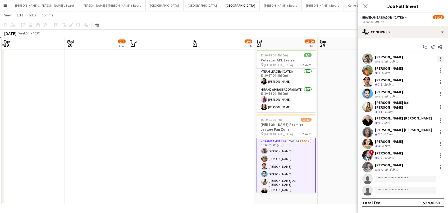
click at [441, 59] on div at bounding box center [440, 58] width 1 height 1
click at [426, 92] on span "Send notification" at bounding box center [422, 93] width 31 height 4
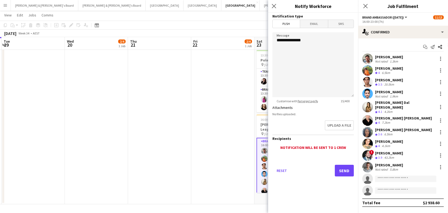
click at [311, 29] on form "**********" at bounding box center [313, 102] width 90 height 178
click at [313, 25] on span "Email" at bounding box center [314, 24] width 28 height 8
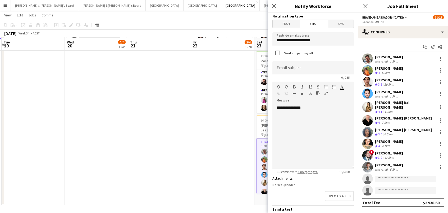
scroll to position [82, 0]
drag, startPoint x: 247, startPoint y: 37, endPoint x: 175, endPoint y: 29, distance: 72.4
type input "**********"
click at [312, 120] on div "**********" at bounding box center [314, 137] width 82 height 64
paste input "**********"
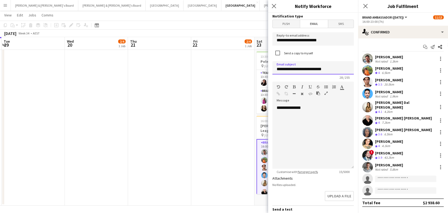
click at [276, 68] on input "**********" at bounding box center [314, 67] width 82 height 13
click at [315, 71] on input "**********" at bounding box center [314, 67] width 82 height 13
type input "**********"
click at [317, 108] on div "**********" at bounding box center [314, 137] width 82 height 64
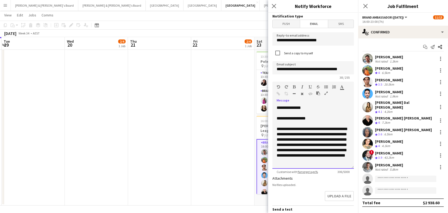
click at [312, 133] on div "**********" at bounding box center [313, 144] width 73 height 37
click at [292, 144] on div "**********" at bounding box center [313, 144] width 73 height 37
click at [309, 132] on div "**********" at bounding box center [313, 147] width 73 height 42
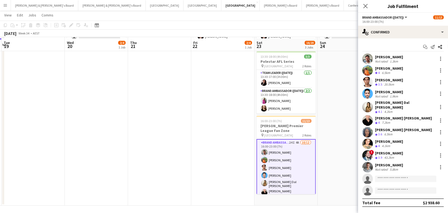
scroll to position [83, 0]
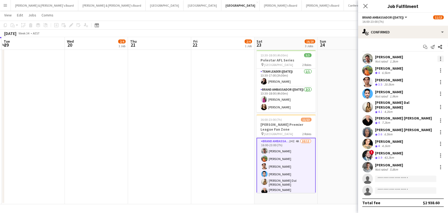
click at [440, 56] on div at bounding box center [441, 59] width 6 height 6
click at [422, 91] on button "Send notification" at bounding box center [423, 93] width 41 height 13
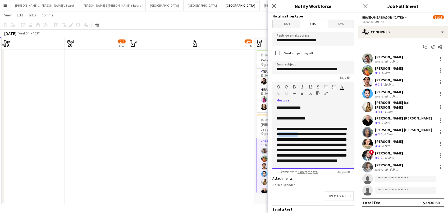
drag, startPoint x: 307, startPoint y: 133, endPoint x: 288, endPoint y: 134, distance: 19.6
click at [288, 134] on div "**********" at bounding box center [313, 147] width 73 height 42
click at [310, 131] on div "**********" at bounding box center [313, 147] width 73 height 42
click at [293, 149] on div "**********" at bounding box center [313, 150] width 73 height 48
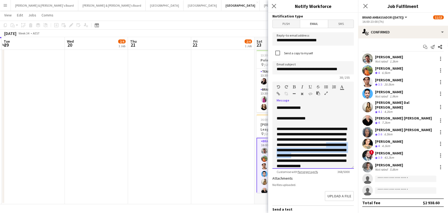
drag, startPoint x: 342, startPoint y: 155, endPoint x: 292, endPoint y: 151, distance: 49.6
click at [292, 151] on div "**********" at bounding box center [313, 150] width 73 height 48
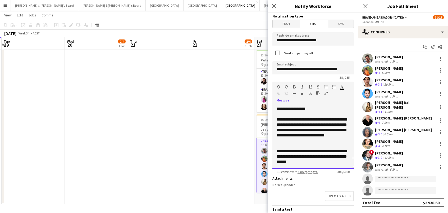
scroll to position [9, 0]
click at [327, 162] on div "**********" at bounding box center [313, 157] width 73 height 16
drag, startPoint x: 296, startPoint y: 162, endPoint x: 307, endPoint y: 165, distance: 11.9
click at [299, 162] on div "**********" at bounding box center [313, 157] width 73 height 16
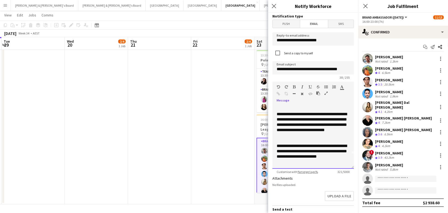
scroll to position [15, 0]
click at [315, 162] on div "**********" at bounding box center [313, 153] width 73 height 21
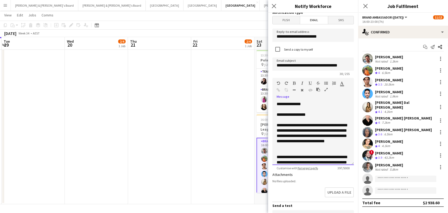
scroll to position [7, 0]
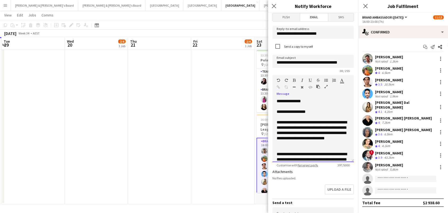
drag, startPoint x: 287, startPoint y: 127, endPoint x: 294, endPoint y: 126, distance: 6.9
click at [289, 126] on div "**********" at bounding box center [313, 133] width 73 height 26
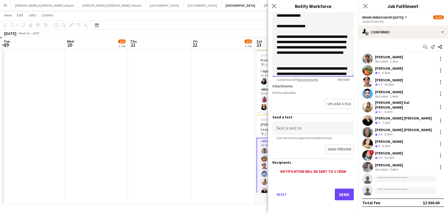
scroll to position [91, 0]
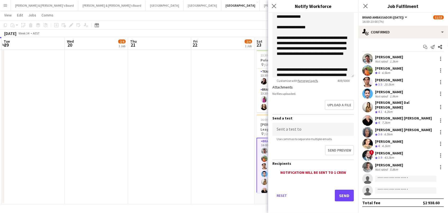
click at [338, 195] on button "Send" at bounding box center [344, 195] width 19 height 12
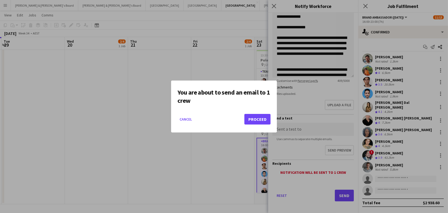
click at [256, 118] on button "Proceed" at bounding box center [258, 119] width 26 height 11
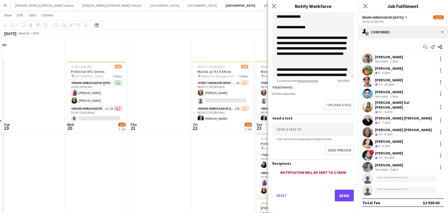
scroll to position [83, 0]
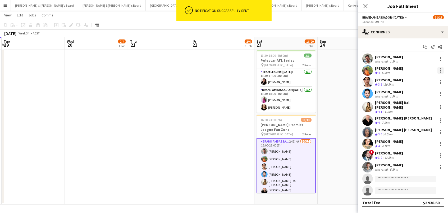
click at [442, 69] on div at bounding box center [441, 70] width 6 height 6
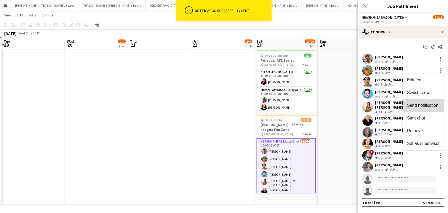
click at [421, 105] on span "Send notification" at bounding box center [422, 105] width 31 height 4
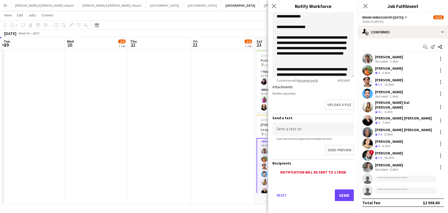
scroll to position [91, 0]
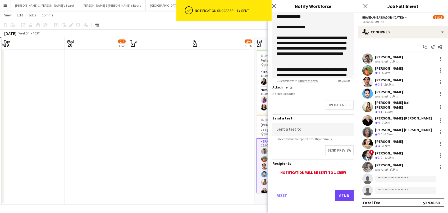
click at [338, 189] on button "Send" at bounding box center [344, 195] width 19 height 12
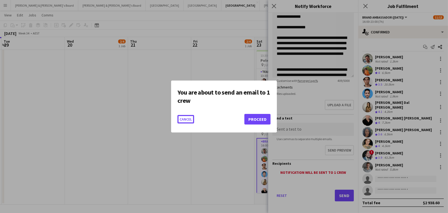
scroll to position [0, 0]
click at [266, 123] on button "Proceed" at bounding box center [258, 119] width 26 height 11
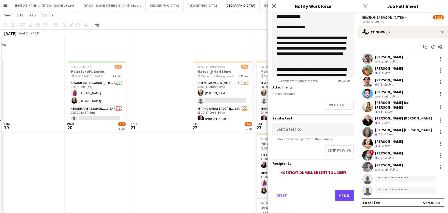
scroll to position [83, 0]
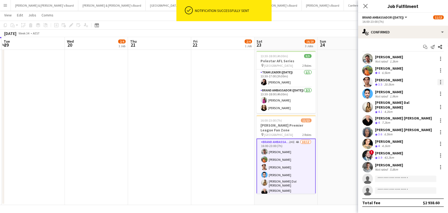
click at [442, 82] on div at bounding box center [441, 82] width 6 height 6
click at [424, 120] on button "Send notification" at bounding box center [423, 117] width 41 height 13
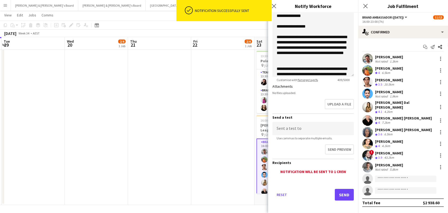
scroll to position [91, 0]
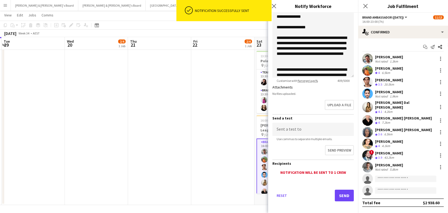
click at [346, 195] on button "Send" at bounding box center [344, 195] width 19 height 12
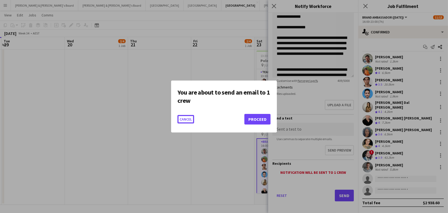
scroll to position [0, 0]
click at [261, 121] on button "Proceed" at bounding box center [258, 119] width 26 height 11
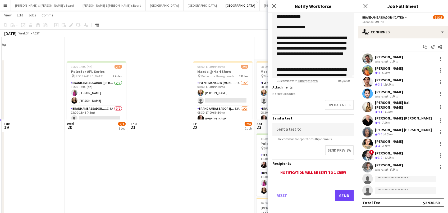
scroll to position [82, 0]
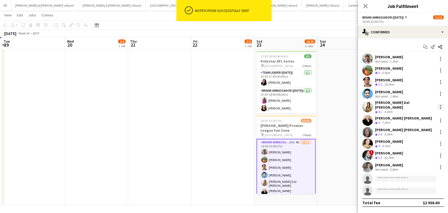
click at [440, 104] on div at bounding box center [441, 107] width 6 height 6
click at [423, 144] on button "Send notification" at bounding box center [423, 140] width 41 height 13
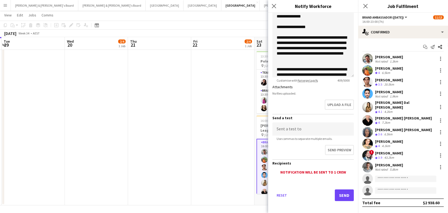
scroll to position [91, 0]
click at [337, 193] on button "Send" at bounding box center [344, 195] width 19 height 12
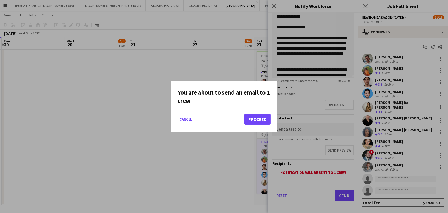
click at [265, 121] on button "Proceed" at bounding box center [258, 119] width 26 height 11
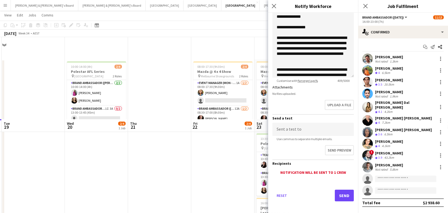
scroll to position [82, 0]
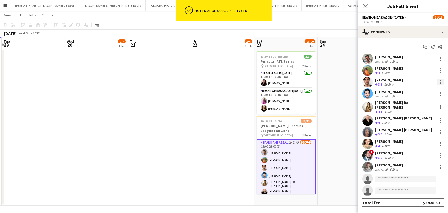
click at [440, 84] on div at bounding box center [441, 82] width 6 height 6
click at [428, 117] on span "Send notification" at bounding box center [422, 117] width 31 height 4
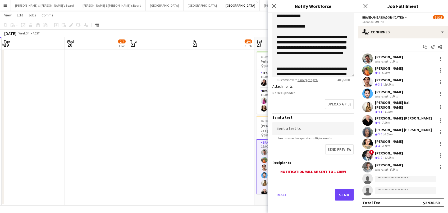
scroll to position [91, 0]
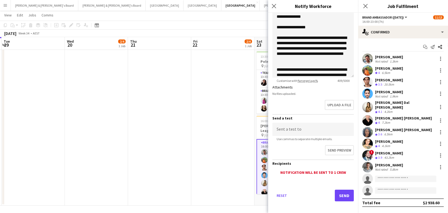
click at [337, 193] on button "Send" at bounding box center [344, 195] width 19 height 12
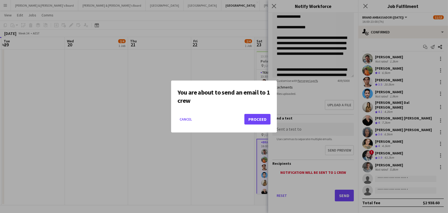
click at [269, 121] on button "Proceed" at bounding box center [258, 119] width 26 height 11
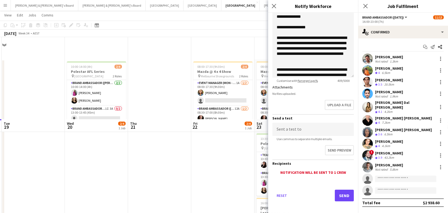
scroll to position [82, 0]
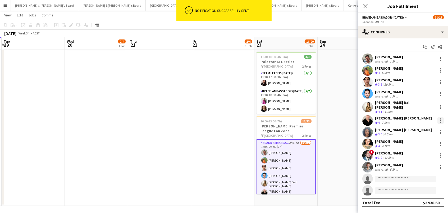
click at [442, 117] on div at bounding box center [441, 120] width 6 height 6
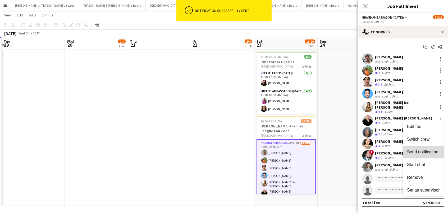
click at [433, 150] on span "Send notification" at bounding box center [422, 152] width 31 height 4
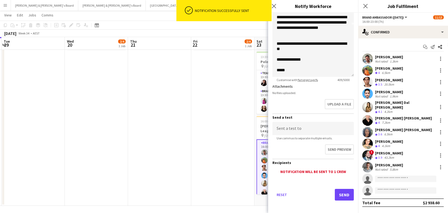
scroll to position [91, 0]
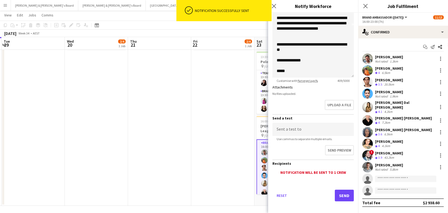
click at [346, 192] on button "Send" at bounding box center [344, 195] width 19 height 12
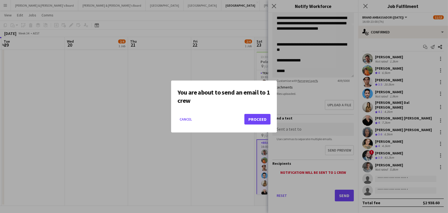
scroll to position [0, 0]
click at [261, 121] on button "Proceed" at bounding box center [258, 119] width 26 height 11
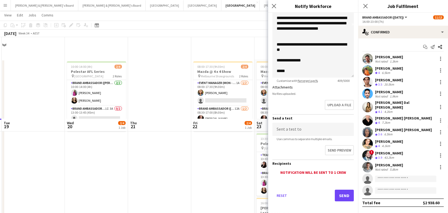
scroll to position [82, 0]
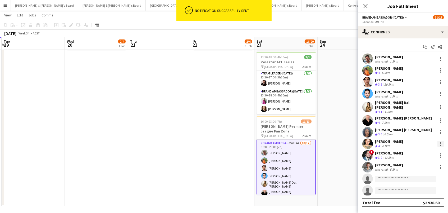
click at [441, 141] on div at bounding box center [441, 144] width 6 height 6
click at [422, 94] on span "Send notification" at bounding box center [422, 92] width 31 height 4
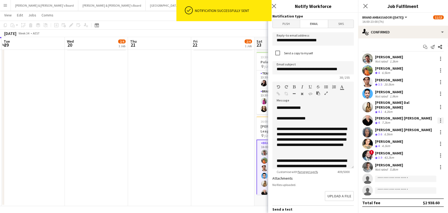
click at [442, 117] on div at bounding box center [441, 120] width 6 height 6
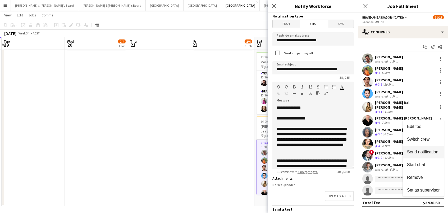
click at [437, 151] on span "Send notification" at bounding box center [422, 152] width 31 height 4
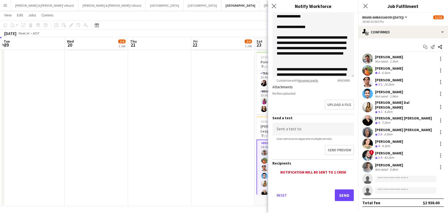
scroll to position [91, 0]
click at [348, 192] on button "Send" at bounding box center [344, 195] width 19 height 12
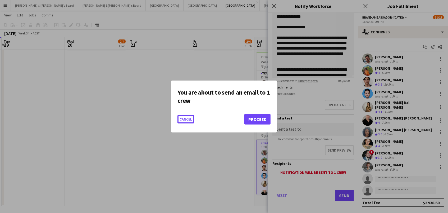
scroll to position [0, 0]
drag, startPoint x: 265, startPoint y: 118, endPoint x: 279, endPoint y: 119, distance: 13.9
click at [266, 118] on button "Proceed" at bounding box center [258, 119] width 26 height 11
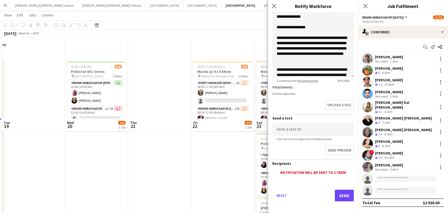
scroll to position [81, 0]
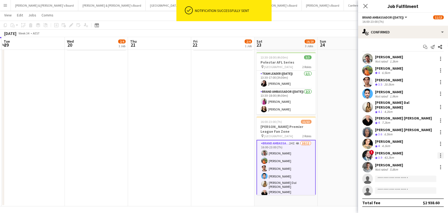
click at [440, 152] on div at bounding box center [441, 155] width 6 height 6
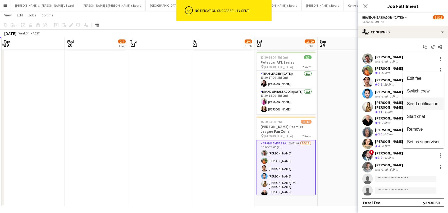
click at [422, 100] on button "Send notification" at bounding box center [423, 103] width 41 height 13
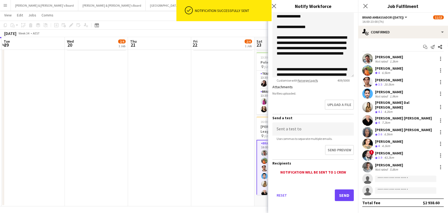
scroll to position [91, 0]
click at [343, 190] on button "Send" at bounding box center [344, 195] width 19 height 12
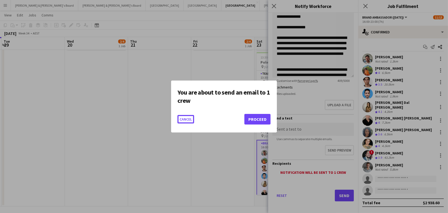
scroll to position [0, 0]
click at [251, 123] on button "Proceed" at bounding box center [258, 119] width 26 height 11
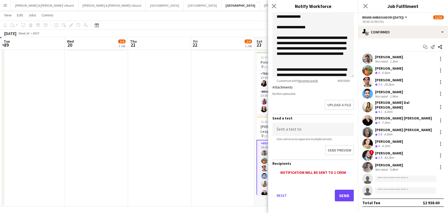
scroll to position [81, 0]
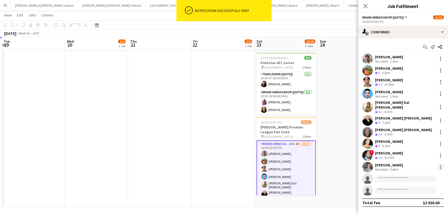
click at [439, 164] on div at bounding box center [441, 167] width 6 height 6
click at [417, 116] on span "Send notification" at bounding box center [422, 115] width 31 height 4
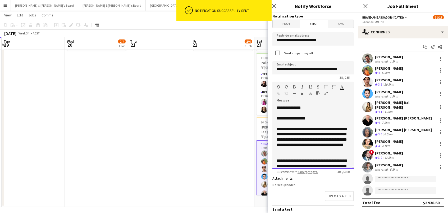
click at [330, 112] on div at bounding box center [313, 112] width 73 height 5
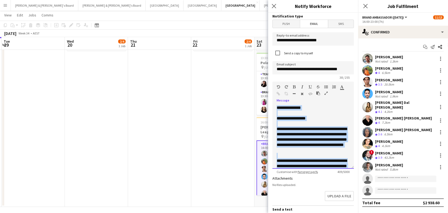
copy div "**********"
click at [212, 106] on app-date-cell "08:00-17:30 (9h30m) 2/4 Mazda @ 4 x 4 Show pin Melbourne Showgrounds 2 Roles Ev…" at bounding box center [222, 93] width 63 height 228
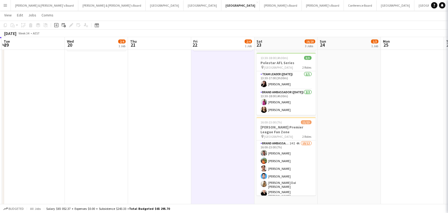
scroll to position [0, 251]
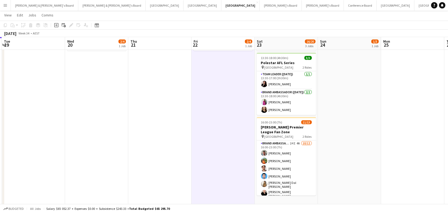
drag, startPoint x: 288, startPoint y: 149, endPoint x: 239, endPoint y: 118, distance: 58.3
click at [288, 148] on app-card-role "Brand Ambassador (Saturday) 24I 4A 10/12 16:00-23:00 (7h) Evan Michalak Lauren …" at bounding box center [286, 193] width 59 height 107
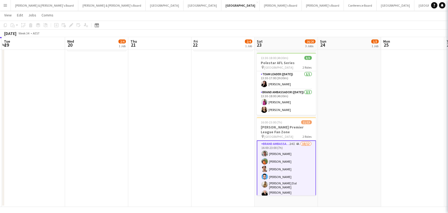
scroll to position [0, 251]
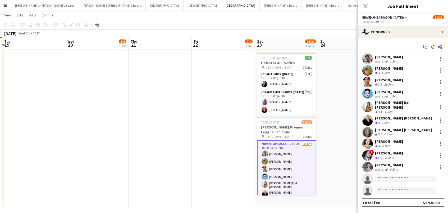
click at [442, 45] on icon at bounding box center [440, 47] width 4 height 4
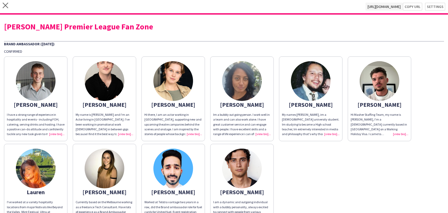
click at [125, 133] on div "My name is Campbell and I'm an Actor living in Sydney. I've been working in pro…" at bounding box center [105, 124] width 58 height 24
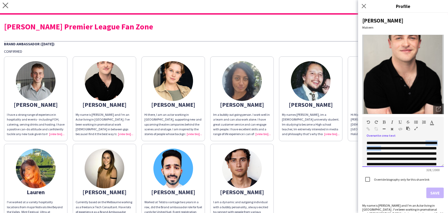
drag, startPoint x: 396, startPoint y: 147, endPoint x: 435, endPoint y: 142, distance: 39.3
click at [435, 142] on span "**********" at bounding box center [402, 161] width 70 height 41
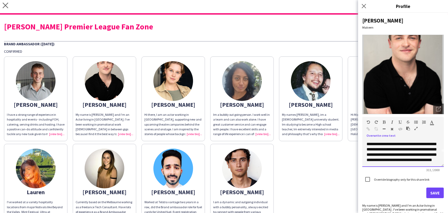
scroll to position [20, 0]
click at [435, 158] on div "**********" at bounding box center [404, 153] width 82 height 26
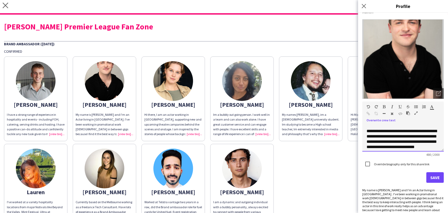
scroll to position [40, 0]
click at [367, 134] on span "**********" at bounding box center [402, 138] width 70 height 20
click at [409, 134] on span "**********" at bounding box center [402, 138] width 70 height 20
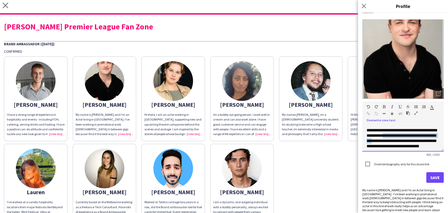
drag, startPoint x: 386, startPoint y: 144, endPoint x: 392, endPoint y: 139, distance: 8.0
click at [392, 139] on span "**********" at bounding box center [402, 138] width 70 height 20
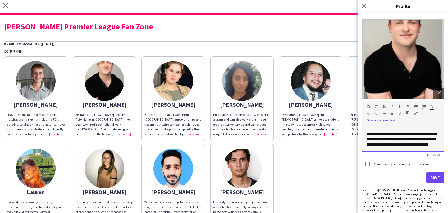
click at [399, 138] on span "**********" at bounding box center [402, 139] width 70 height 15
click at [417, 140] on span "**********" at bounding box center [403, 139] width 72 height 15
click at [402, 144] on div "**********" at bounding box center [403, 139] width 73 height 16
click at [442, 179] on button "Save" at bounding box center [435, 177] width 17 height 11
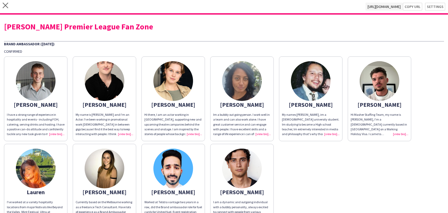
click at [56, 131] on div "I have a strong range of experience in hospitality and events - including FOH, …" at bounding box center [36, 124] width 58 height 24
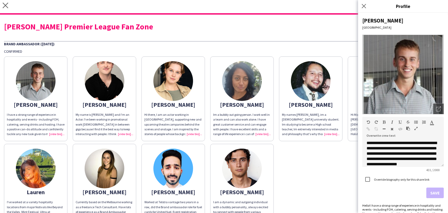
click at [125, 134] on div "My name is Campbell and I'm an Actor. I've been working in promotional work ful…" at bounding box center [105, 124] width 58 height 24
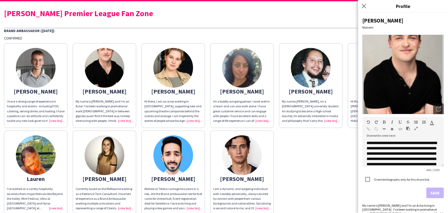
scroll to position [21, 0]
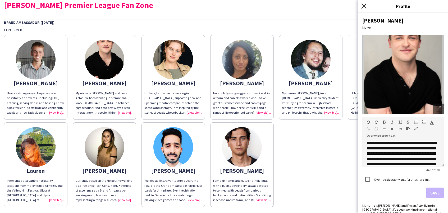
click at [364, 6] on icon "Close pop-in" at bounding box center [364, 5] width 5 height 5
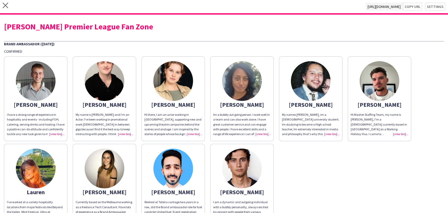
scroll to position [0, 0]
click at [415, 5] on button "Copy url" at bounding box center [413, 7] width 20 height 8
click at [6, 5] on icon "close" at bounding box center [6, 6] width 6 height 6
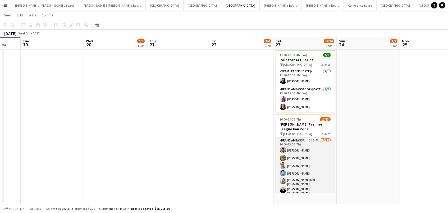
scroll to position [83, 0]
click at [317, 147] on app-card-role "Brand Ambassador (Saturday) 24I 4A 10/12 16:00-23:00 (7h) Evan Michalak Lauren …" at bounding box center [305, 191] width 59 height 107
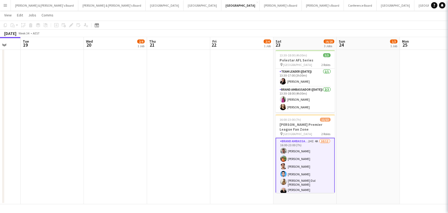
scroll to position [0, 232]
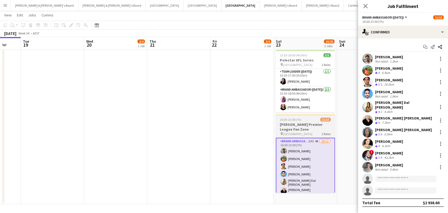
click at [311, 132] on div "pin Federation Square 2 Roles" at bounding box center [305, 134] width 59 height 4
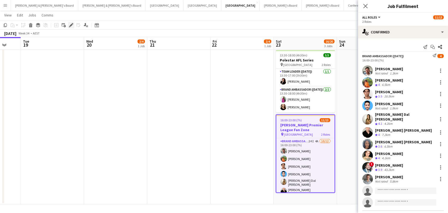
click at [70, 25] on icon at bounding box center [71, 25] width 3 height 3
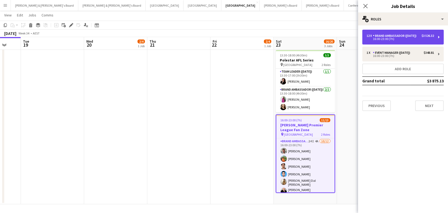
click at [401, 38] on div "Brand Ambassador (Saturday)" at bounding box center [396, 36] width 46 height 4
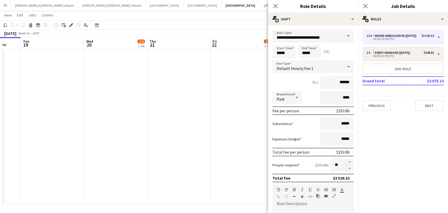
click at [216, 108] on app-date-cell "08:00-17:30 (9h30m) 2/4 Mazda @ 4 x 4 Show pin Melbourne Showgrounds 2 Roles Ev…" at bounding box center [242, 90] width 63 height 228
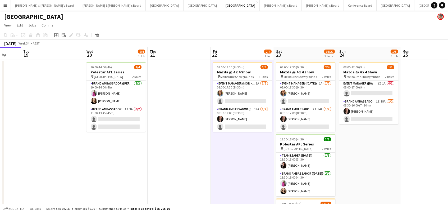
scroll to position [0, 0]
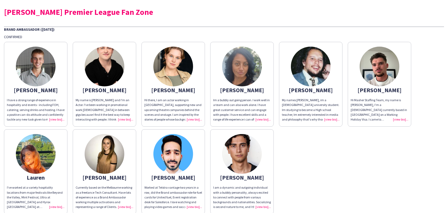
click at [58, 118] on div "I have a strong range of experience in hospitality and events - including FOH, …" at bounding box center [36, 110] width 58 height 24
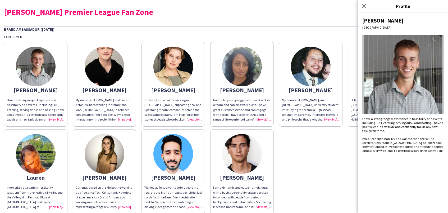
click at [120, 119] on div "My name is [PERSON_NAME] and I'm an Actor. I've been working in promotional wor…" at bounding box center [105, 110] width 58 height 24
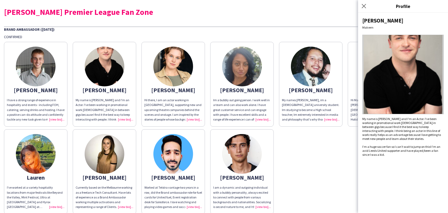
click at [192, 118] on div "Hi there, I am an actor working in Melbourne, supporting new and upcoming theat…" at bounding box center [173, 110] width 58 height 24
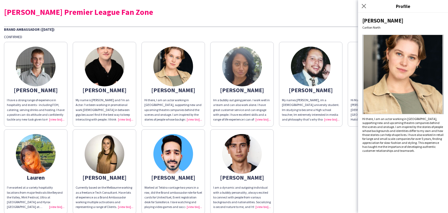
click at [365, 6] on icon "Close pop-in" at bounding box center [364, 6] width 4 height 4
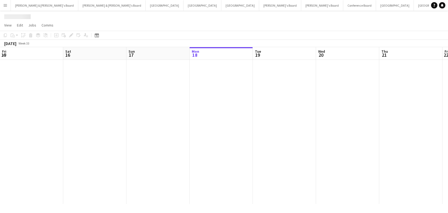
scroll to position [0, 126]
